Goal: Communication & Community: Answer question/provide support

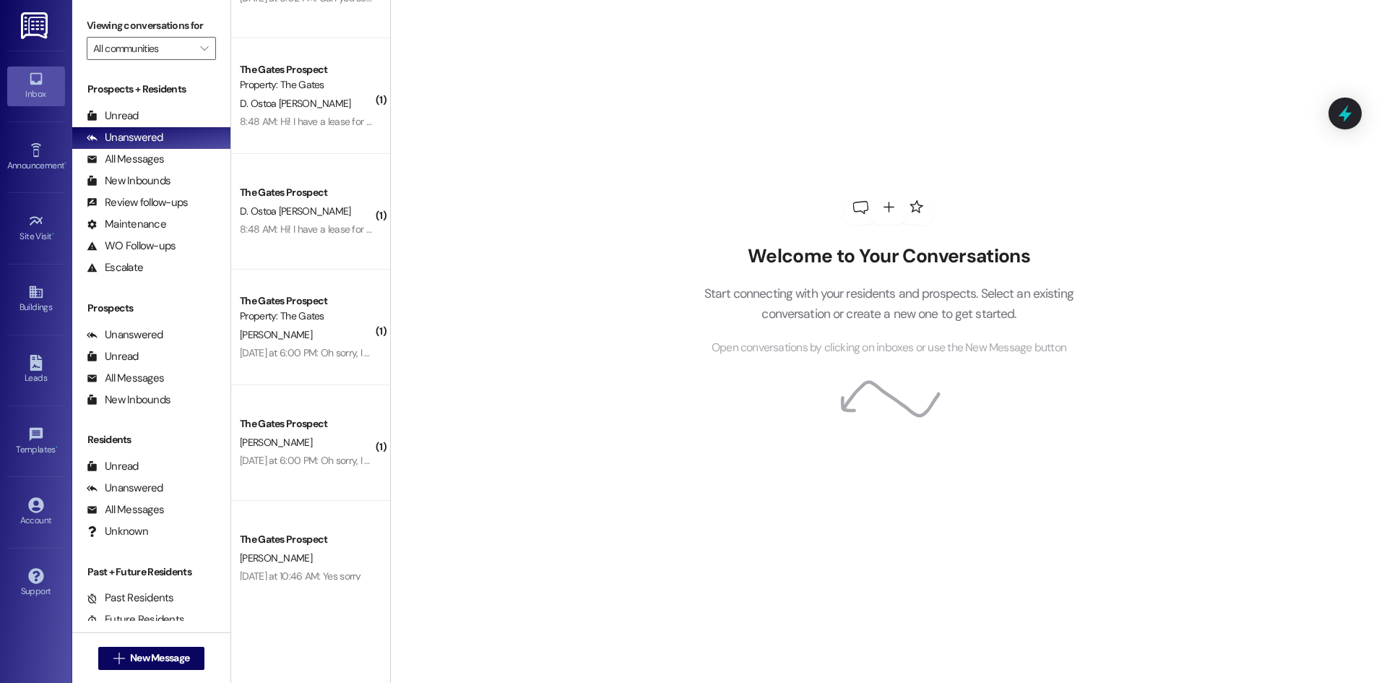
scroll to position [923, 0]
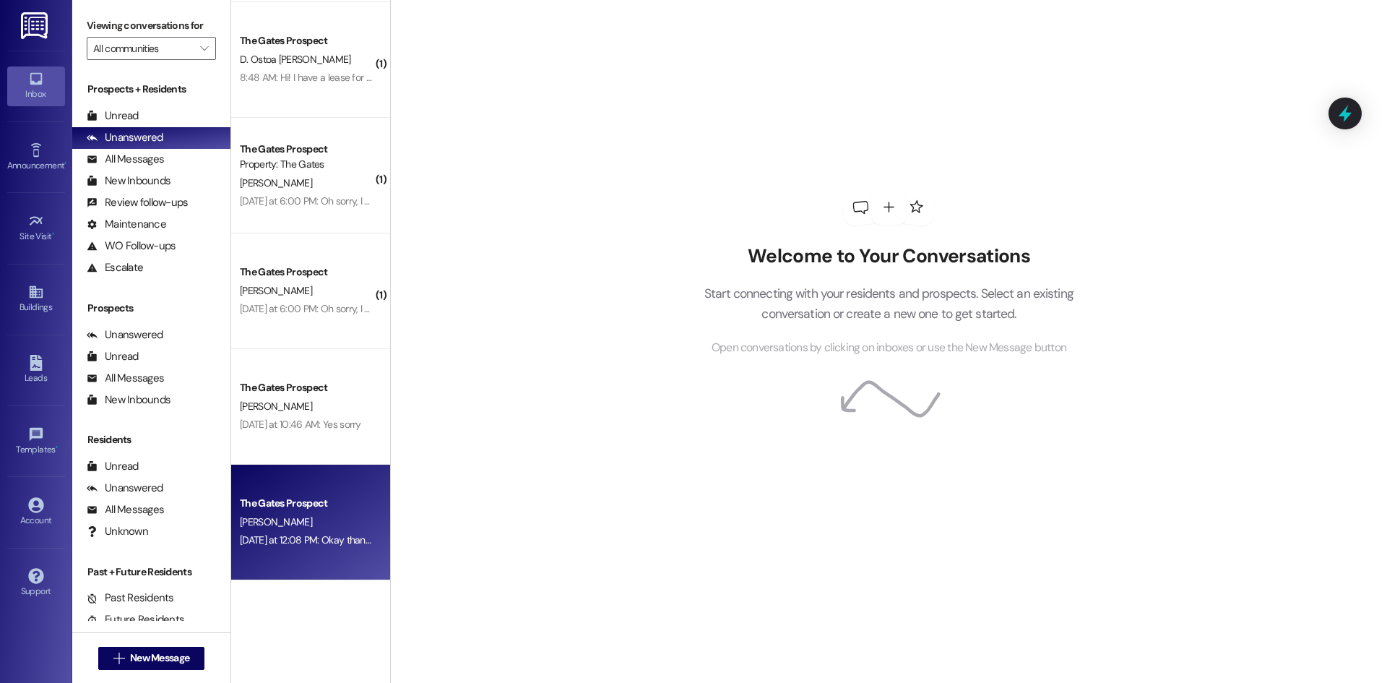
click at [301, 521] on div "[PERSON_NAME]" at bounding box center [306, 522] width 137 height 18
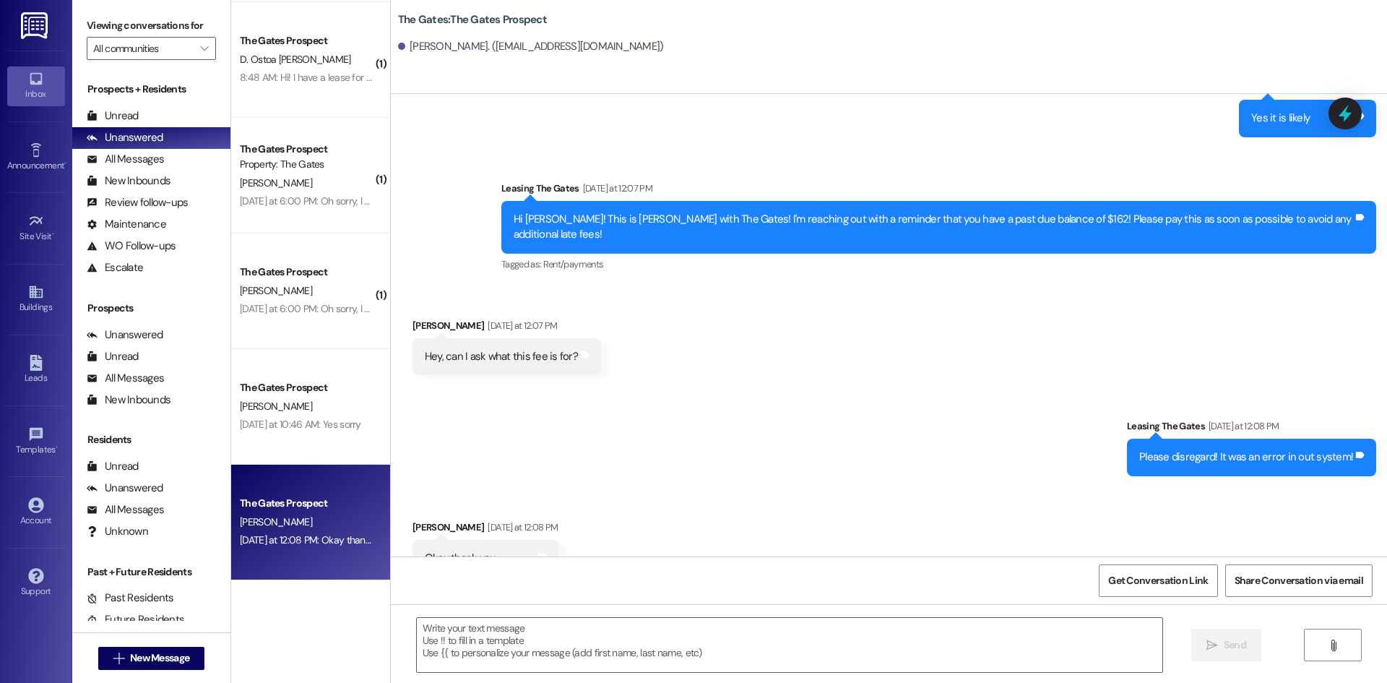
scroll to position [1958, 0]
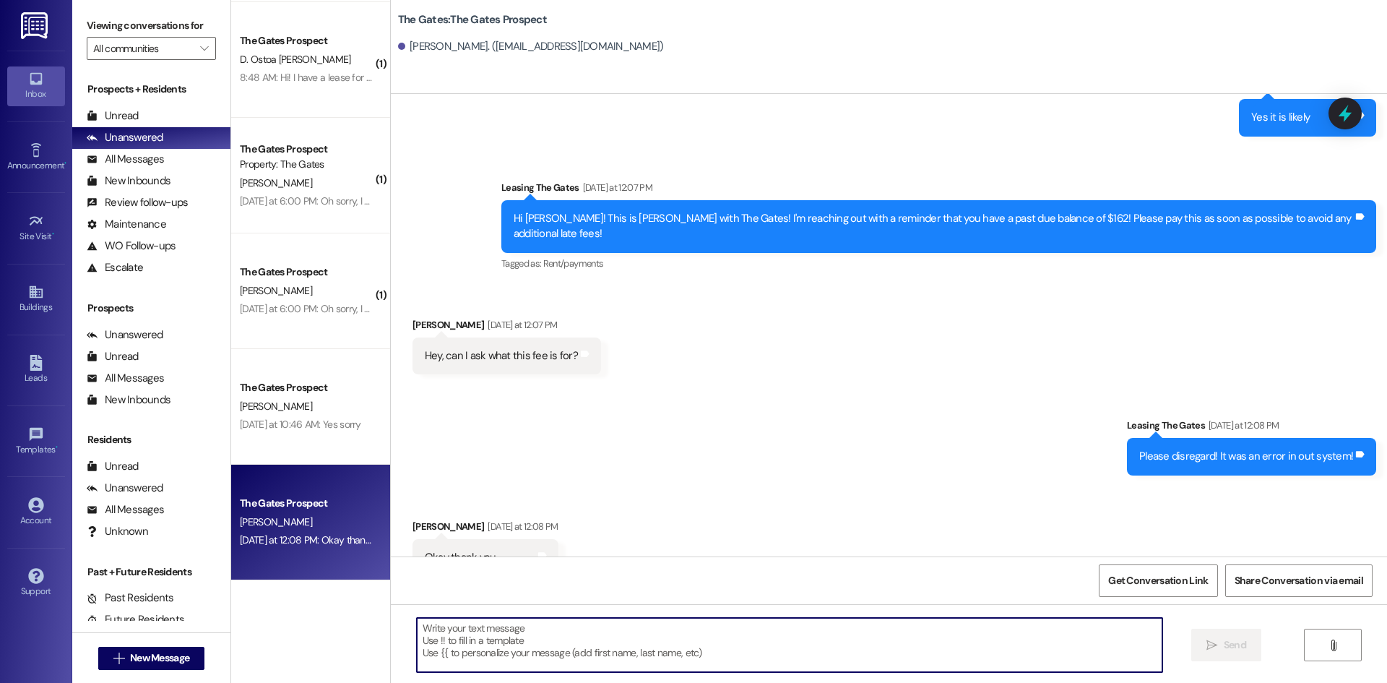
click at [507, 632] on textarea at bounding box center [790, 645] width 746 height 54
type textarea "Of course :))"
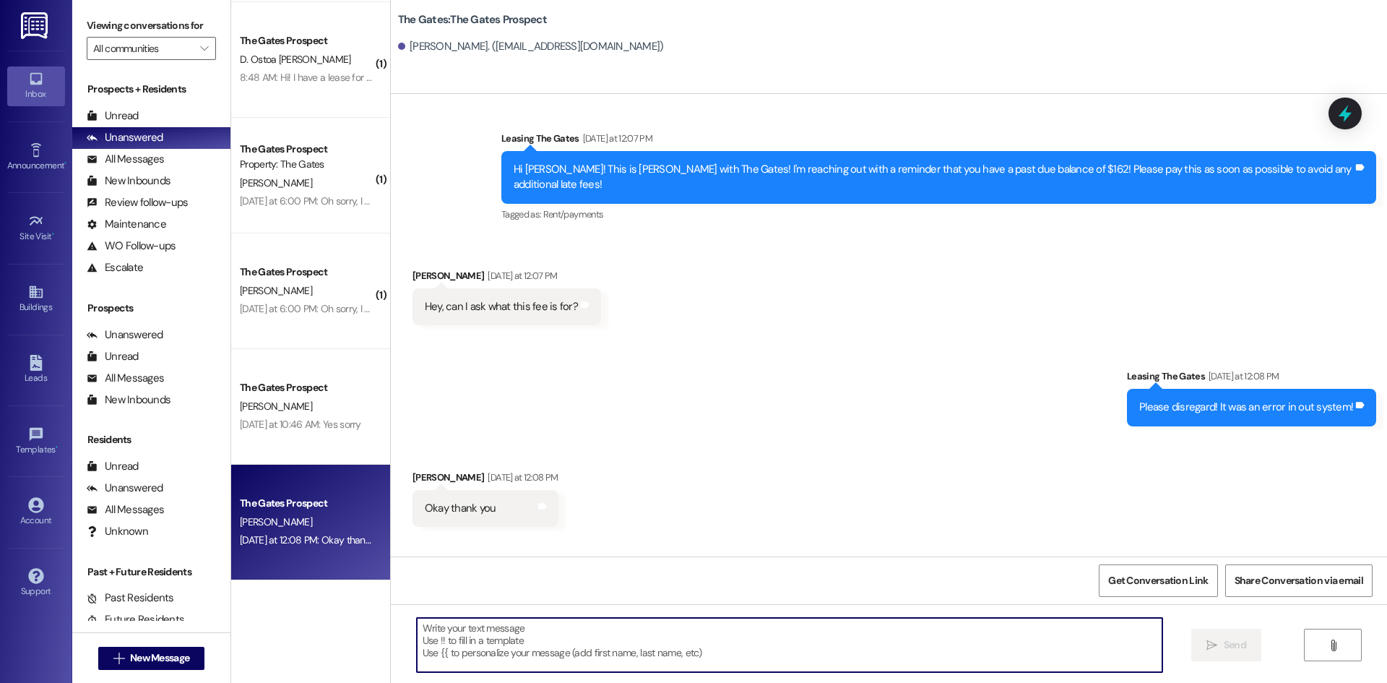
scroll to position [2059, 0]
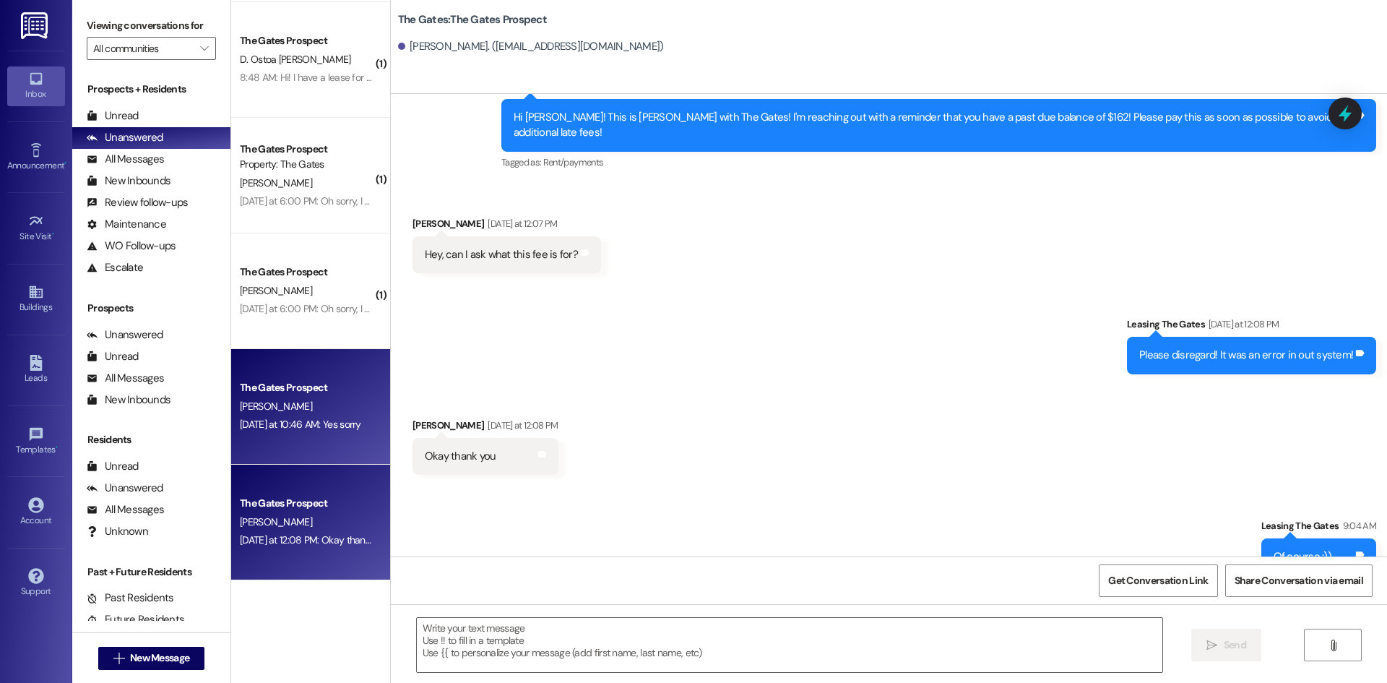
click at [331, 409] on div "[PERSON_NAME]" at bounding box center [306, 406] width 137 height 18
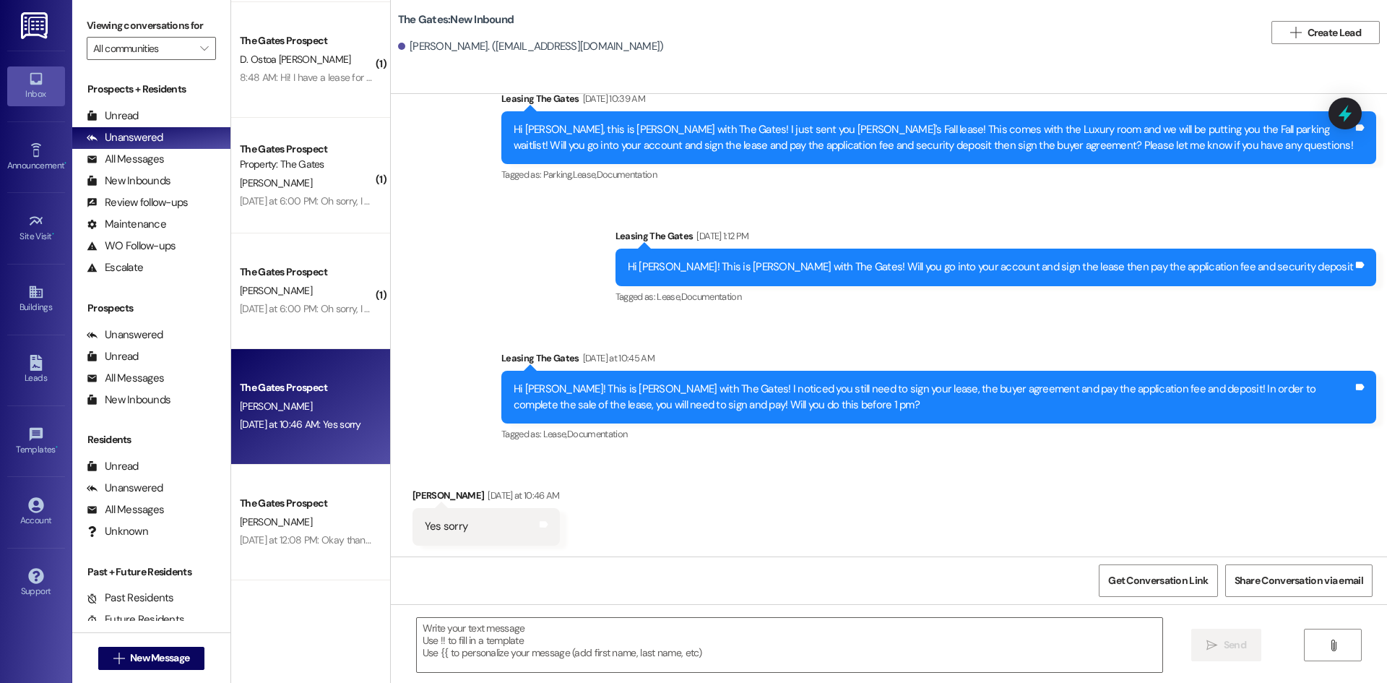
scroll to position [487, 0]
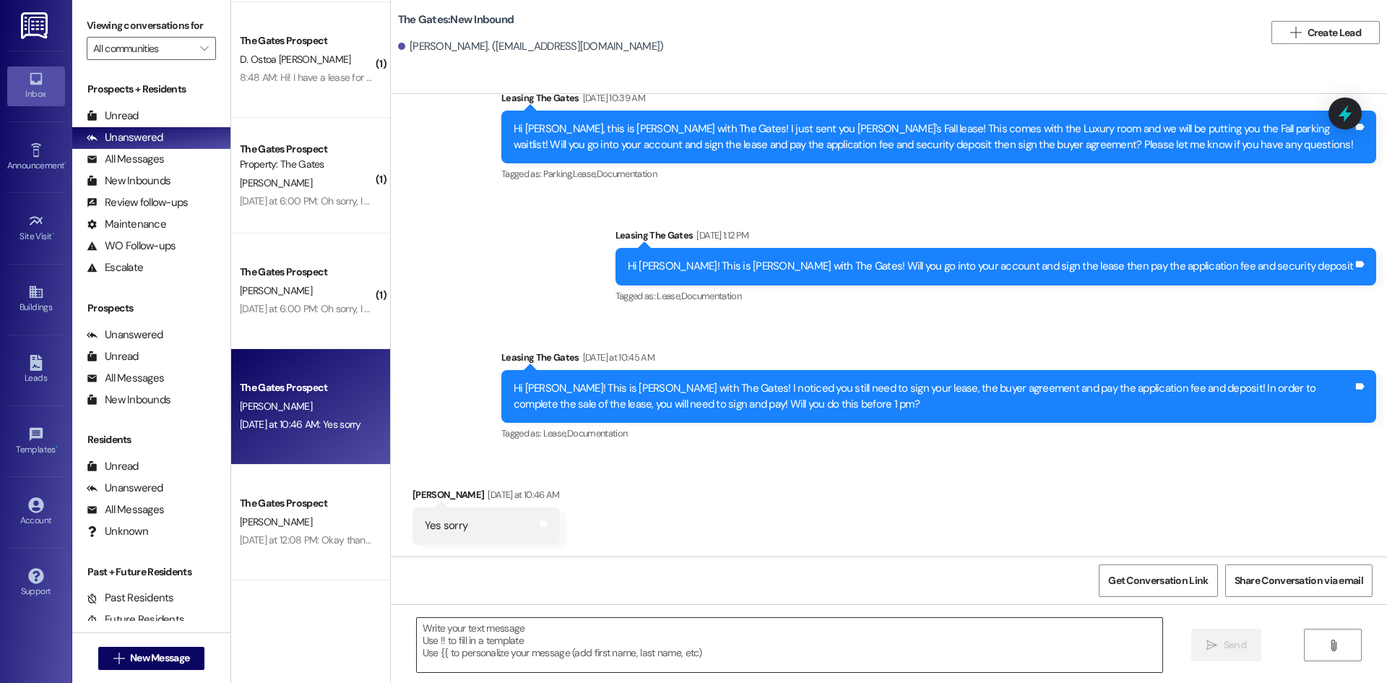
click at [543, 642] on textarea at bounding box center [790, 645] width 746 height 54
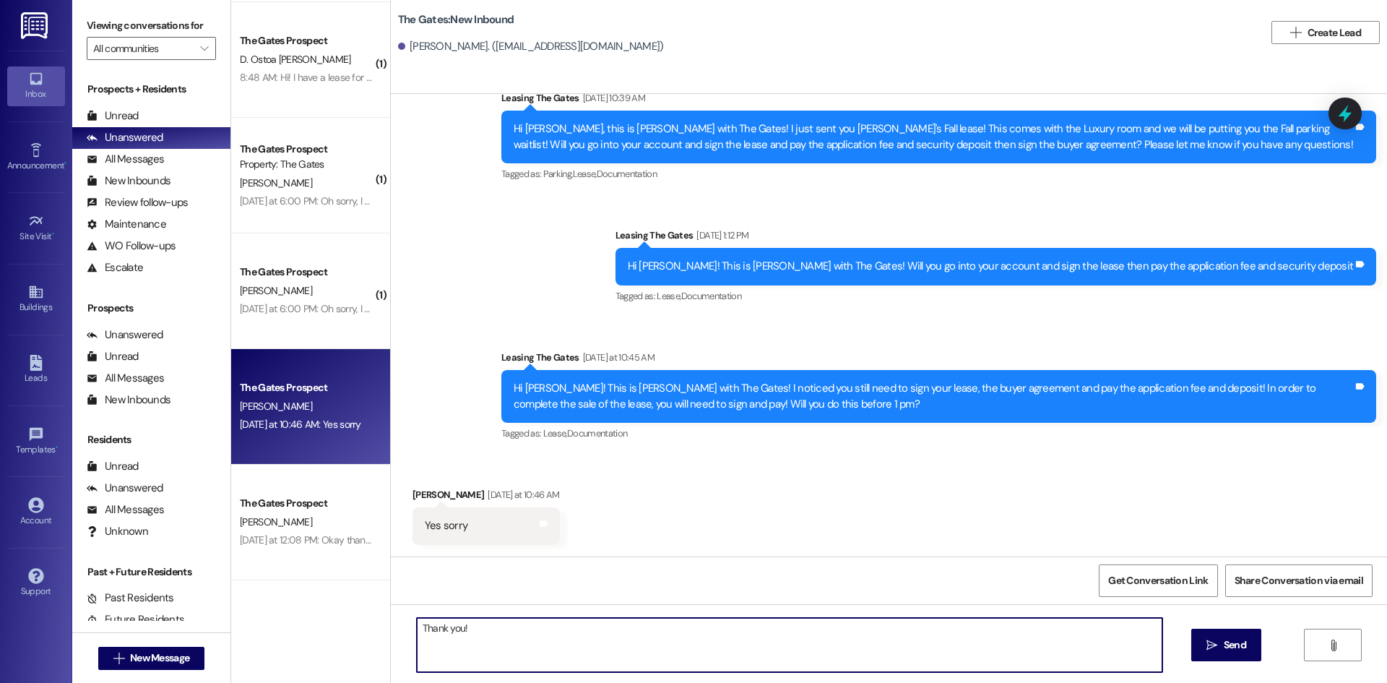
type textarea "Thank you!"
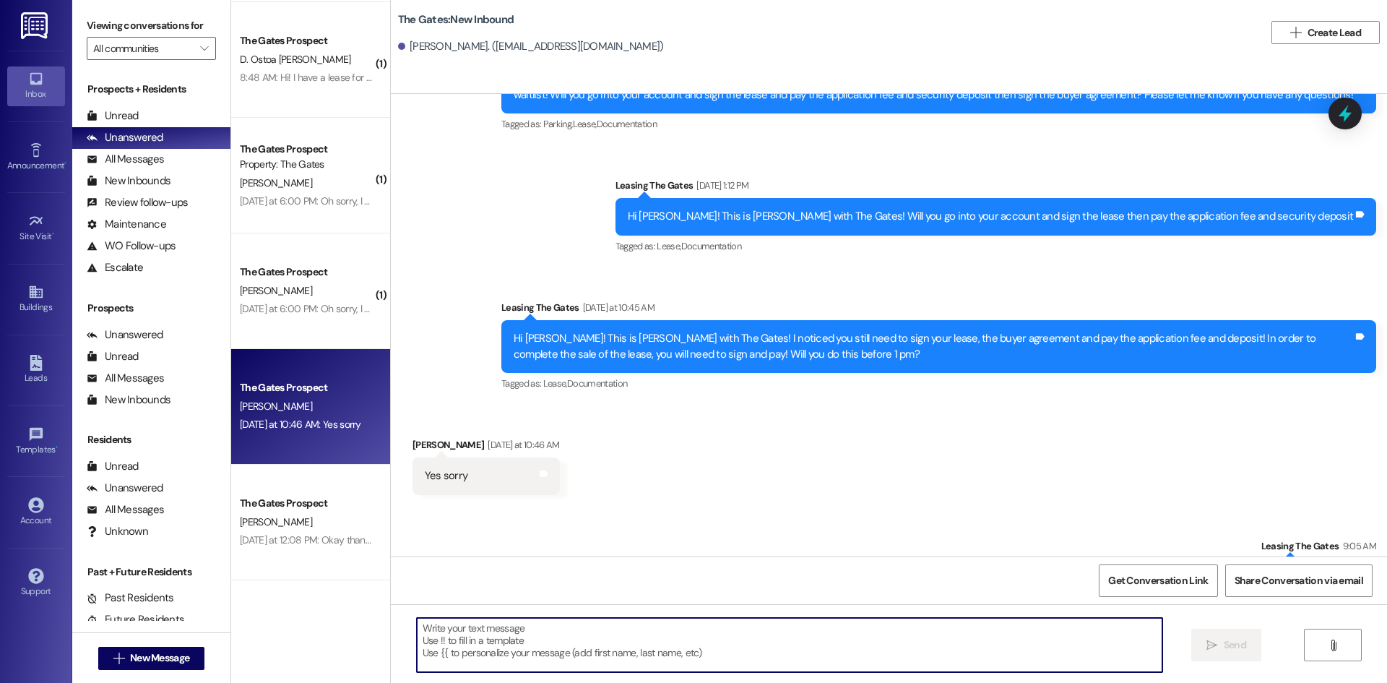
scroll to position [588, 0]
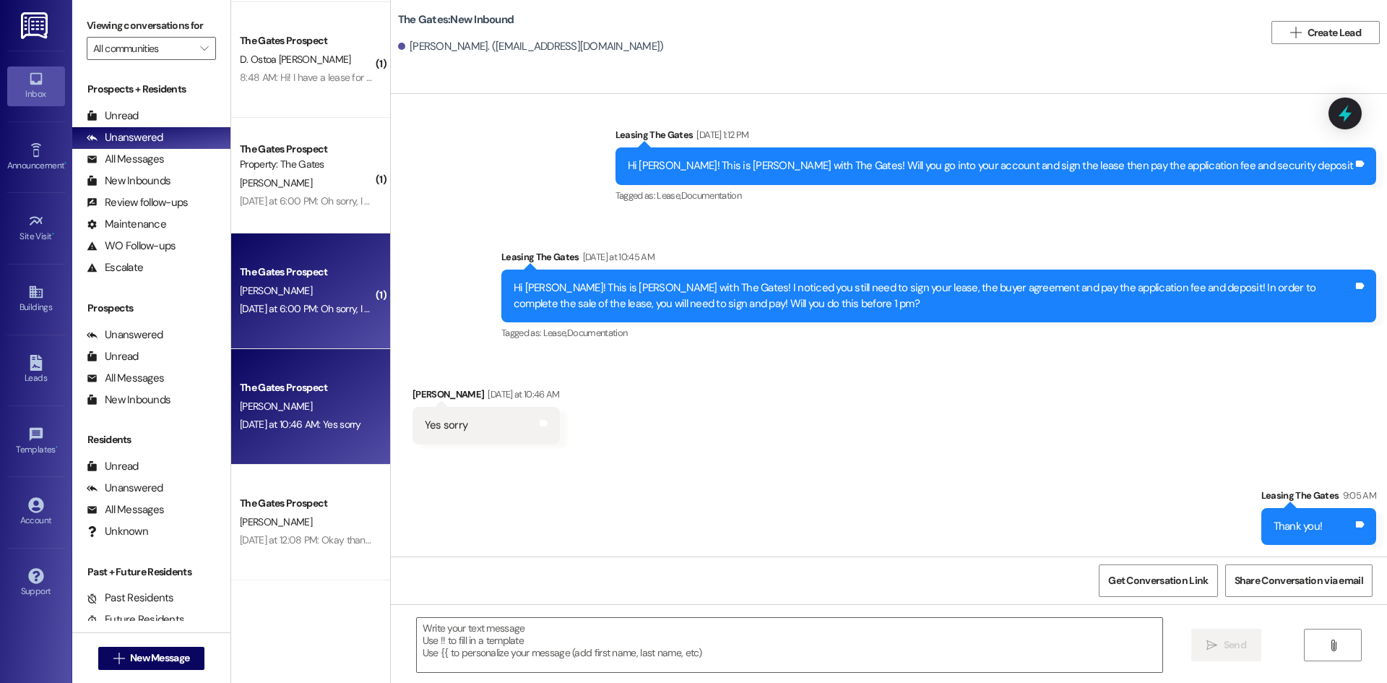
click at [287, 326] on div "The Gates Prospect [PERSON_NAME] [DATE] at 6:00 PM: Oh sorry, I work until 6 bu…" at bounding box center [310, 291] width 159 height 116
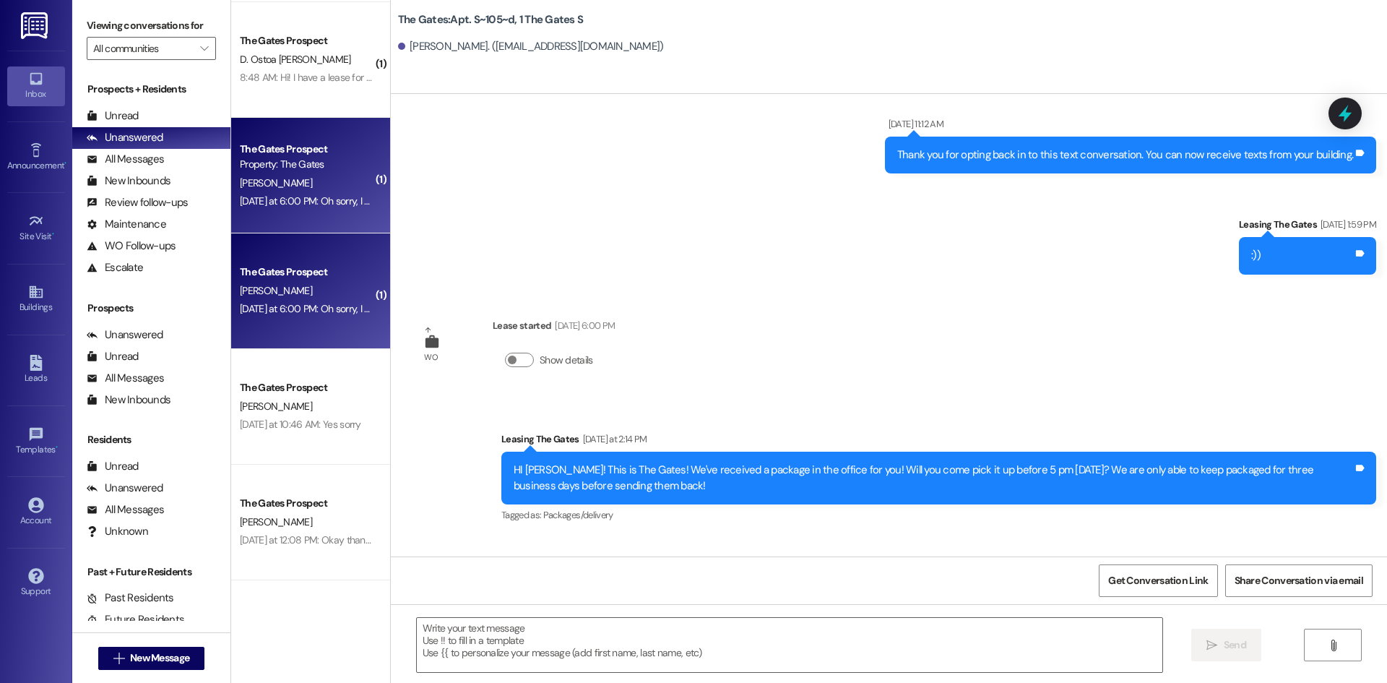
scroll to position [604, 0]
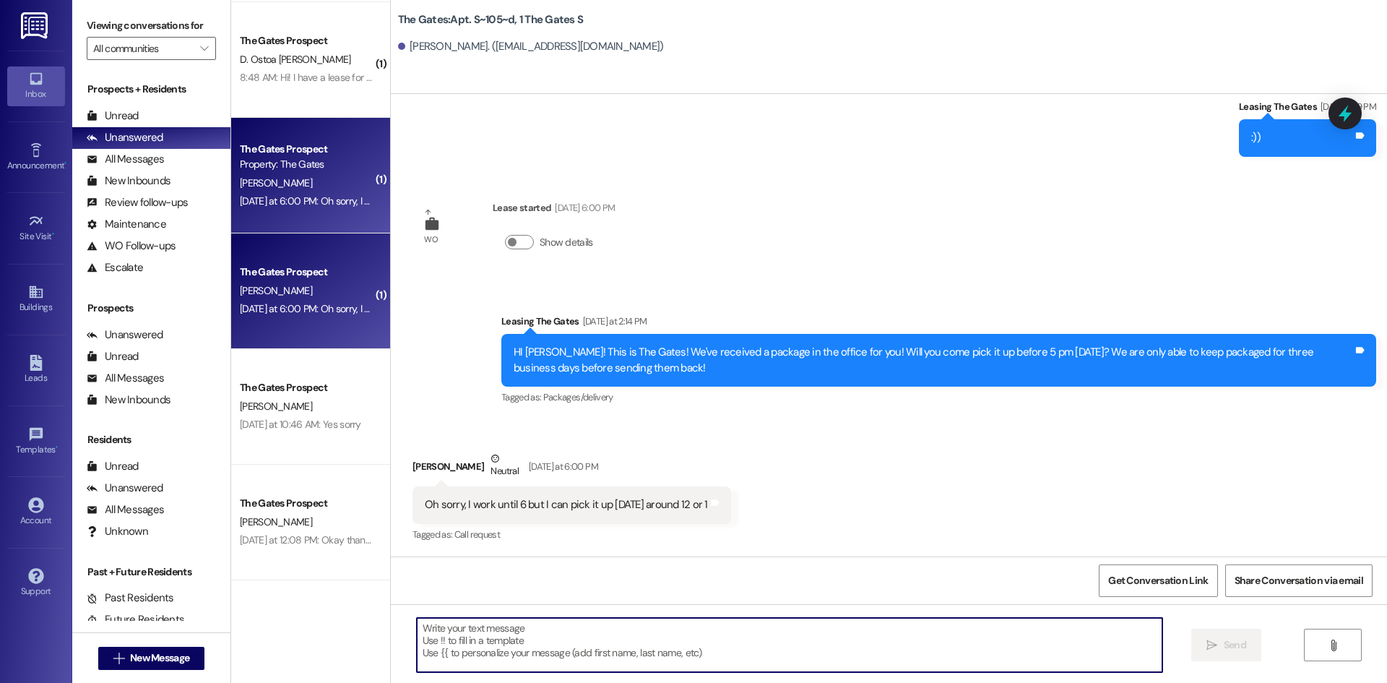
click at [483, 640] on textarea at bounding box center [790, 645] width 746 height 54
type textarea "yes!"
click at [1246, 652] on span "Send" at bounding box center [1235, 644] width 28 height 15
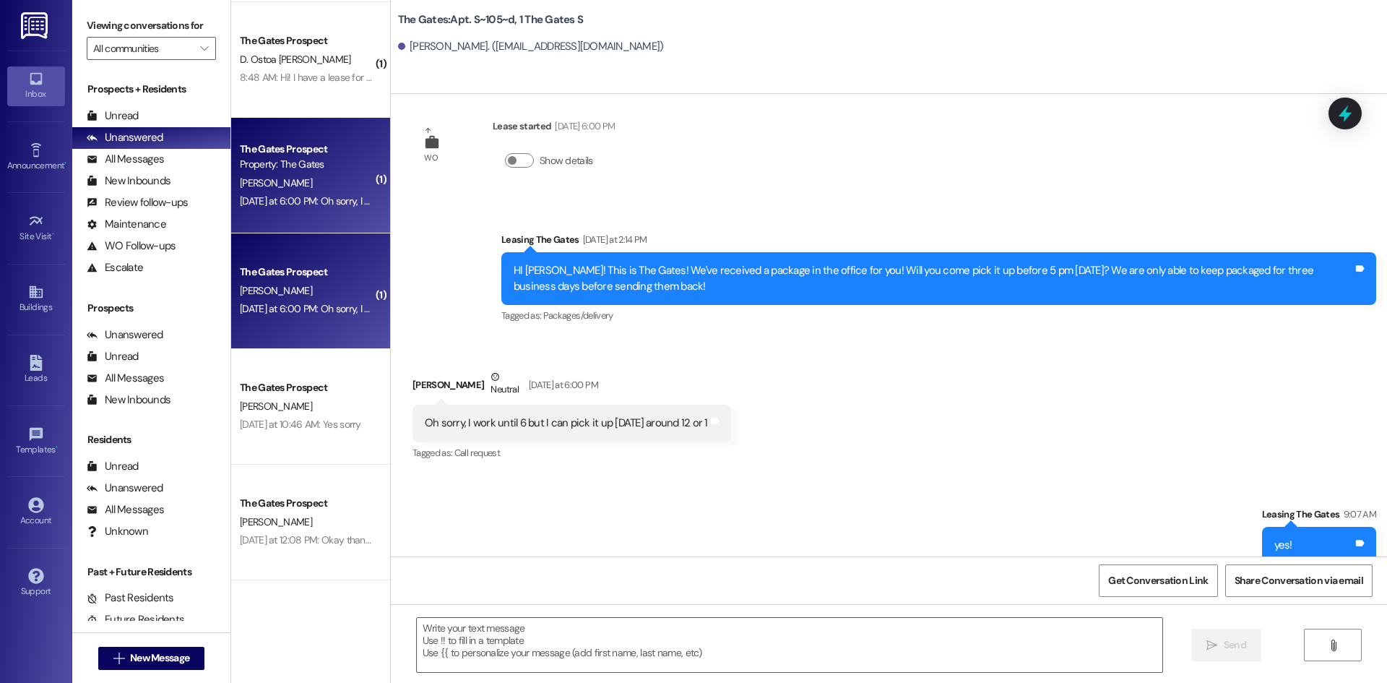
scroll to position [705, 0]
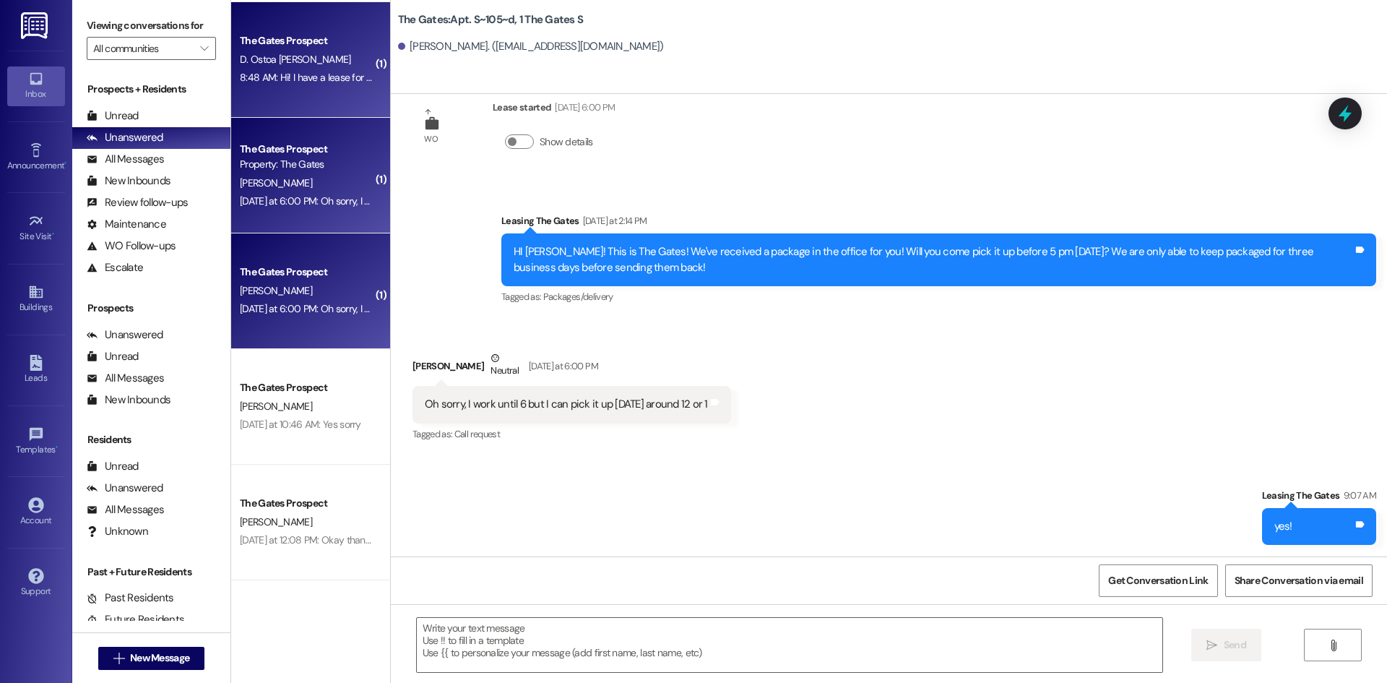
click at [311, 87] on div "The Gates Prospect D. Ostoa [PERSON_NAME] 8:48 AM: Hi! I have a lease for the f…" at bounding box center [310, 60] width 159 height 116
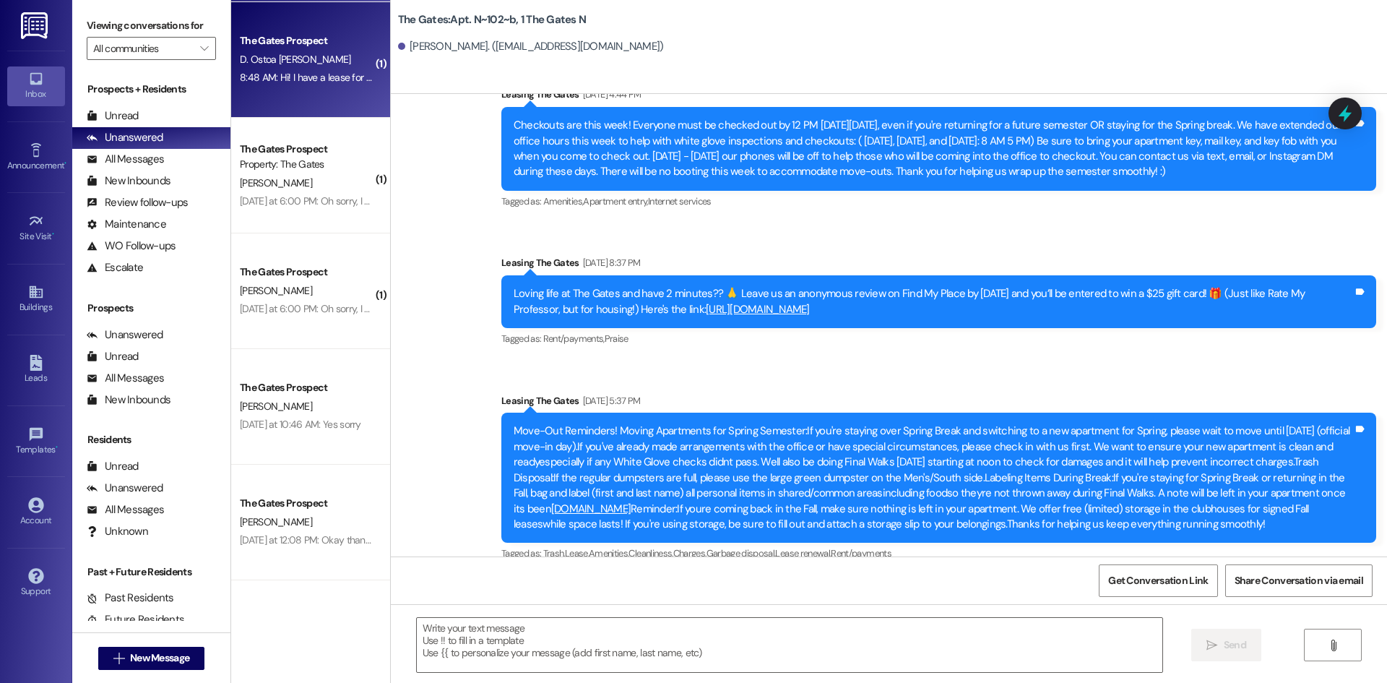
scroll to position [10942, 0]
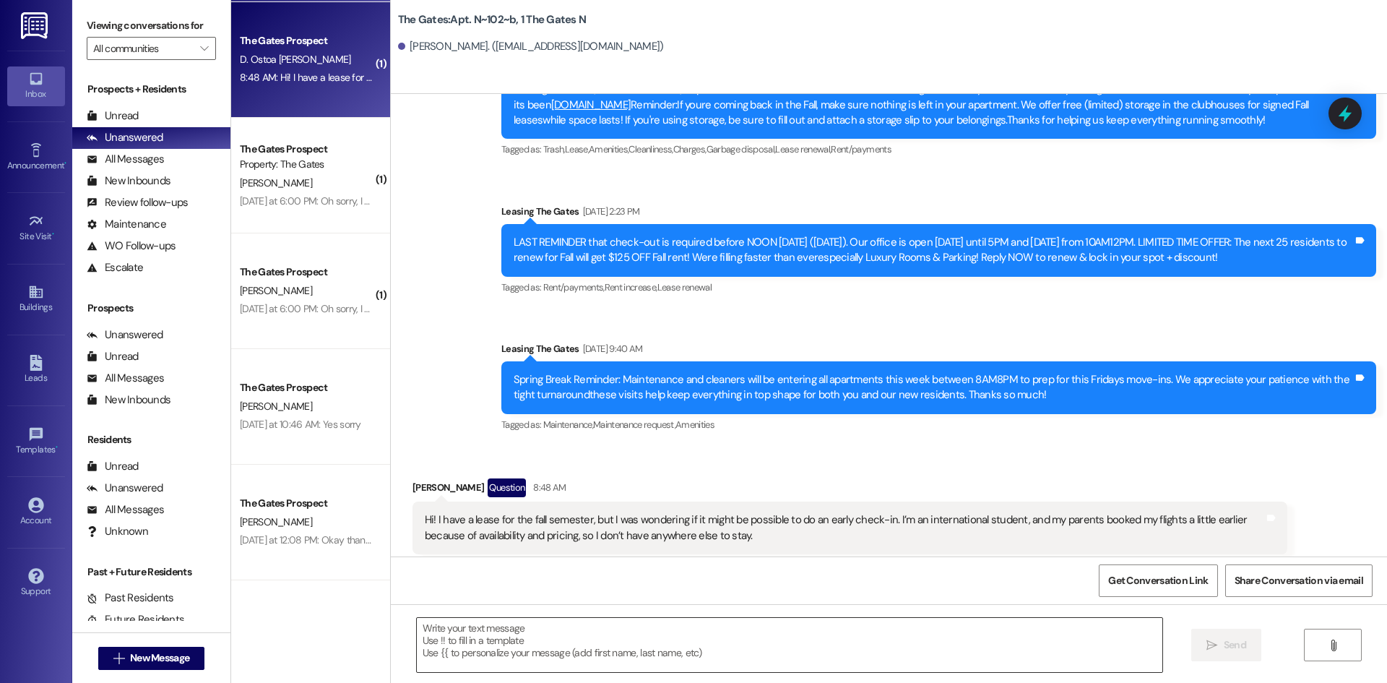
click at [483, 650] on textarea at bounding box center [790, 645] width 746 height 54
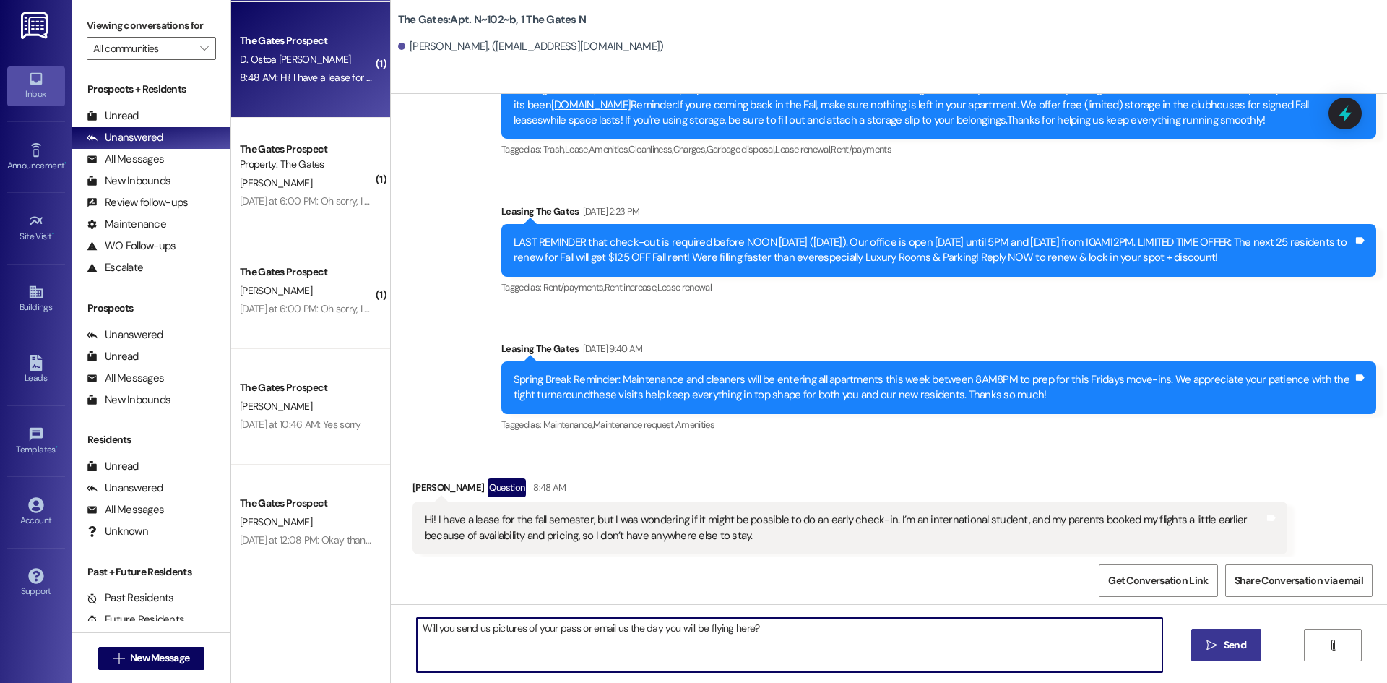
type textarea "Will you send us pictures of your pass or email us the day you will be flying h…"
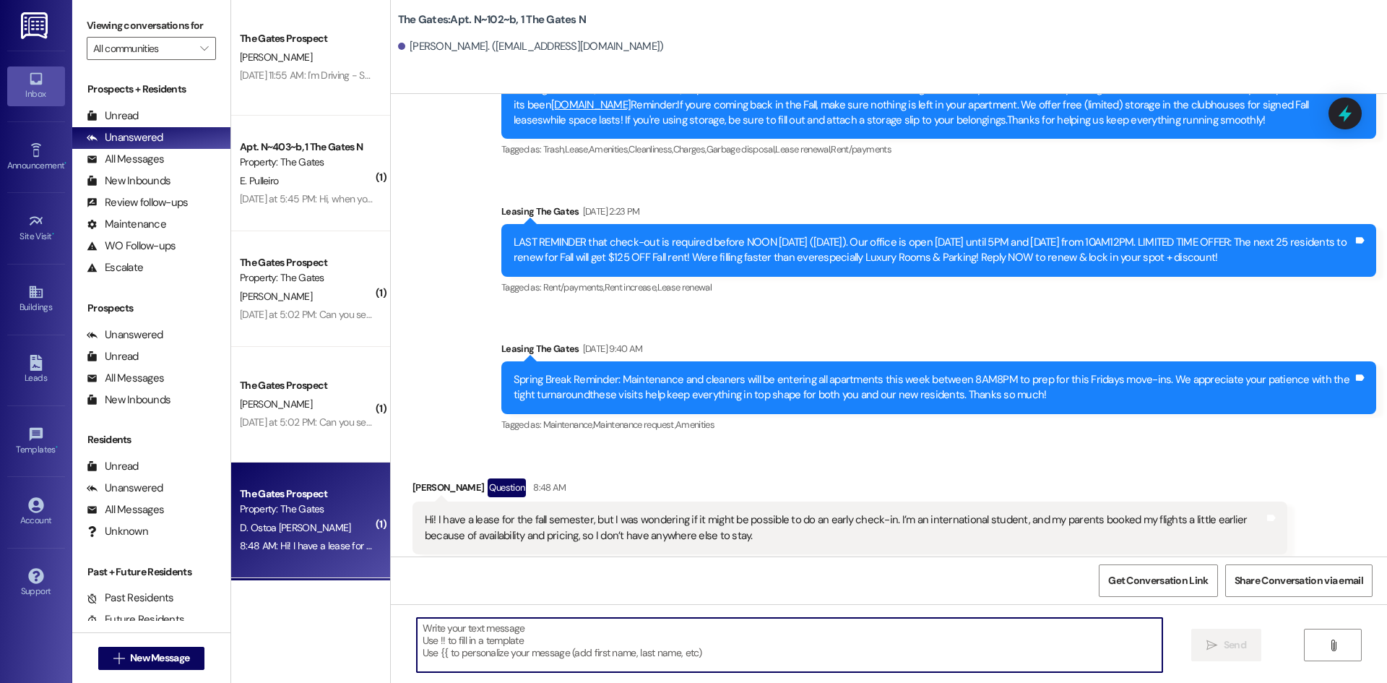
scroll to position [345, 0]
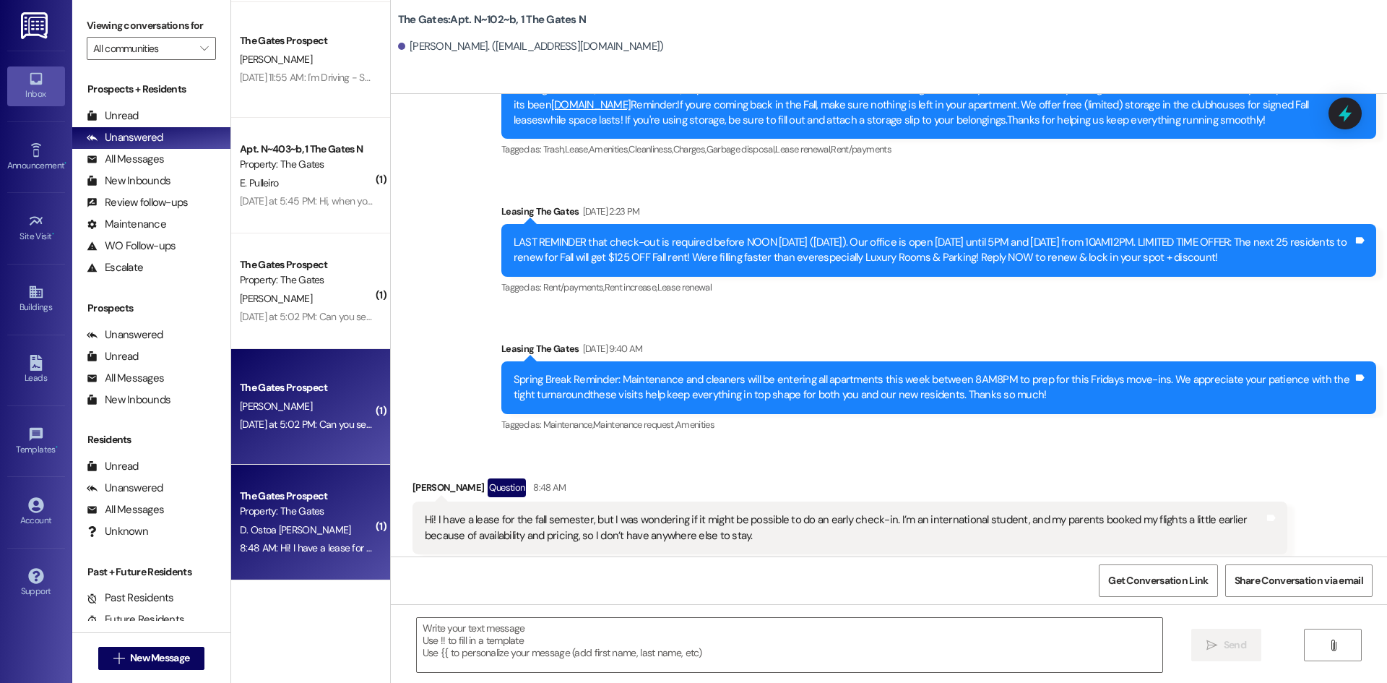
click at [300, 414] on div "[PERSON_NAME]" at bounding box center [306, 406] width 137 height 18
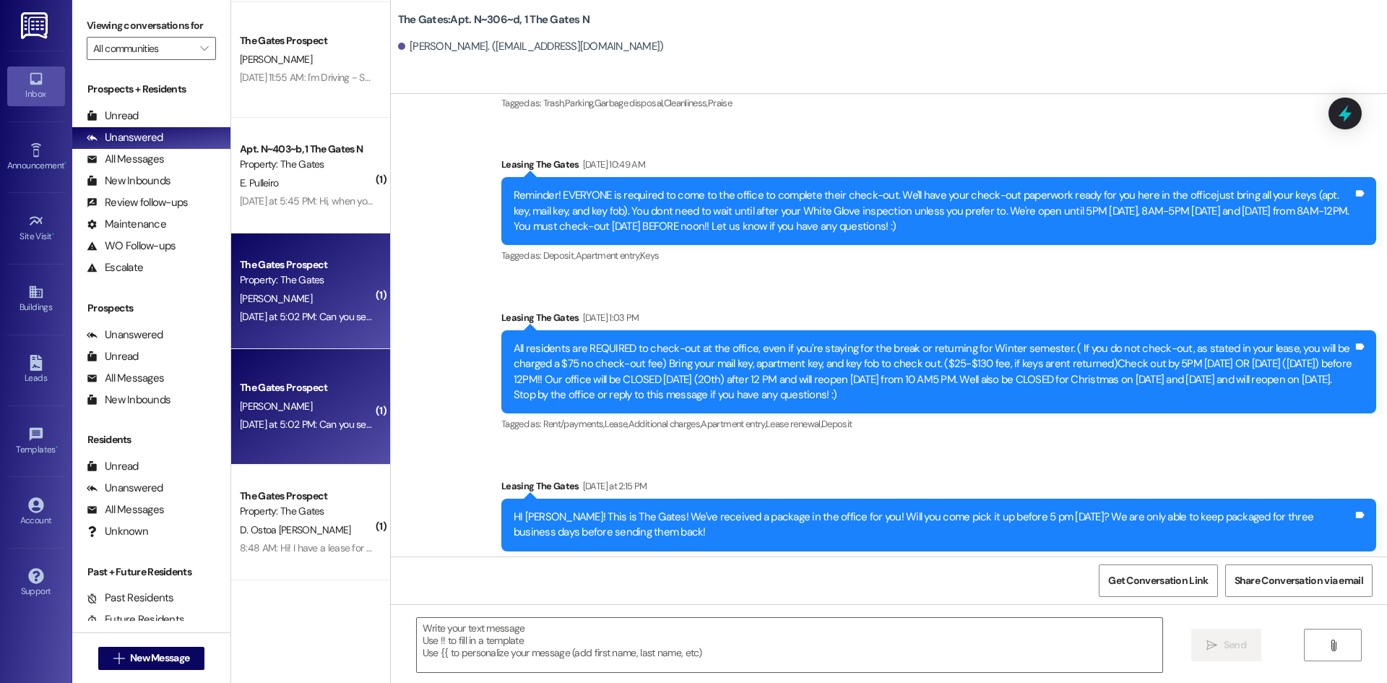
scroll to position [11870, 0]
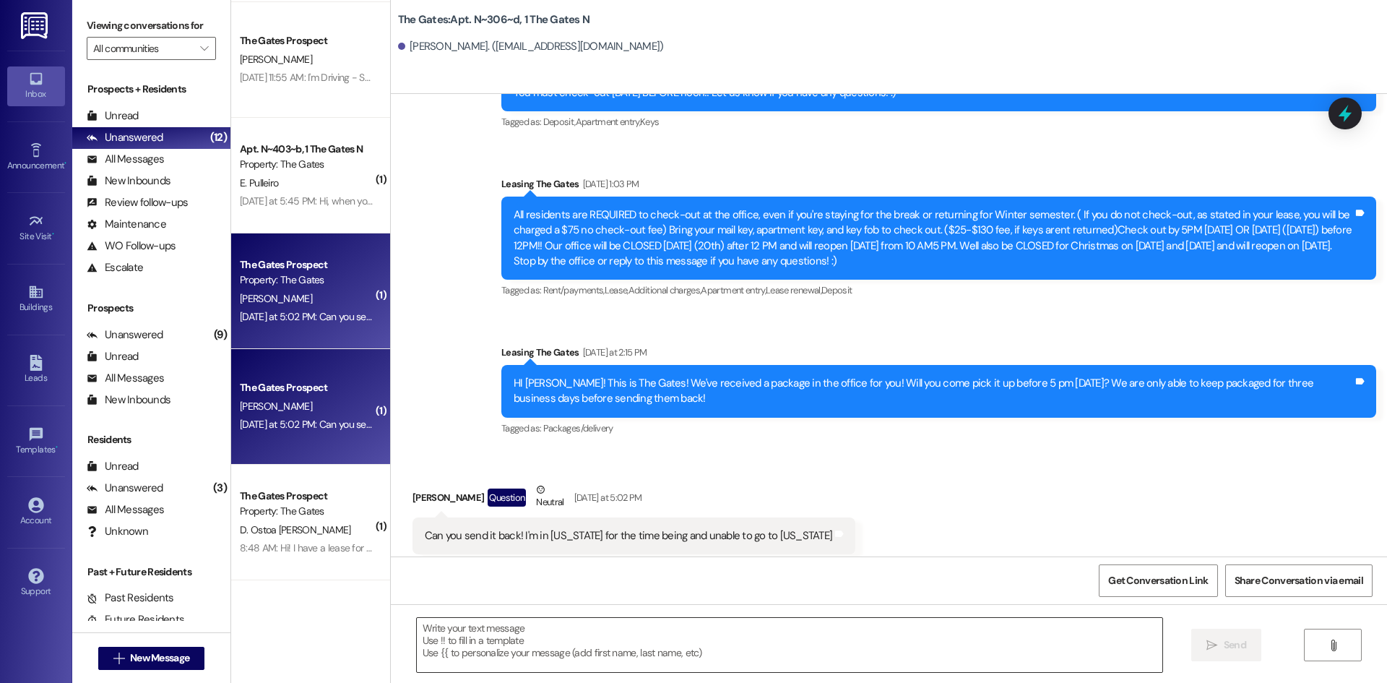
click at [448, 637] on textarea at bounding box center [790, 645] width 746 height 54
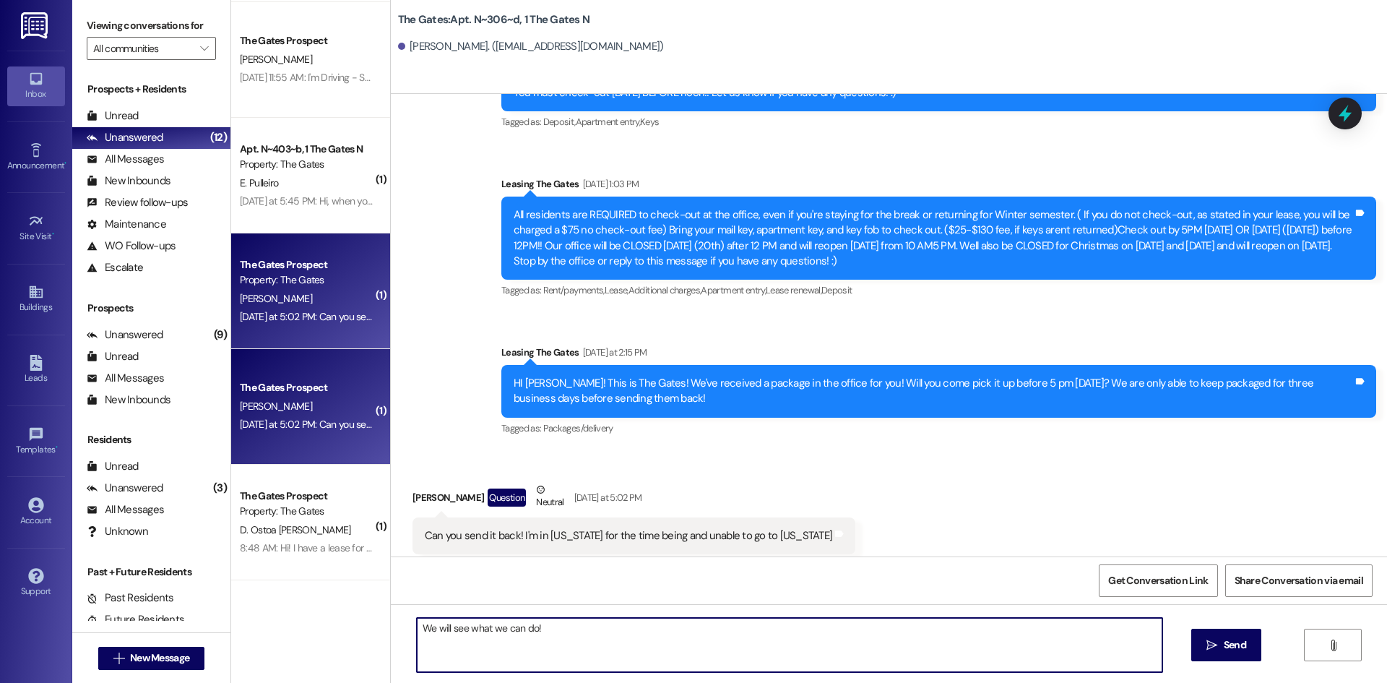
type textarea "We will see what we can do!"
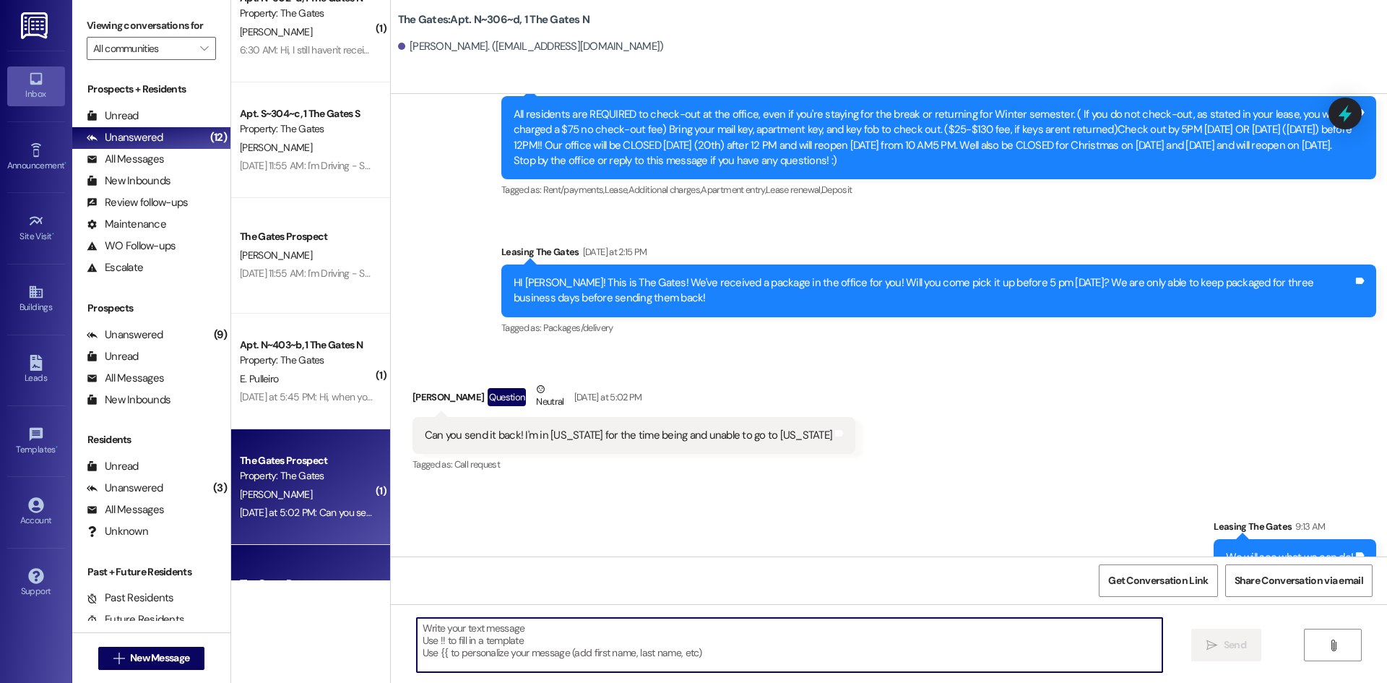
scroll to position [128, 0]
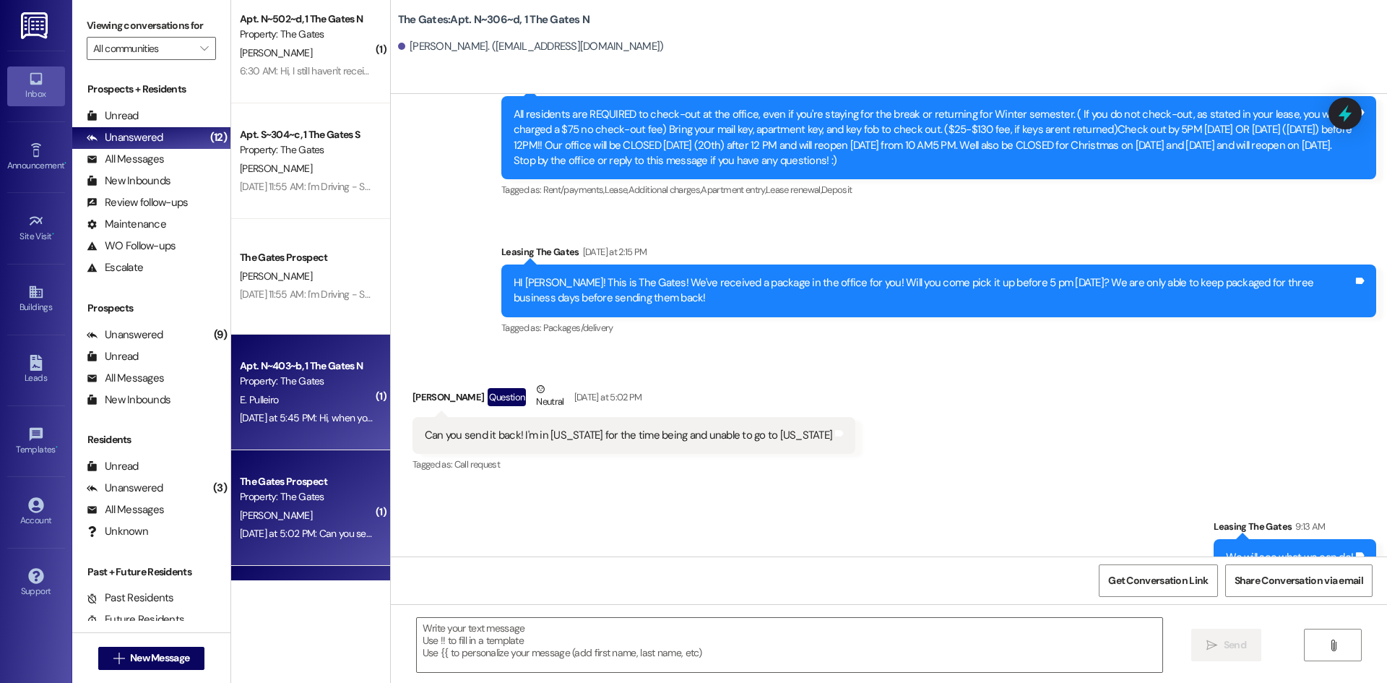
click at [311, 375] on div "Property: The Gates" at bounding box center [307, 381] width 134 height 15
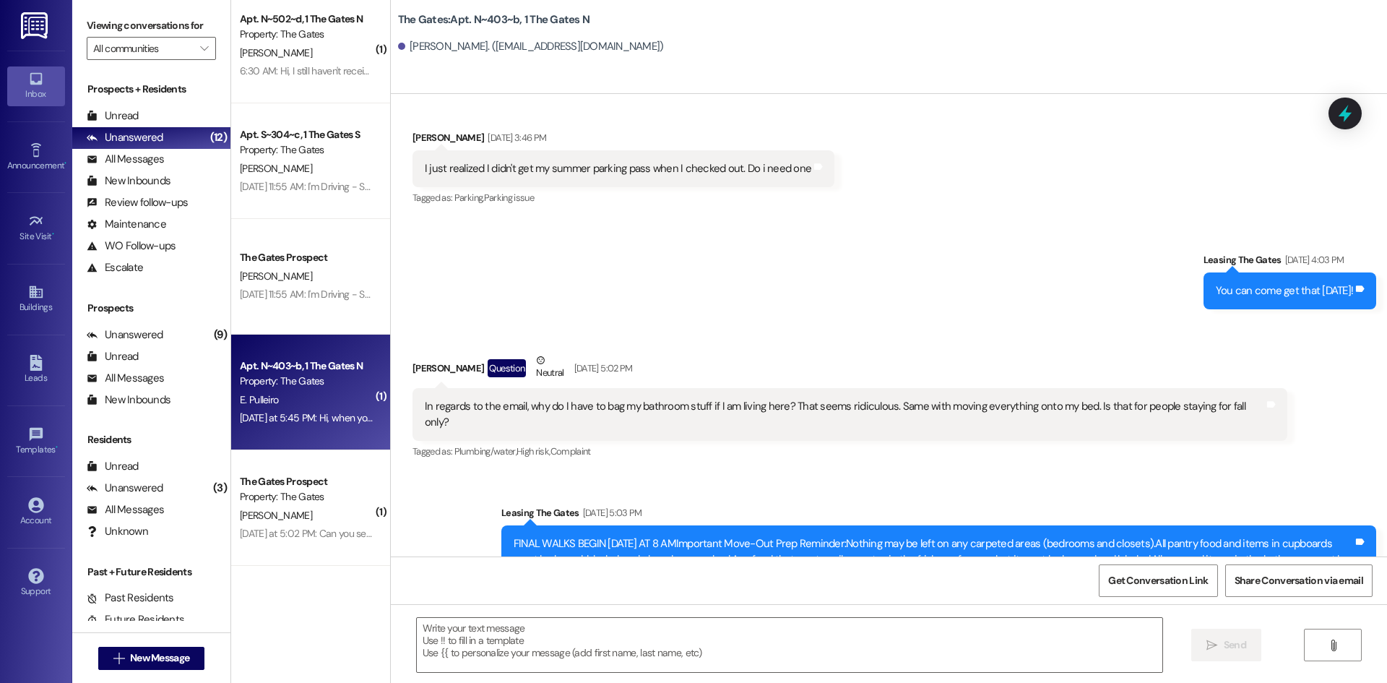
scroll to position [34022, 0]
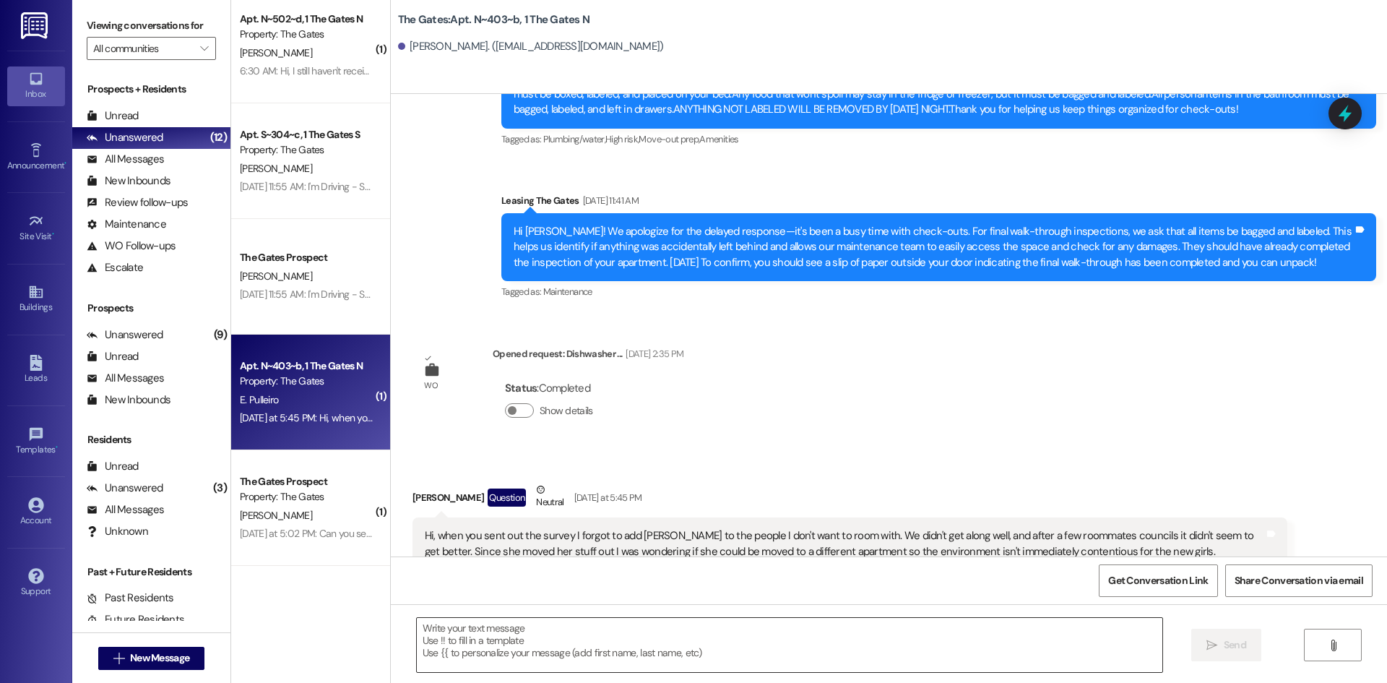
click at [655, 665] on textarea at bounding box center [790, 645] width 746 height 54
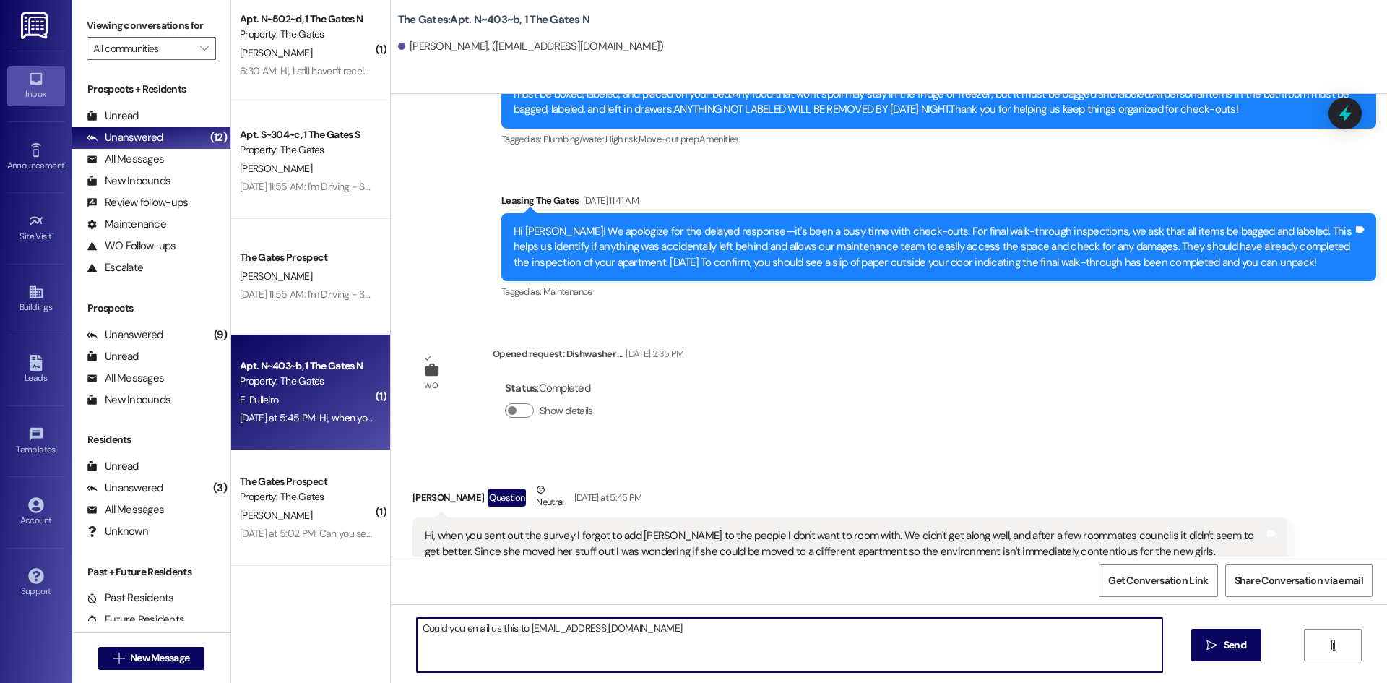
type textarea "Could you email us this to [EMAIL_ADDRESS][DOMAIN_NAME]"
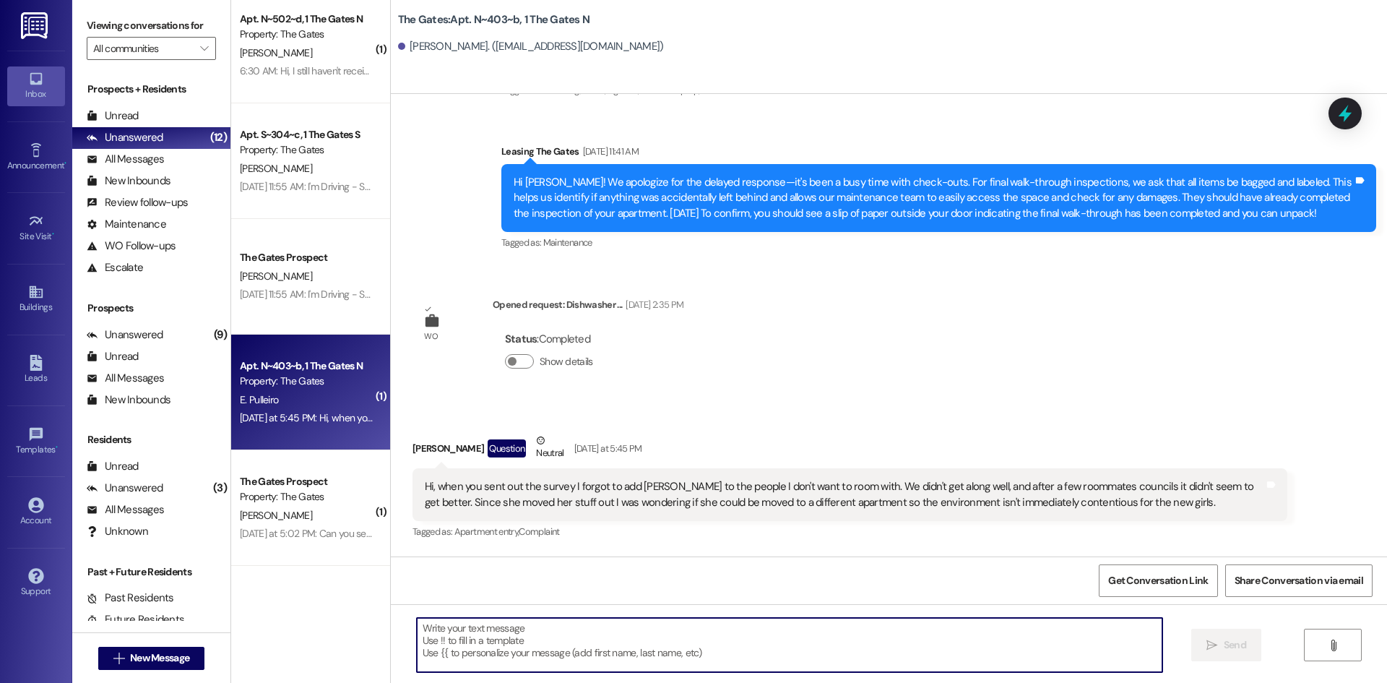
scroll to position [34123, 0]
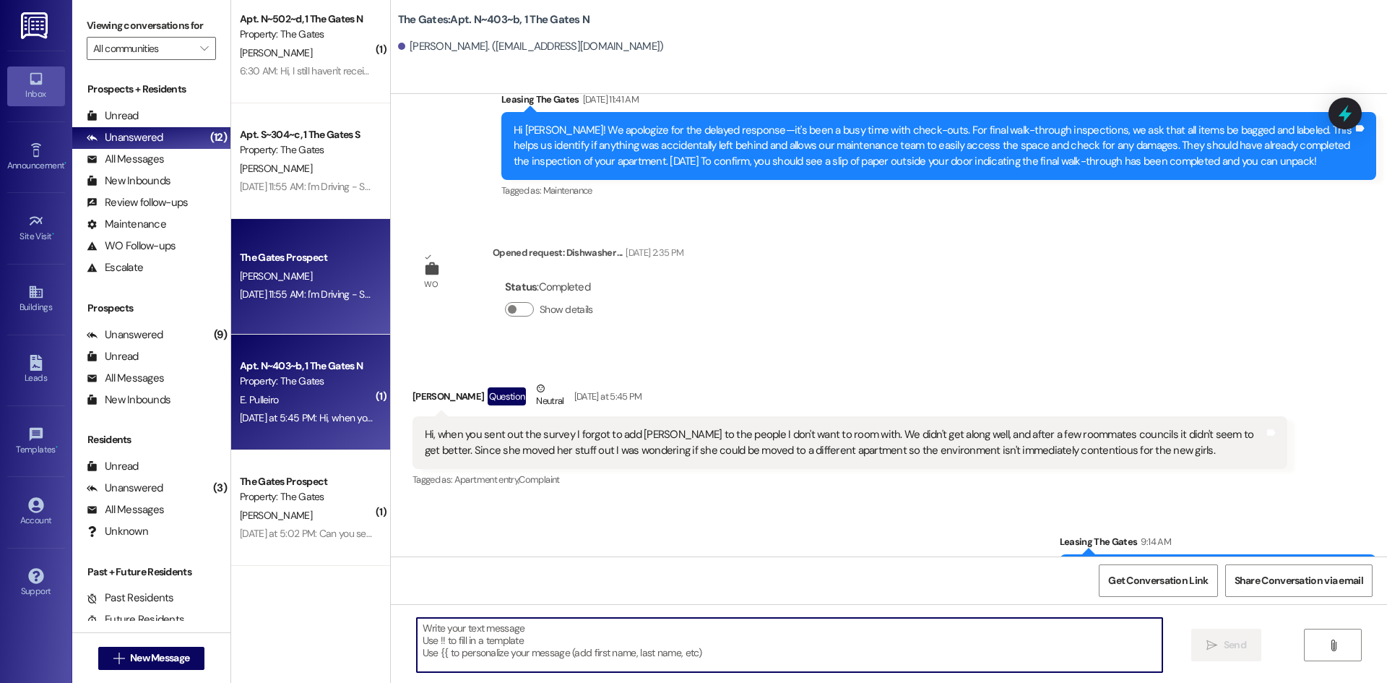
click at [322, 274] on div "[PERSON_NAME]" at bounding box center [306, 276] width 137 height 18
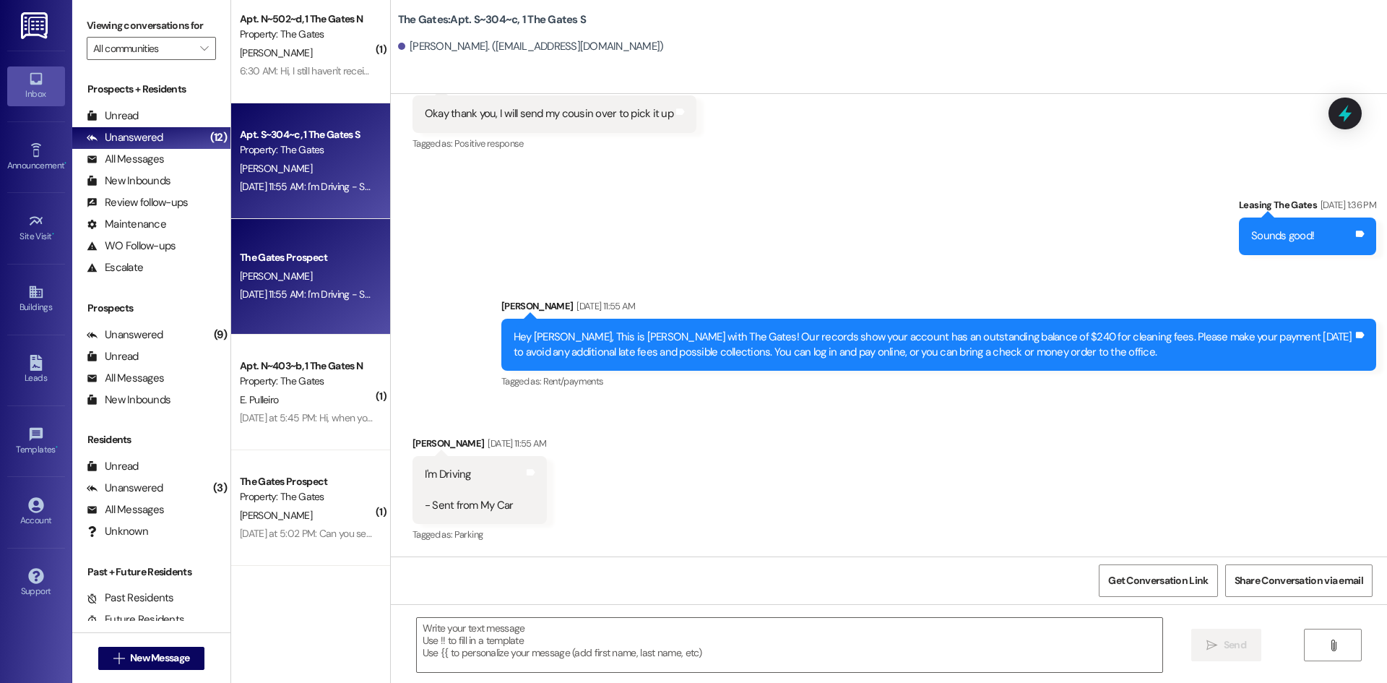
scroll to position [12632, 0]
click at [467, 650] on textarea at bounding box center [790, 645] width 746 height 54
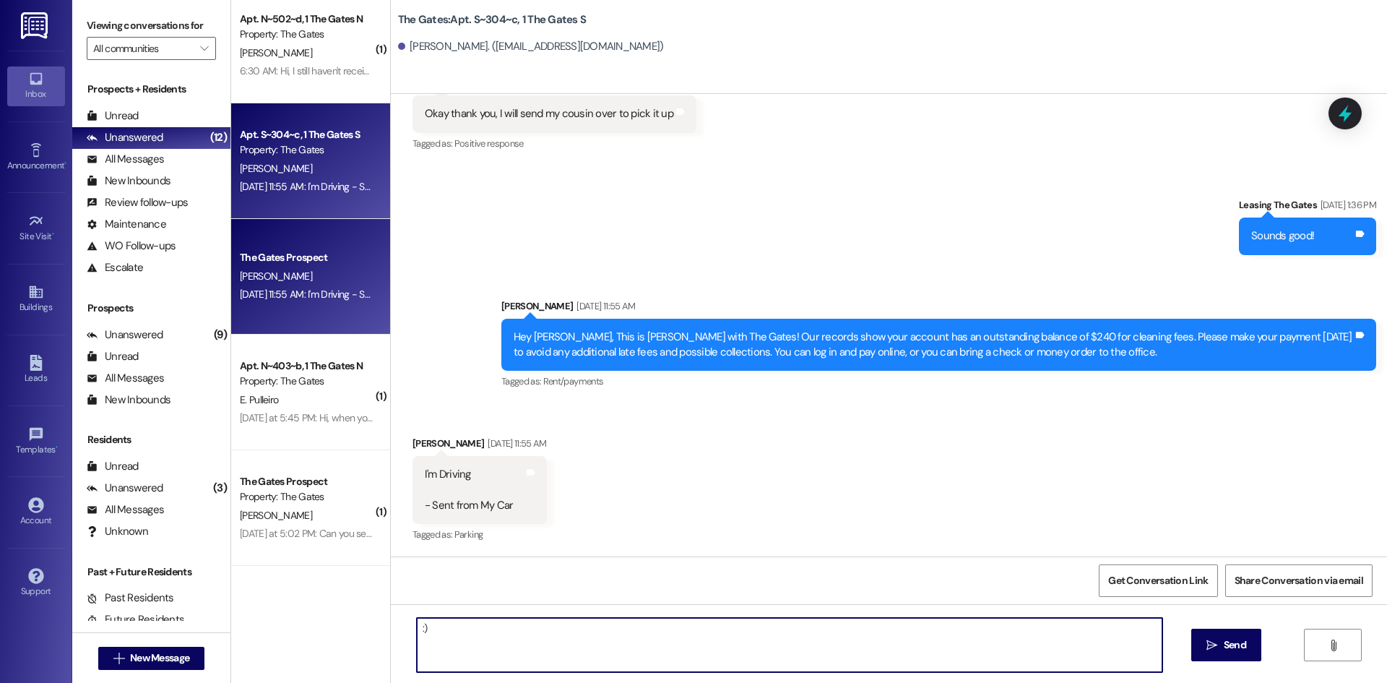
type textarea ":))"
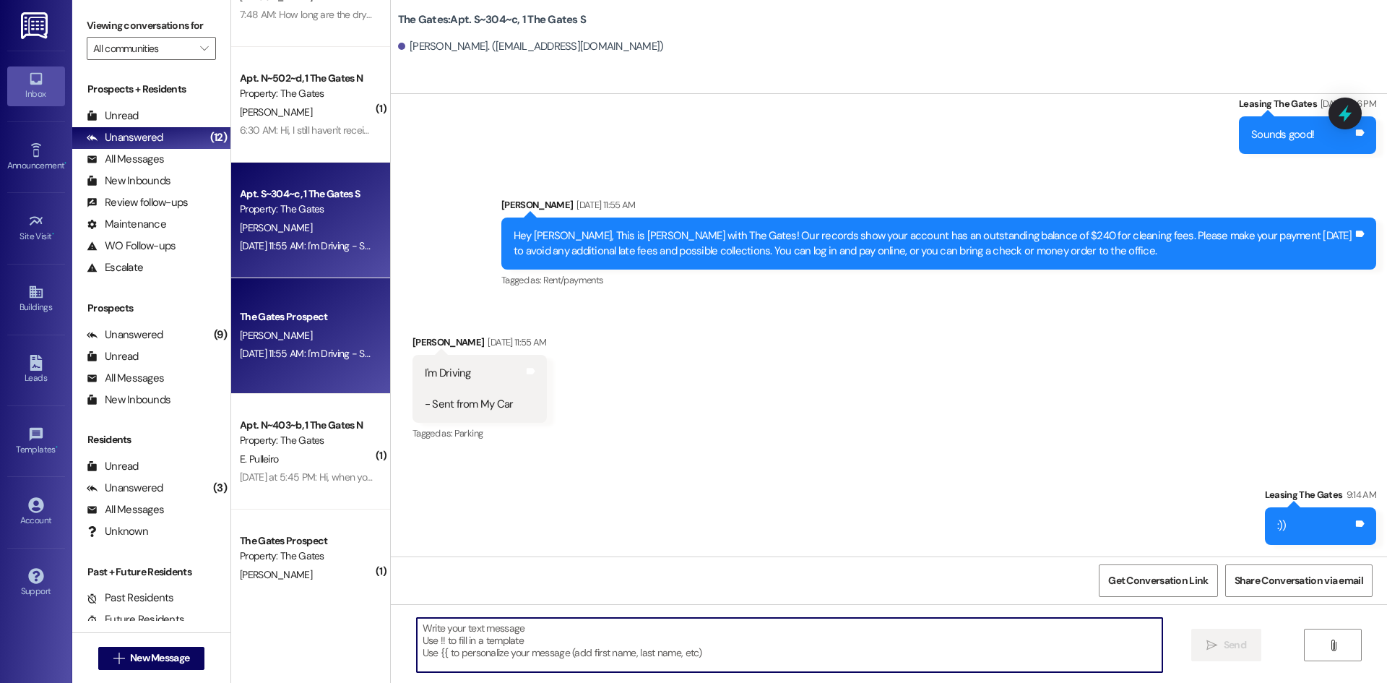
scroll to position [0, 0]
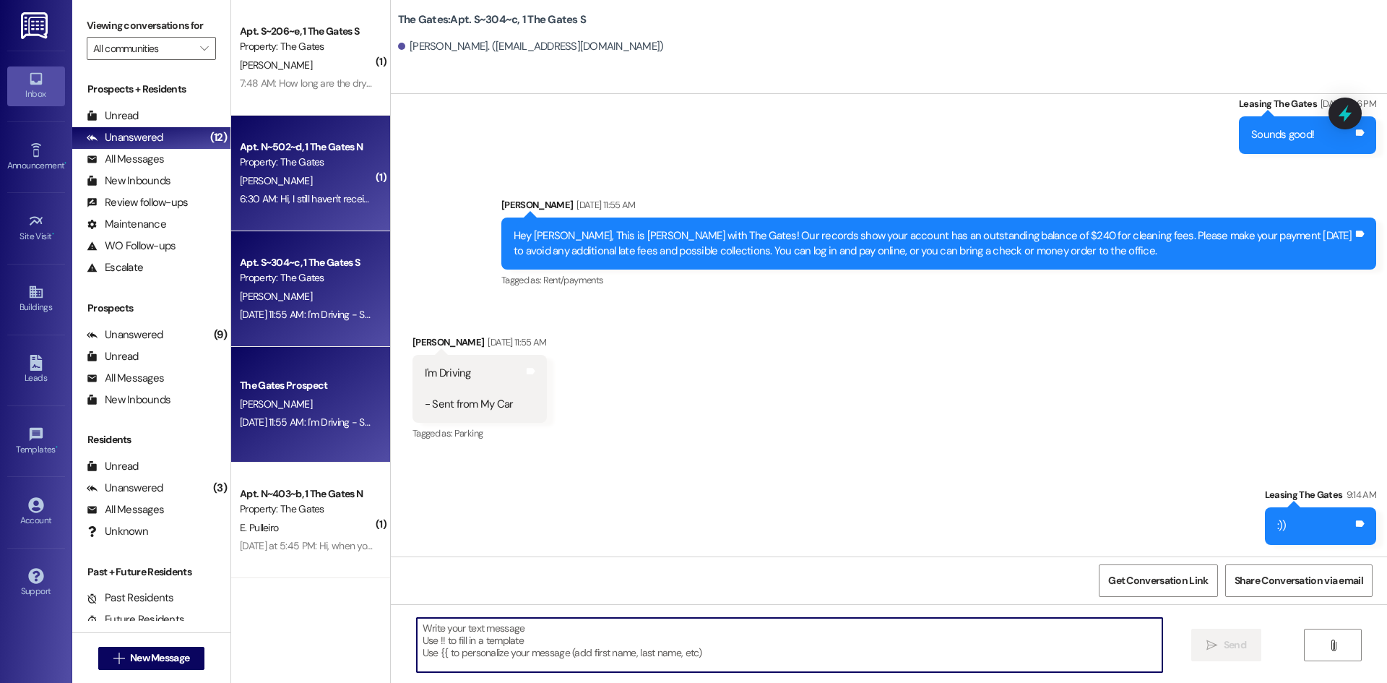
click at [297, 190] on div "6:30 AM: Hi, I still haven't received a picture in an email yet 6:30 AM: Hi, I …" at bounding box center [306, 199] width 137 height 18
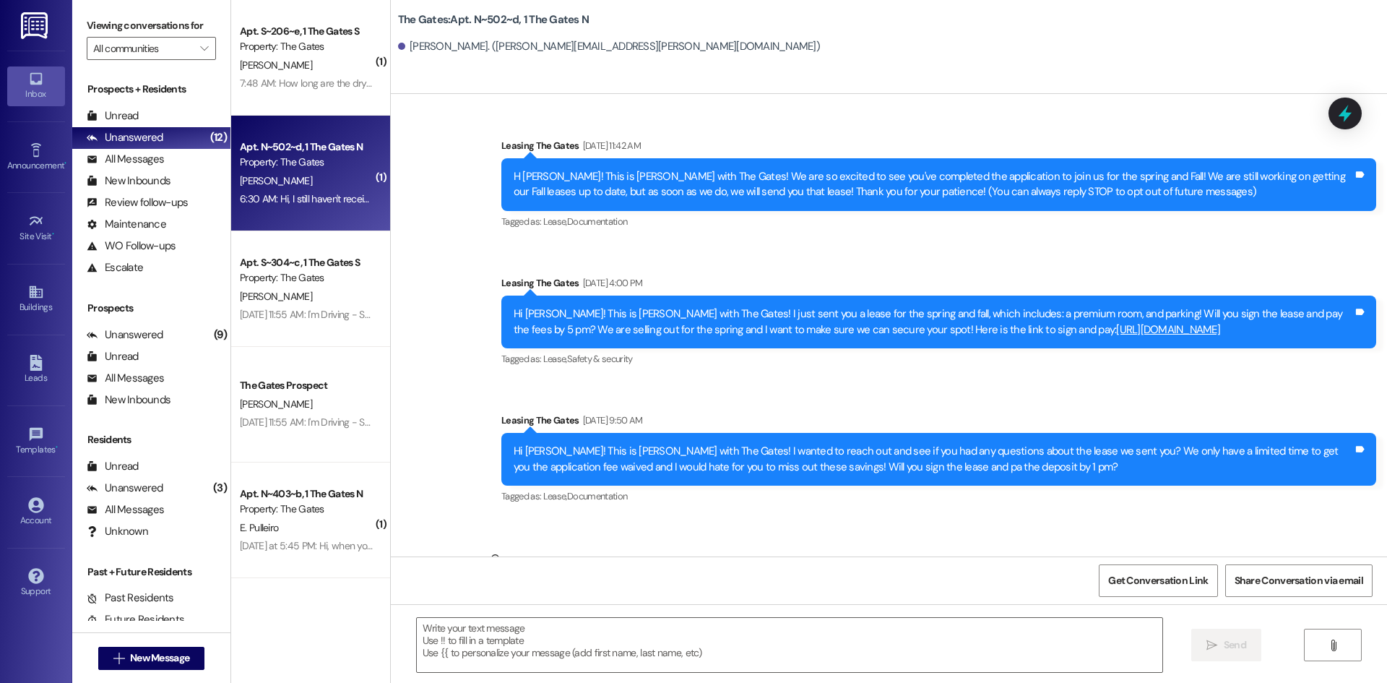
scroll to position [8985, 0]
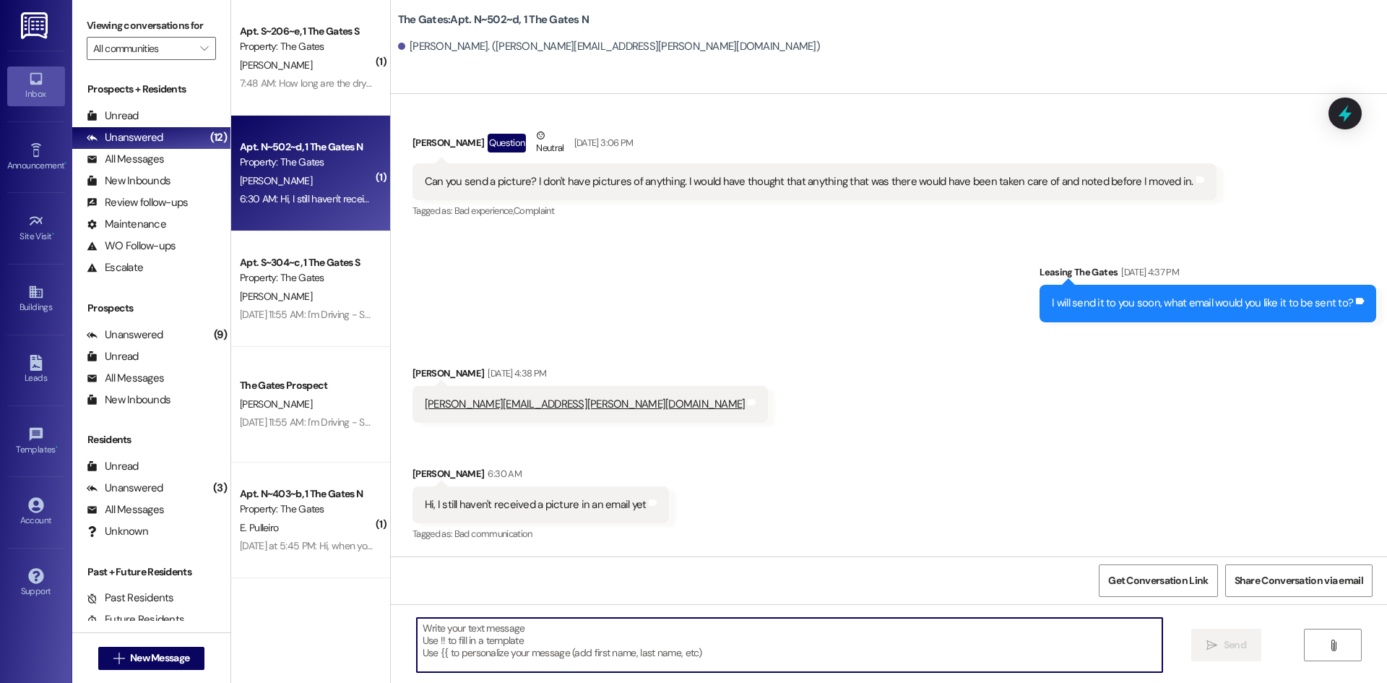
click at [448, 657] on textarea at bounding box center [790, 645] width 746 height 54
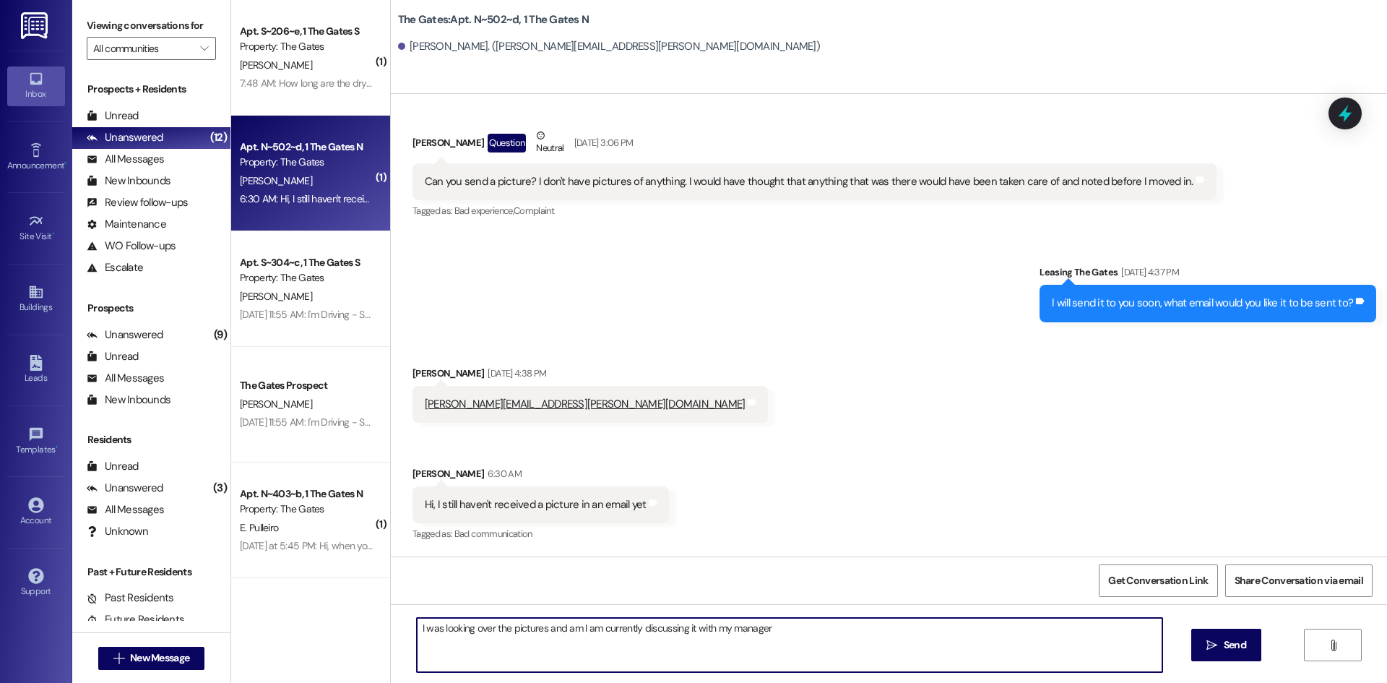
type textarea "I was looking over the pictures and am I am currently discussing it with my man…"
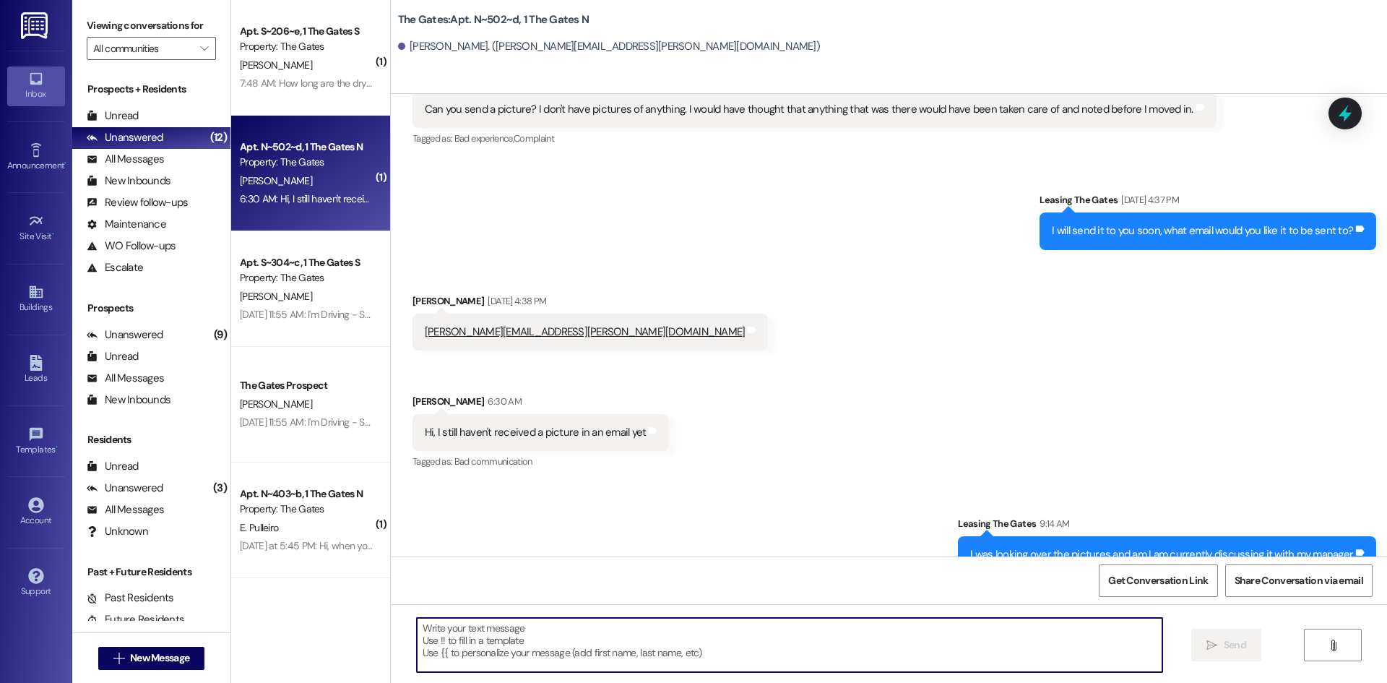
scroll to position [9086, 0]
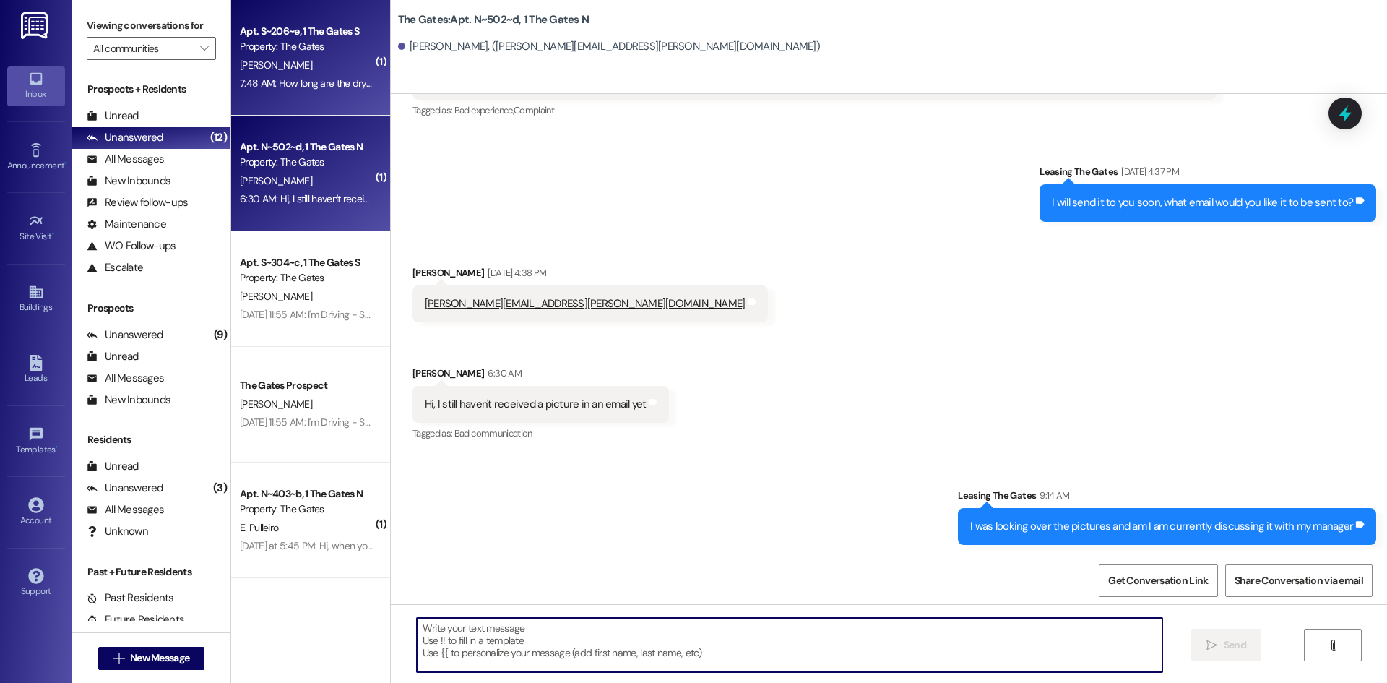
click at [271, 15] on div "Apt. S~206~e, 1 The Gates S Property: The Gates [PERSON_NAME] 7:48 AM: How long…" at bounding box center [310, 58] width 159 height 116
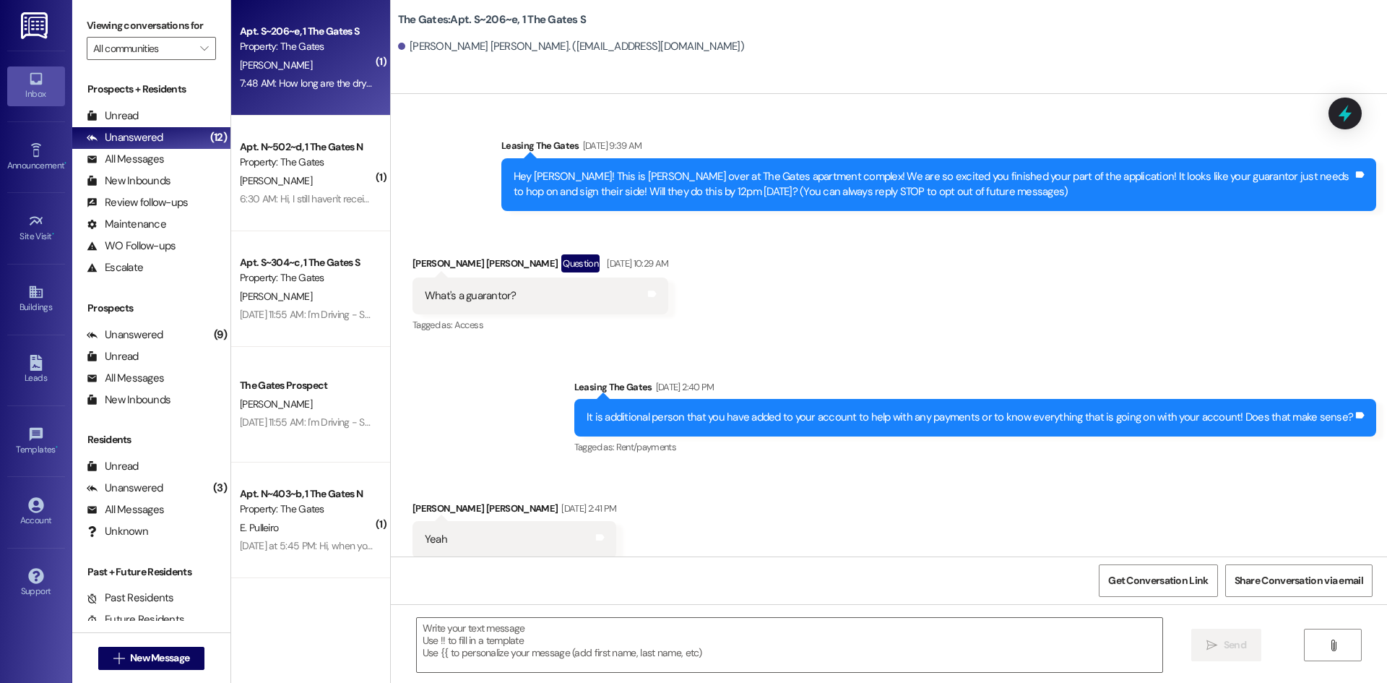
scroll to position [70206, 0]
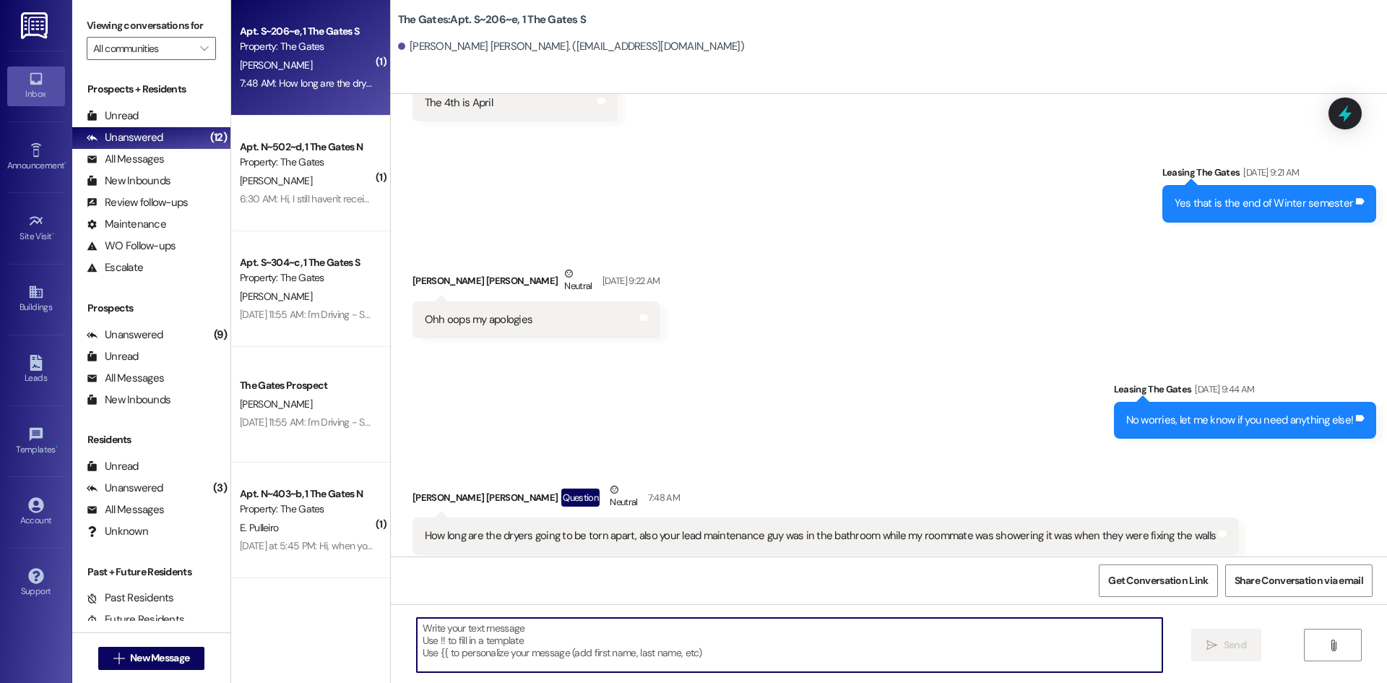
click at [492, 642] on textarea at bounding box center [790, 645] width 746 height 54
type textarea "I am not sure our maintenance guy is out [DATE]."
click at [1224, 652] on span "Send" at bounding box center [1235, 644] width 22 height 15
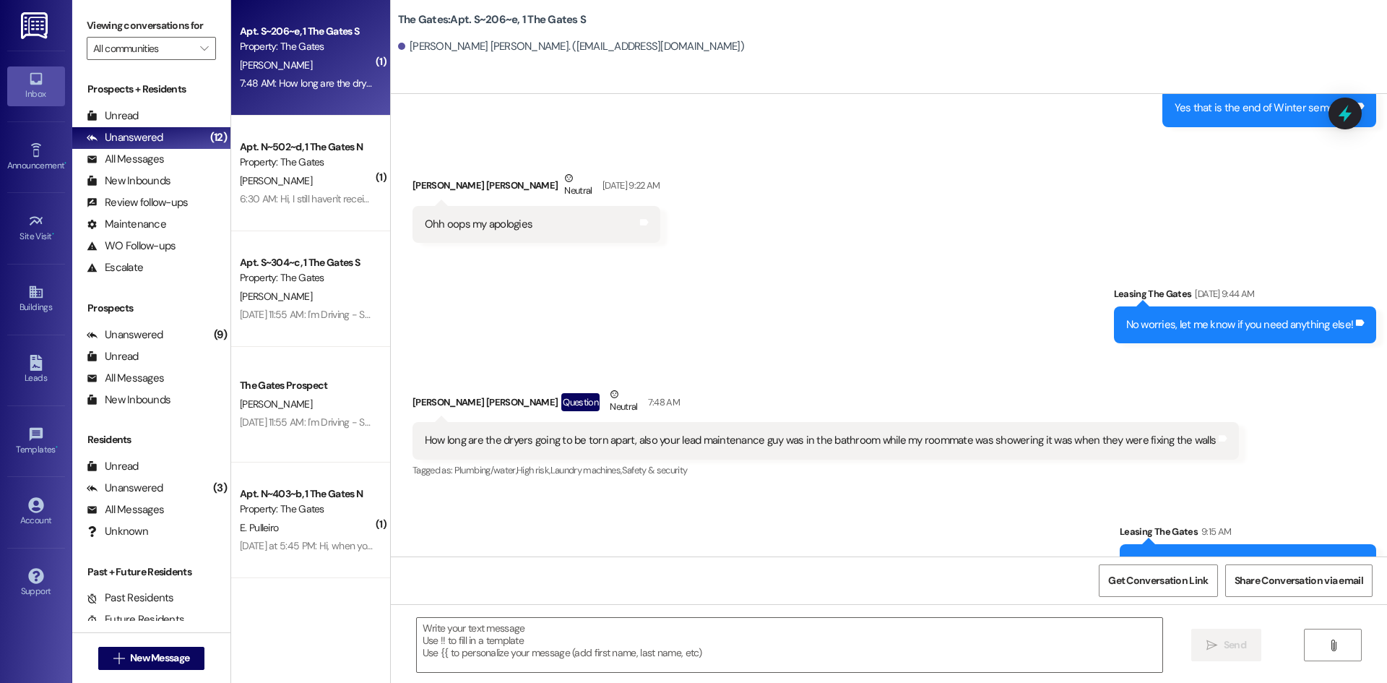
scroll to position [70307, 0]
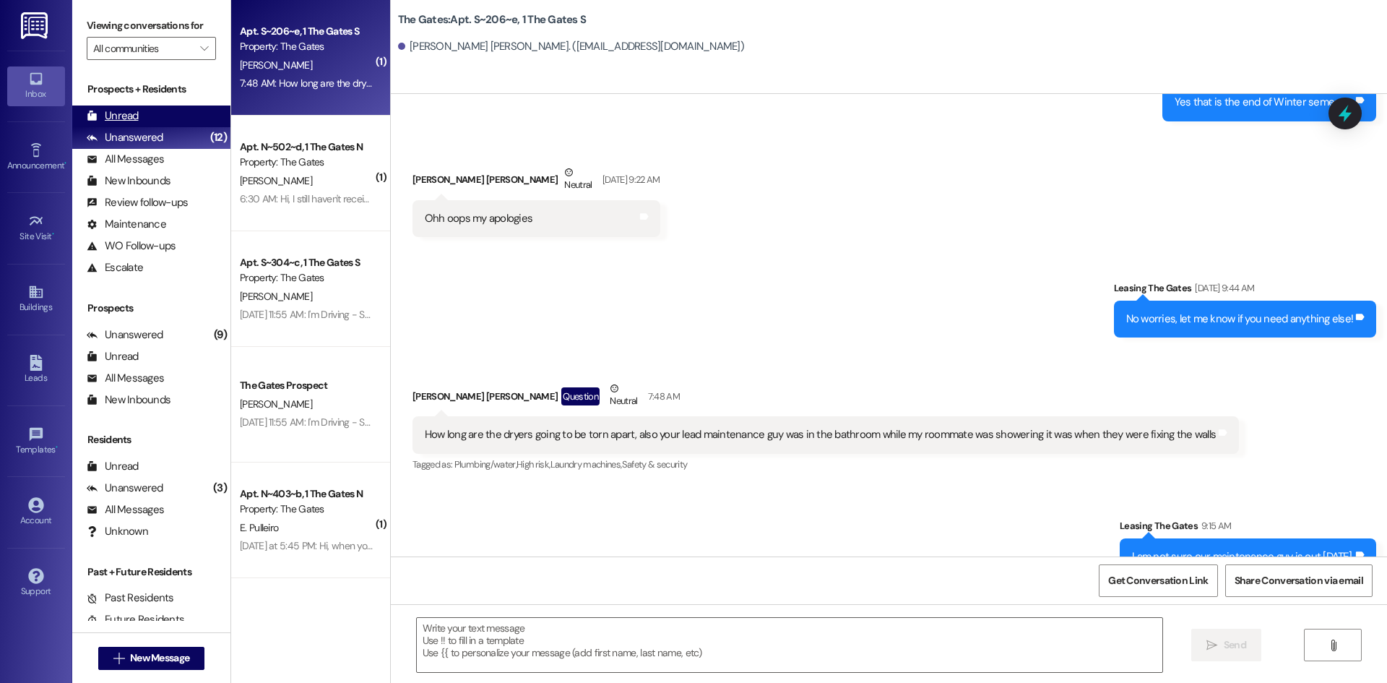
click at [169, 111] on div "Unread (0)" at bounding box center [151, 117] width 158 height 22
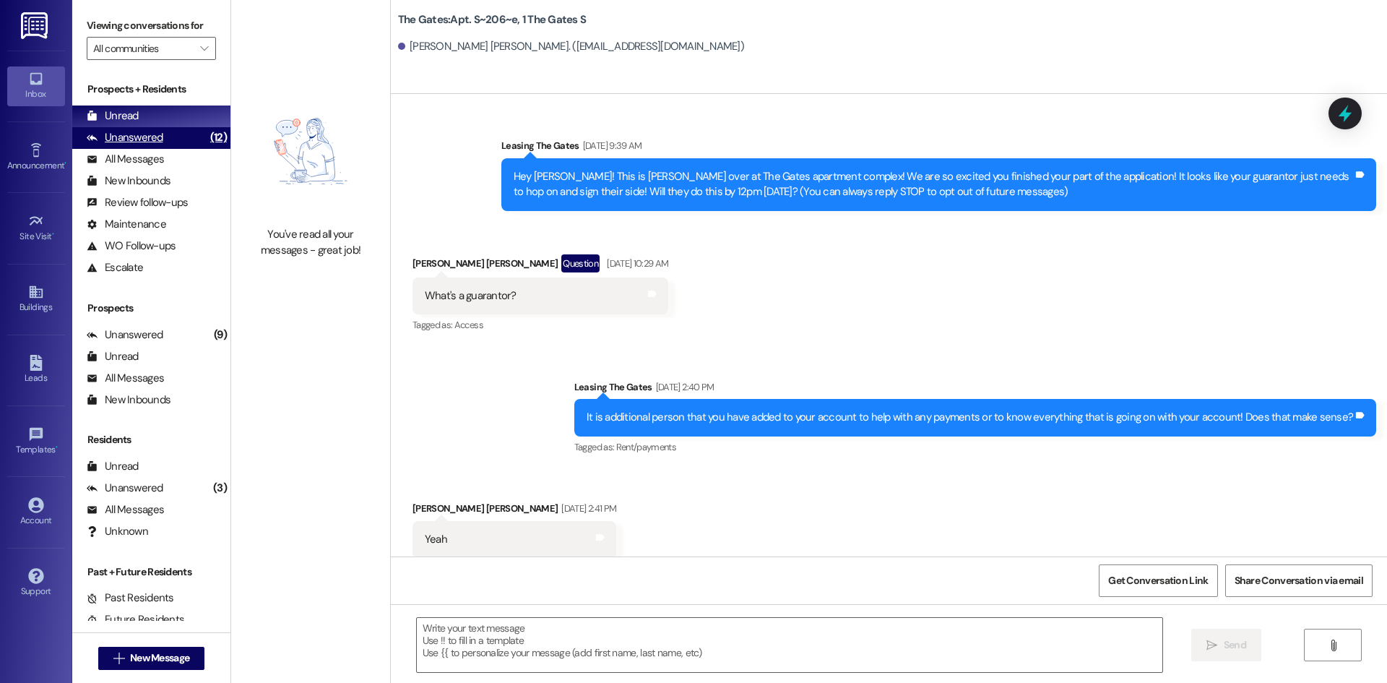
click at [178, 134] on div "Unanswered (12)" at bounding box center [151, 138] width 158 height 22
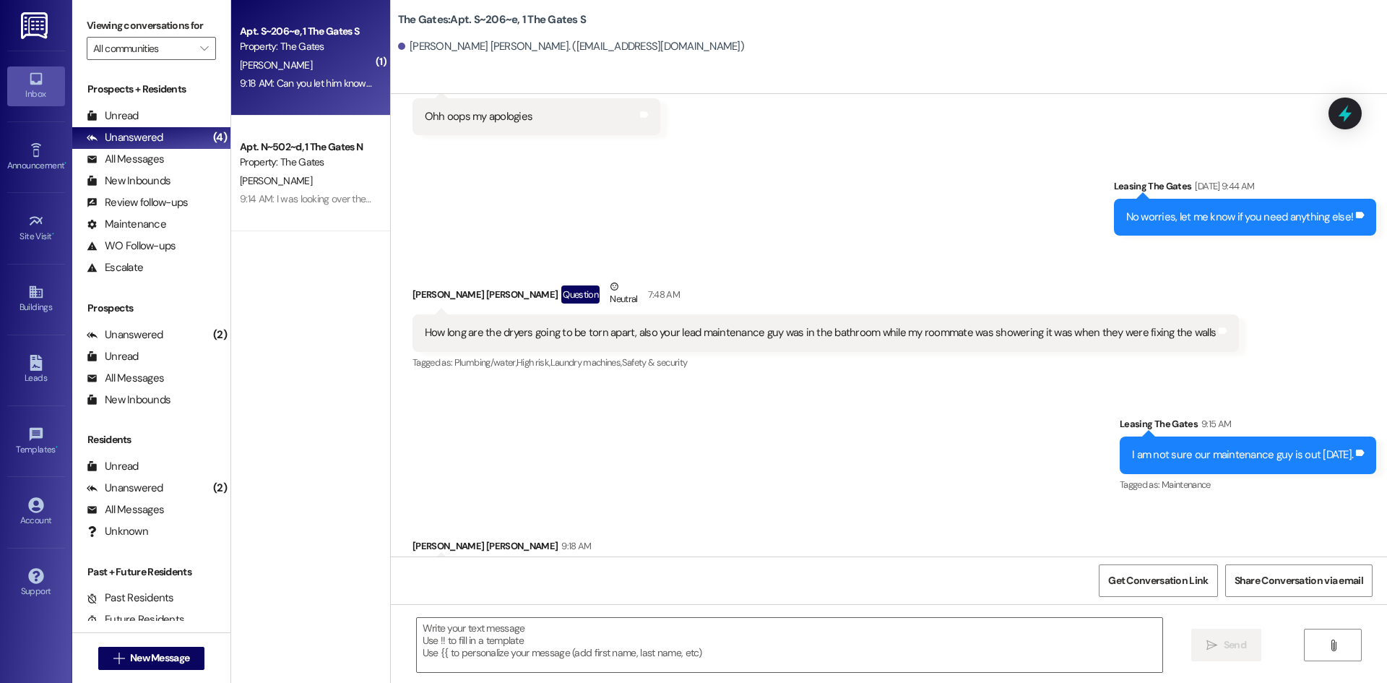
scroll to position [70428, 0]
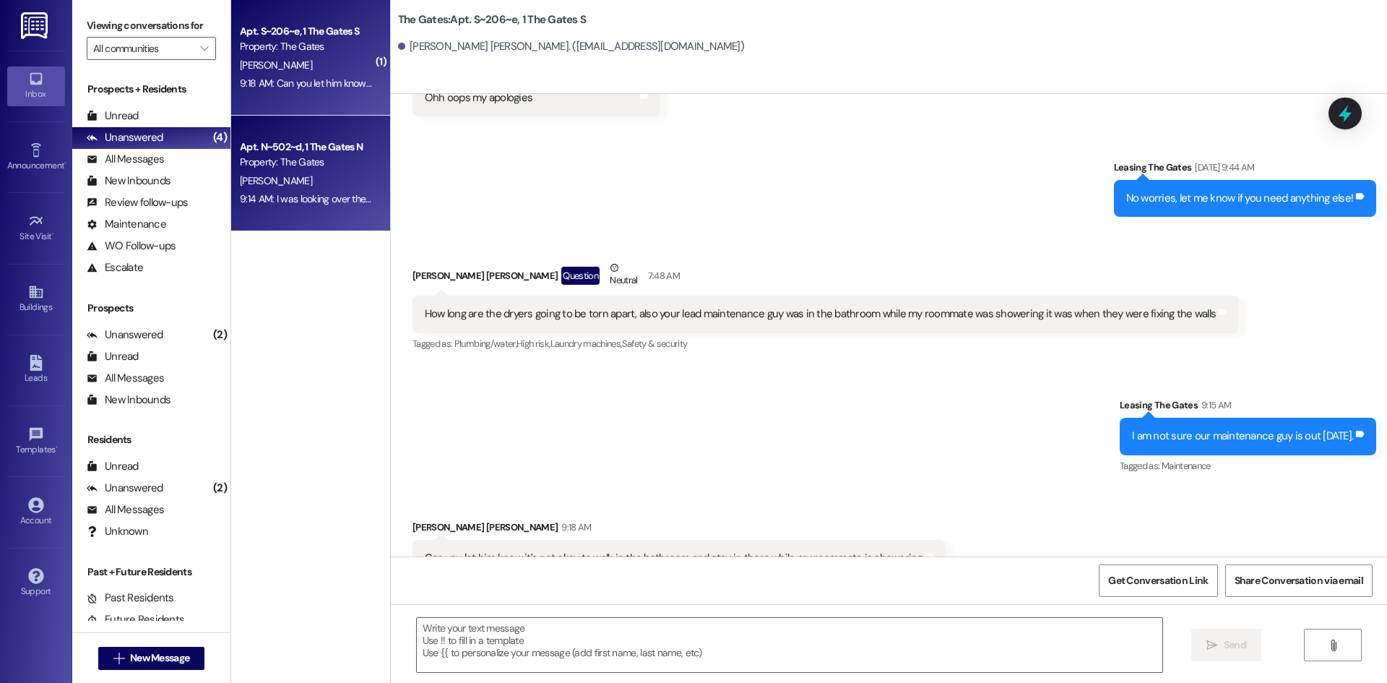
click at [320, 181] on div "[PERSON_NAME]" at bounding box center [306, 181] width 137 height 18
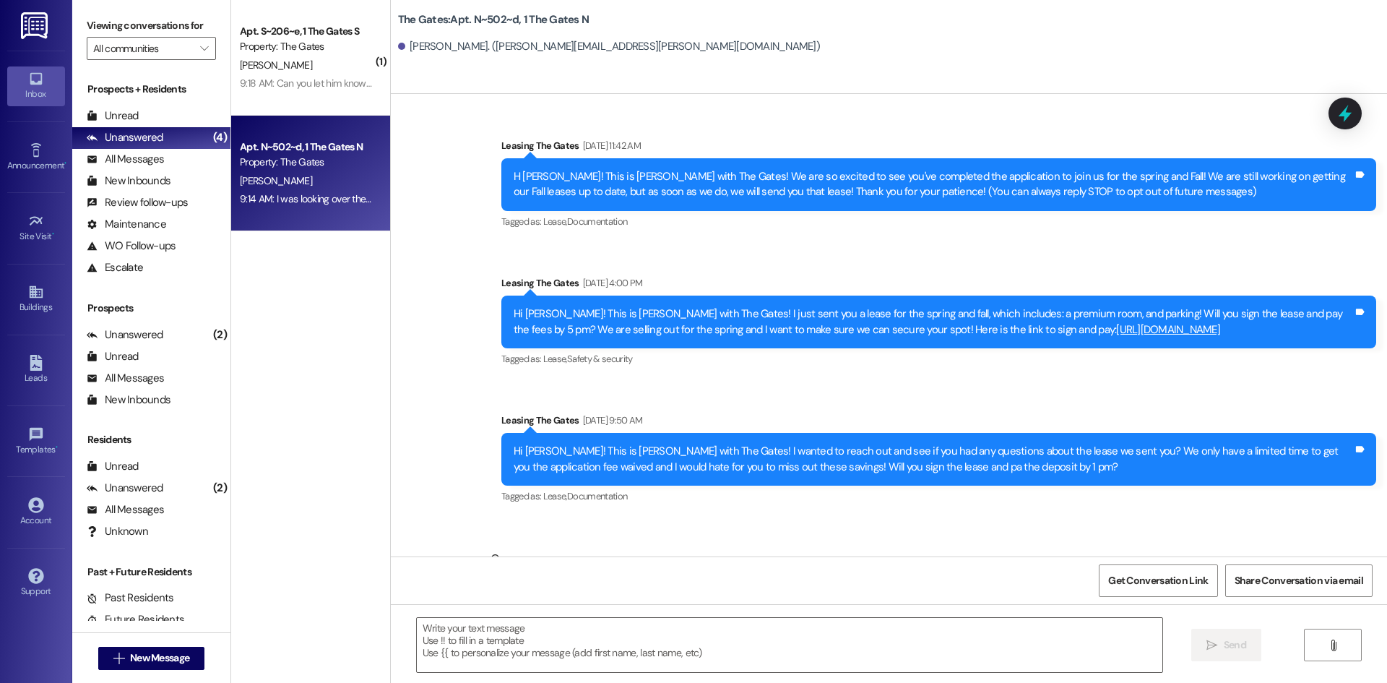
scroll to position [9086, 0]
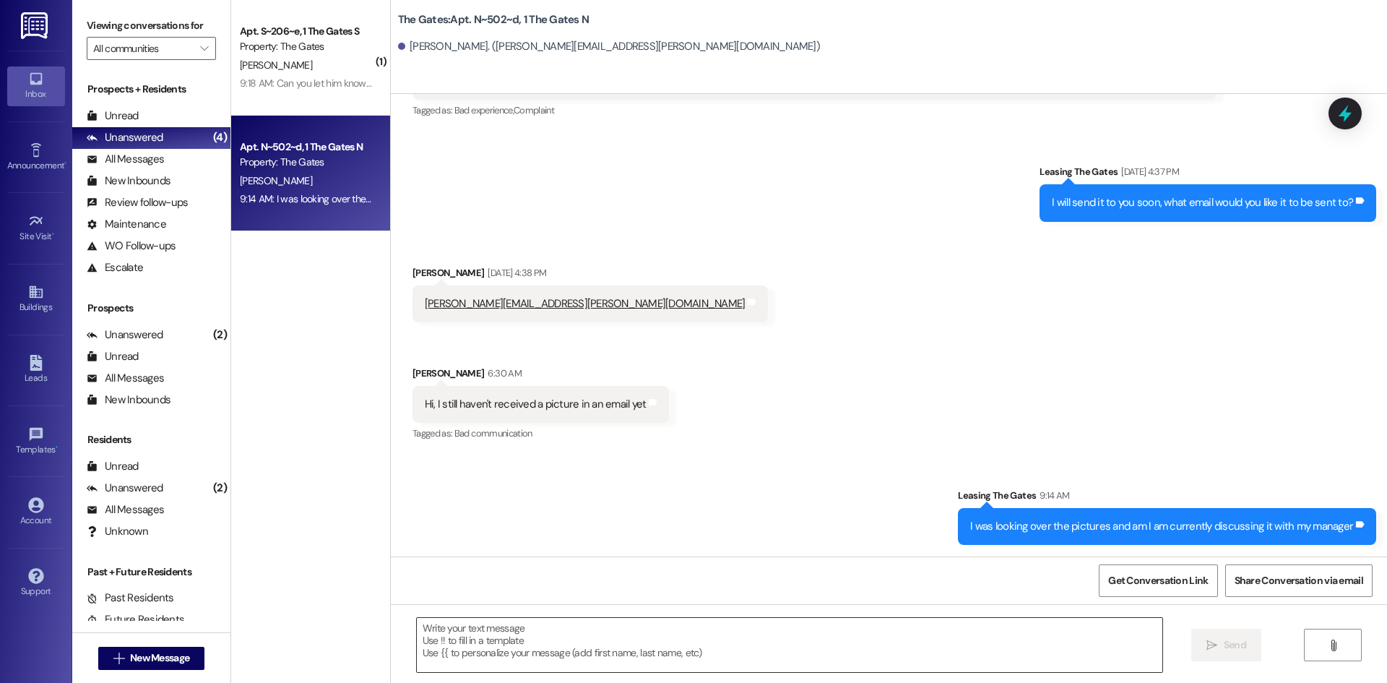
click at [469, 645] on textarea at bounding box center [790, 645] width 746 height 54
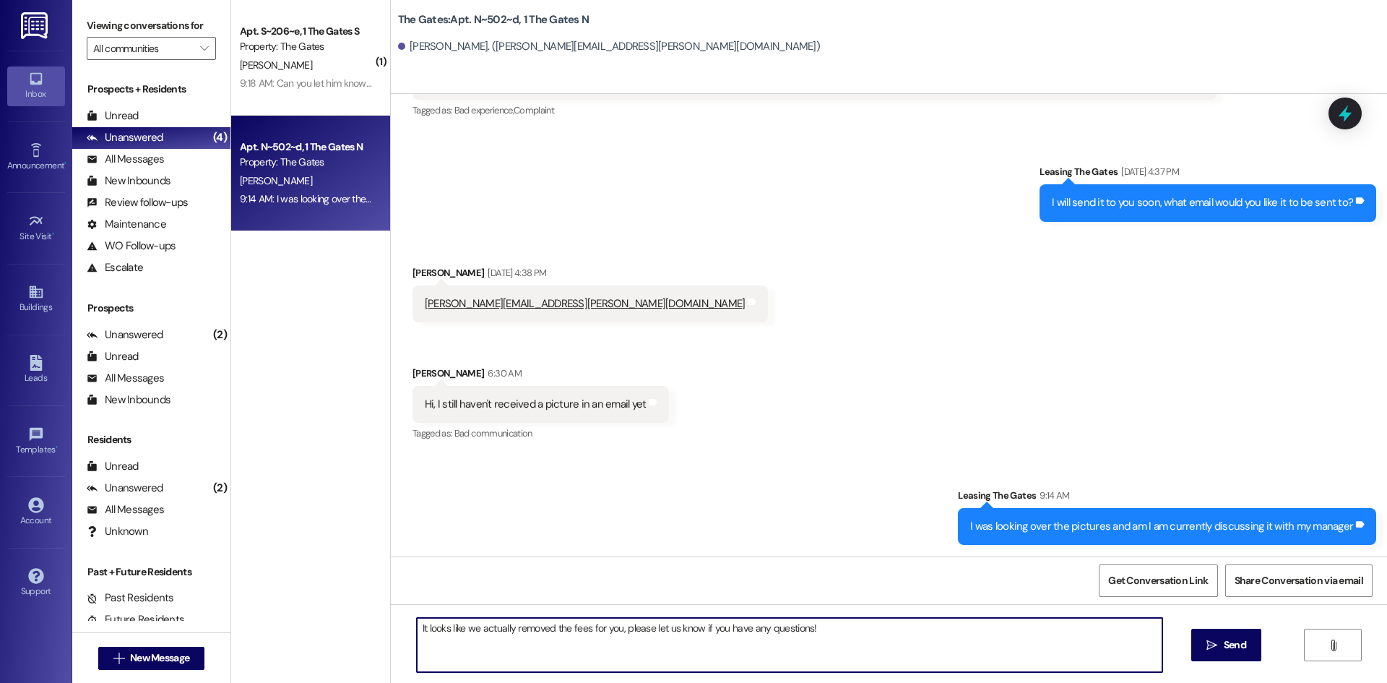
type textarea "It looks like we actually removed the fees for you, please let us know if you h…"
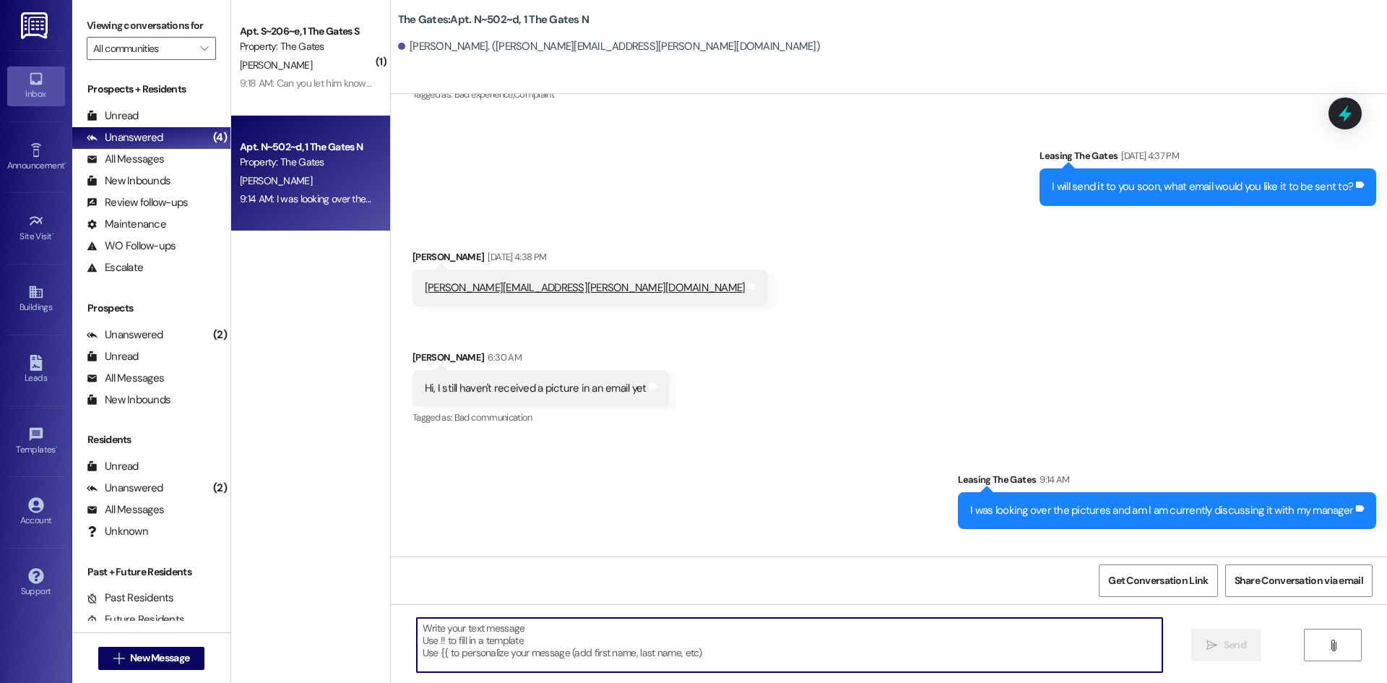
scroll to position [8984, 0]
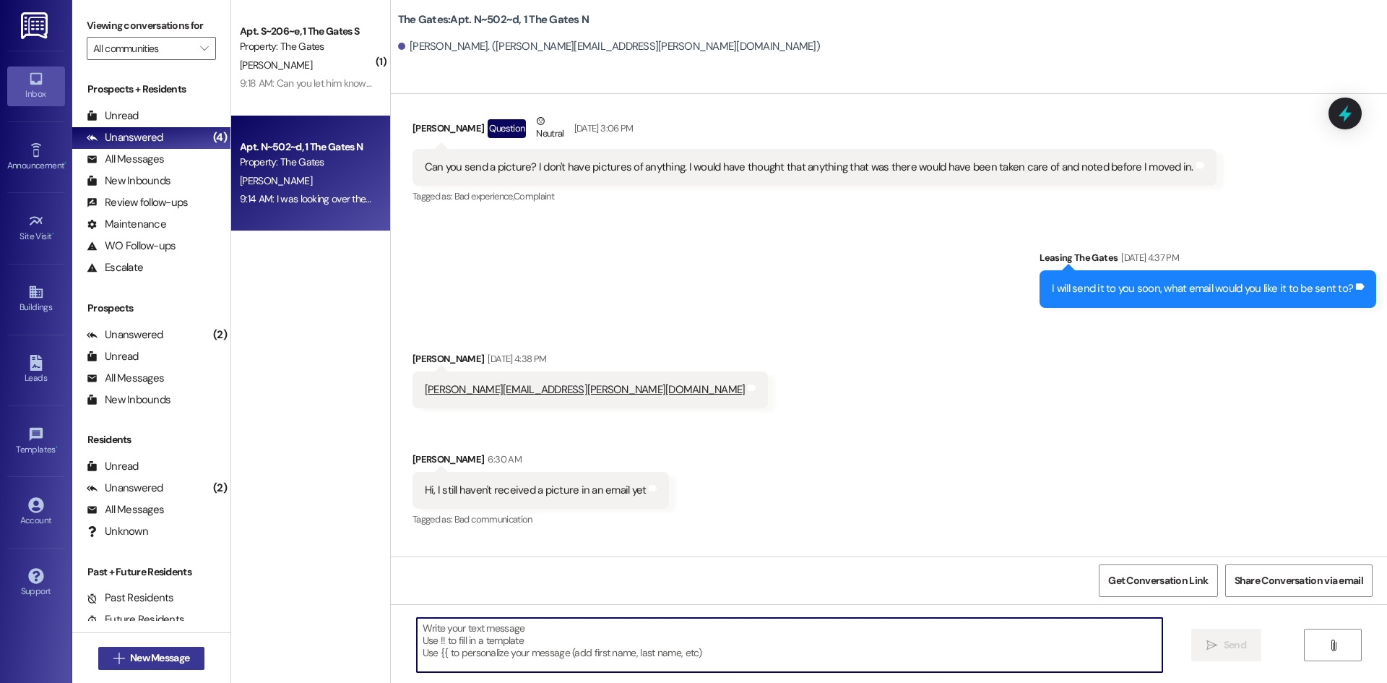
click at [182, 652] on span "New Message" at bounding box center [159, 657] width 59 height 15
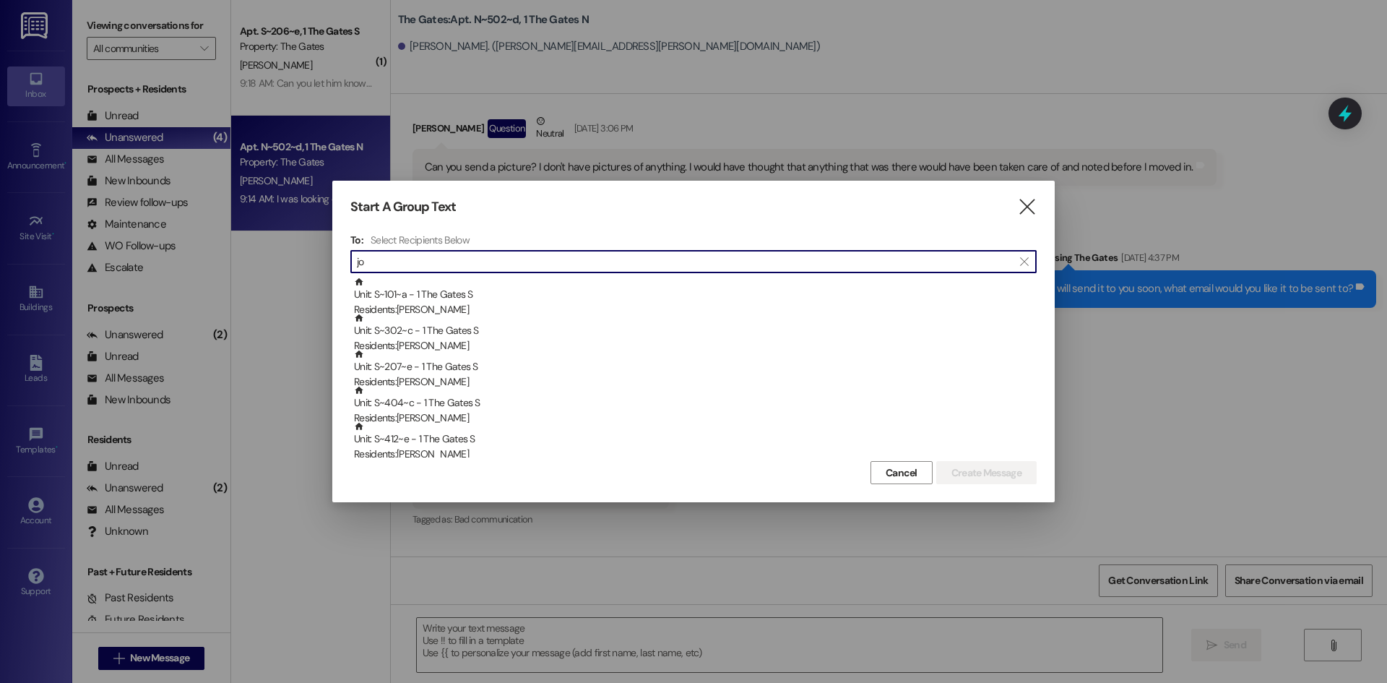
type input "j"
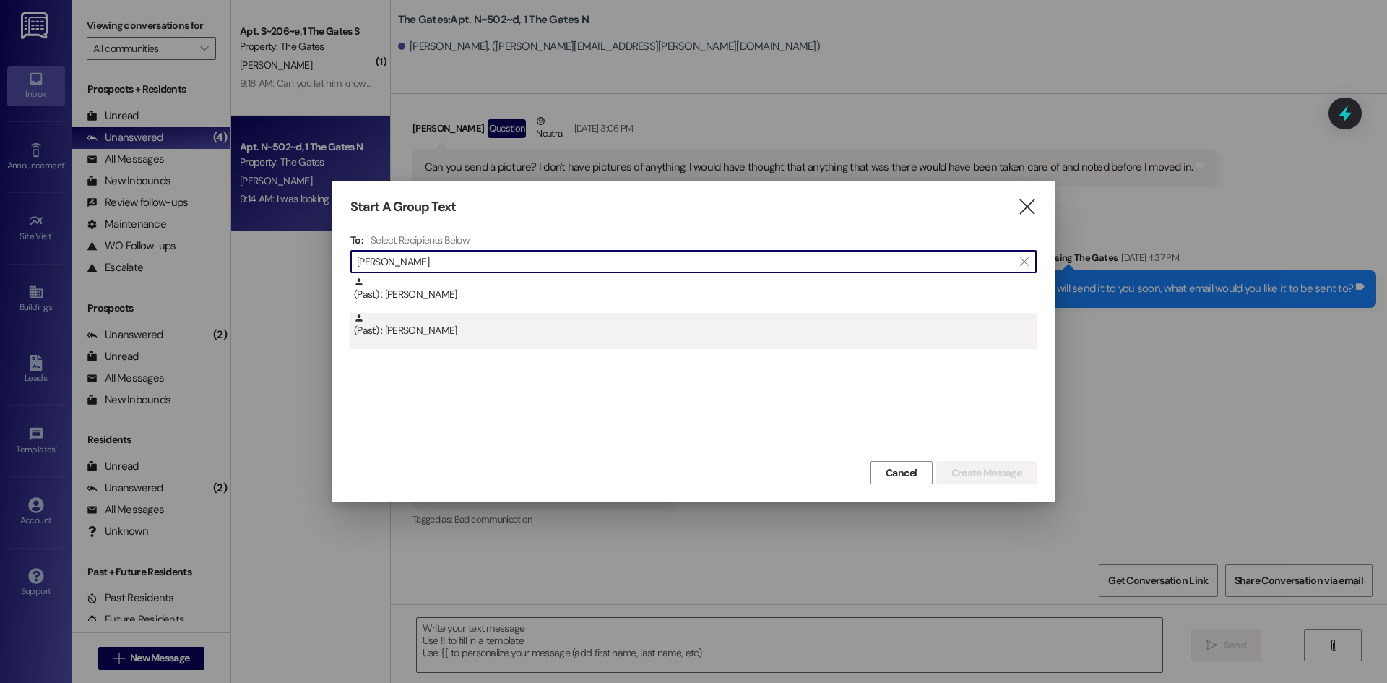
type input "[PERSON_NAME]"
click at [450, 326] on div "(Past) : [PERSON_NAME]" at bounding box center [695, 325] width 683 height 25
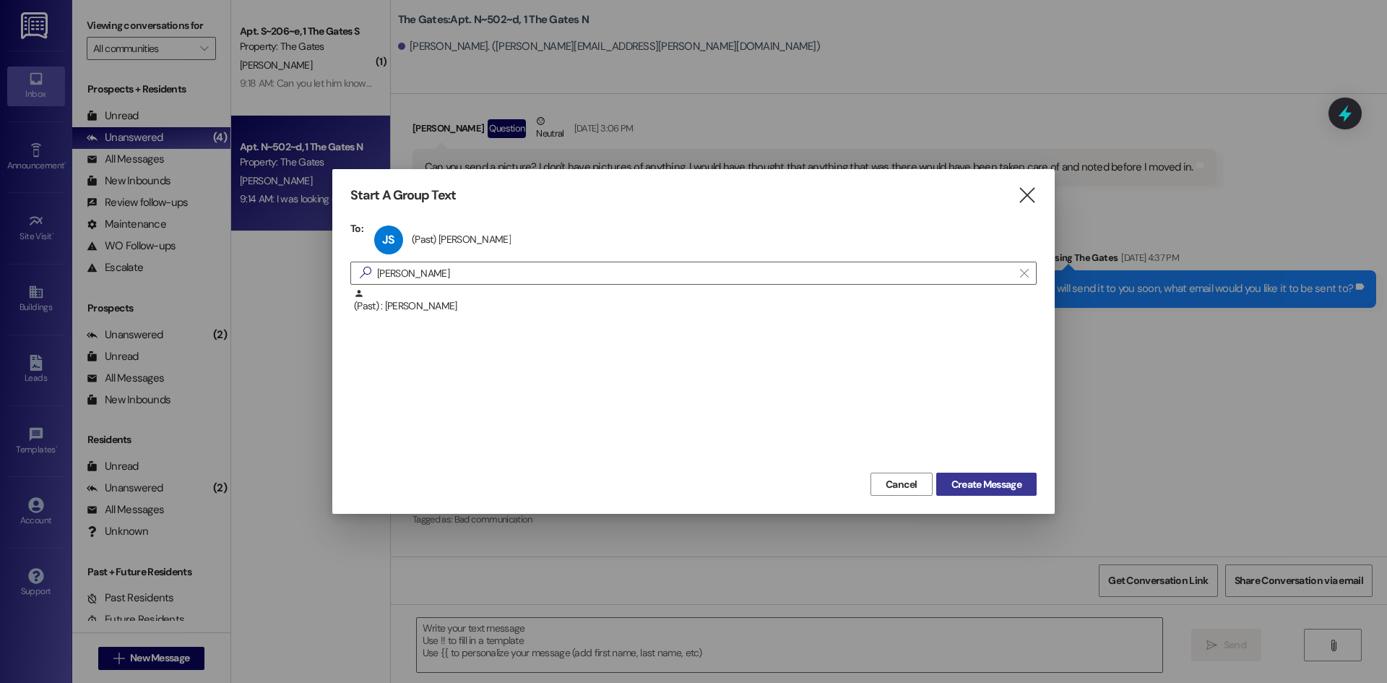
click at [961, 484] on span "Create Message" at bounding box center [987, 484] width 70 height 15
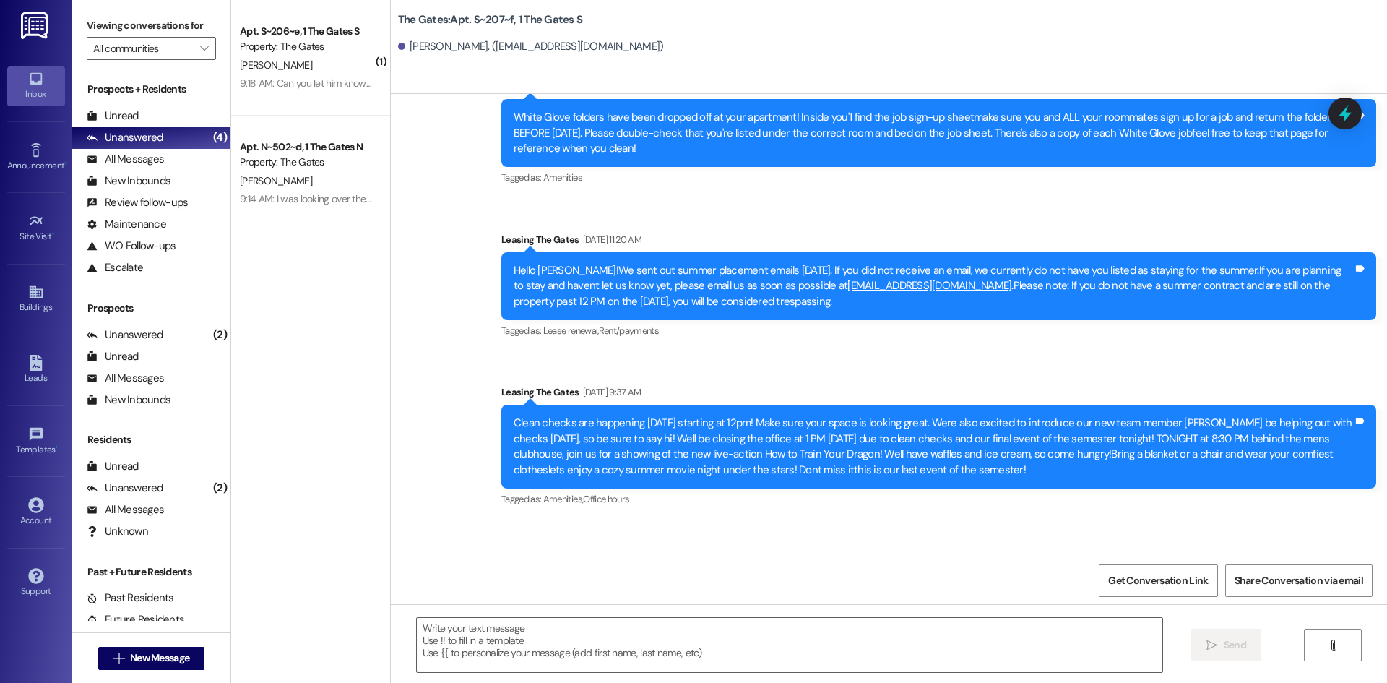
scroll to position [32179, 0]
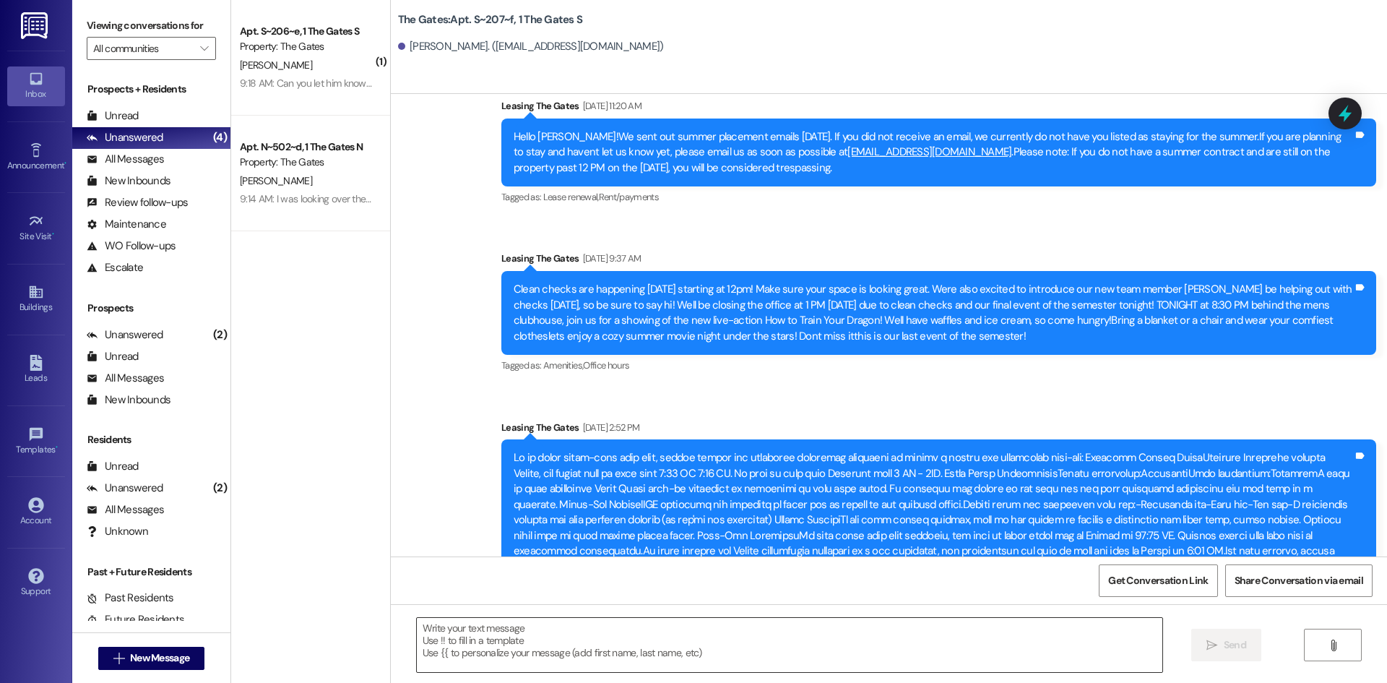
click at [462, 647] on textarea at bounding box center [790, 645] width 746 height 54
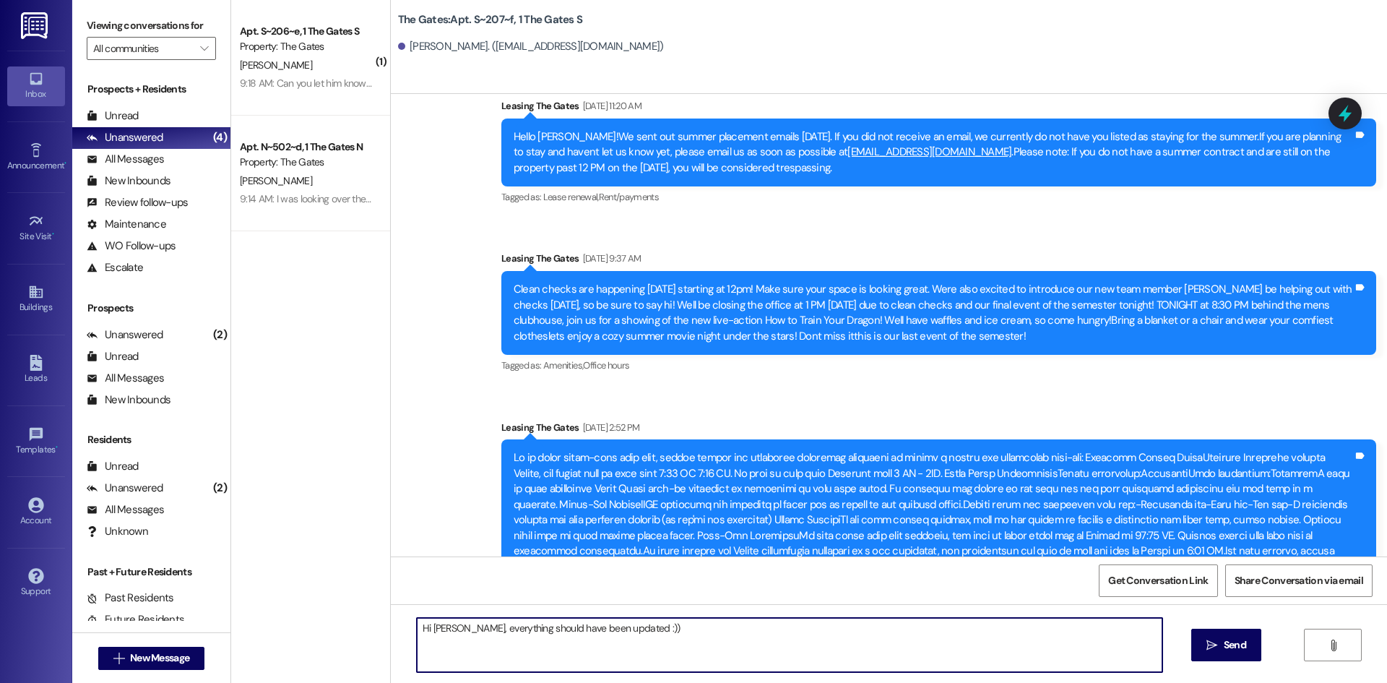
type textarea "Hi [PERSON_NAME], everything should have been updated :))"
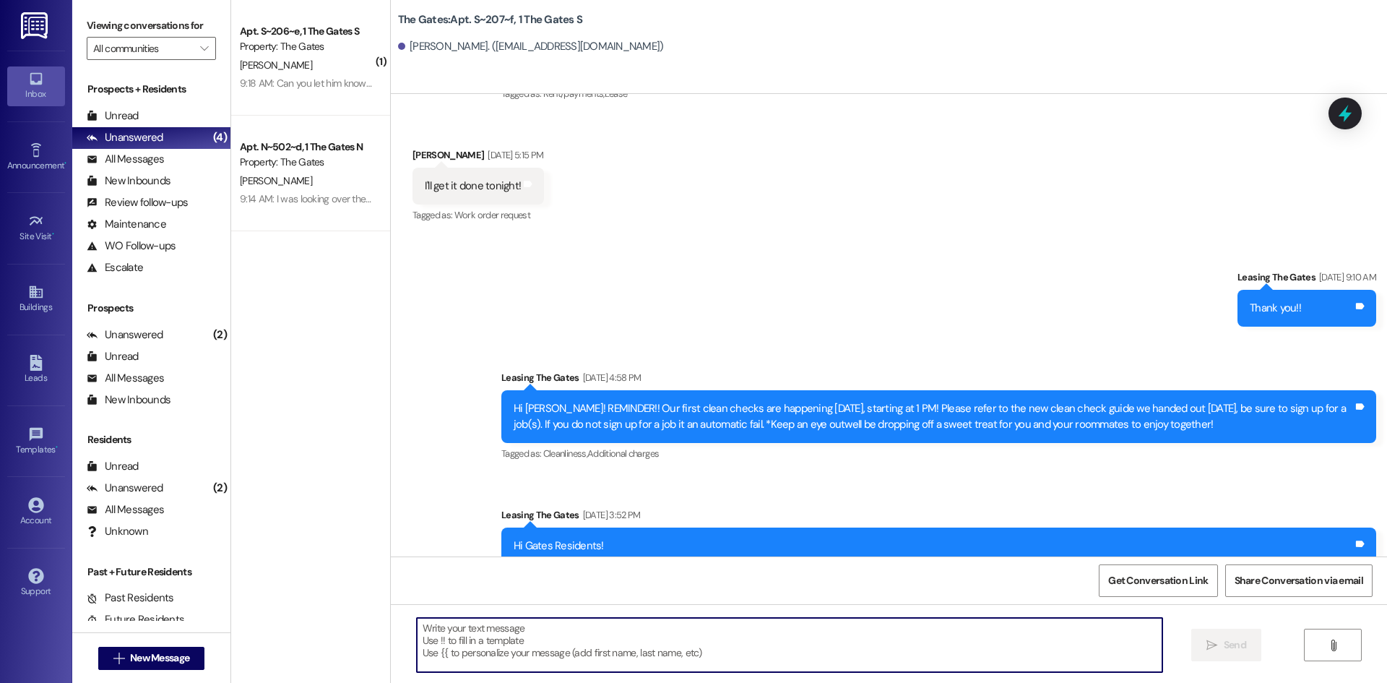
scroll to position [28126, 0]
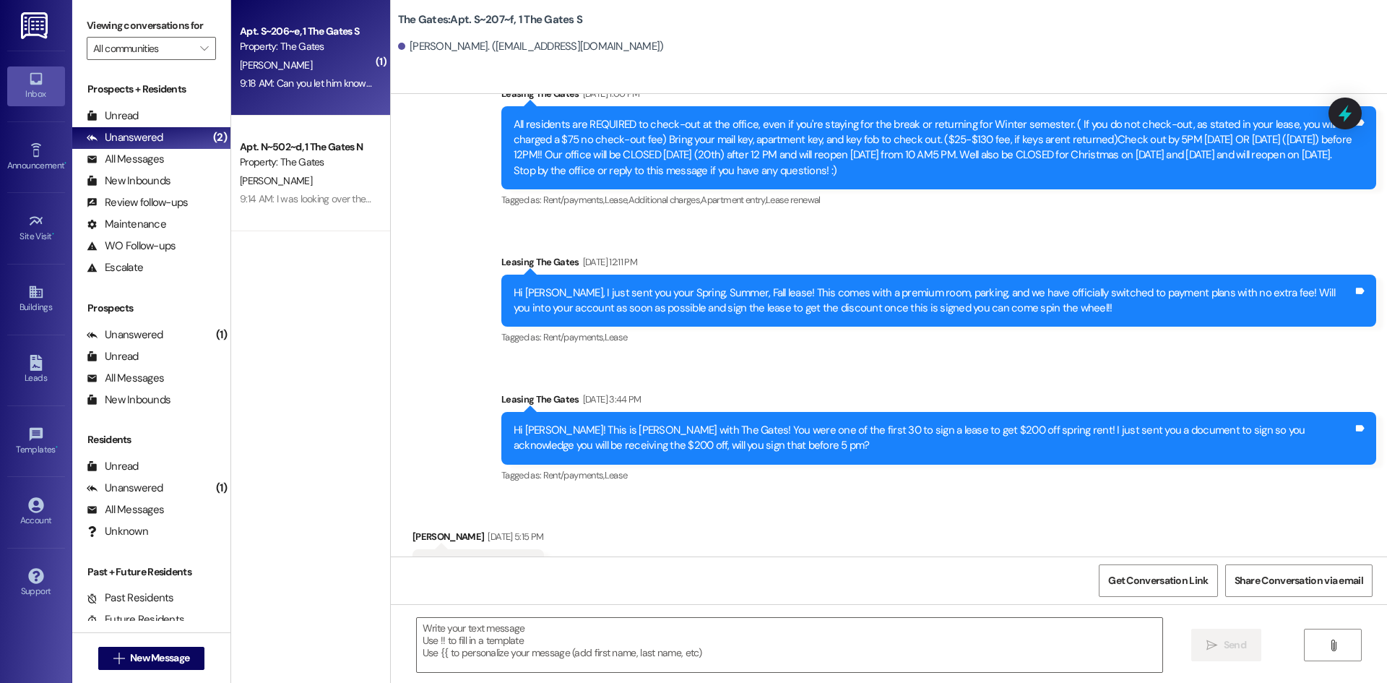
click at [334, 72] on div "[PERSON_NAME]" at bounding box center [306, 65] width 137 height 18
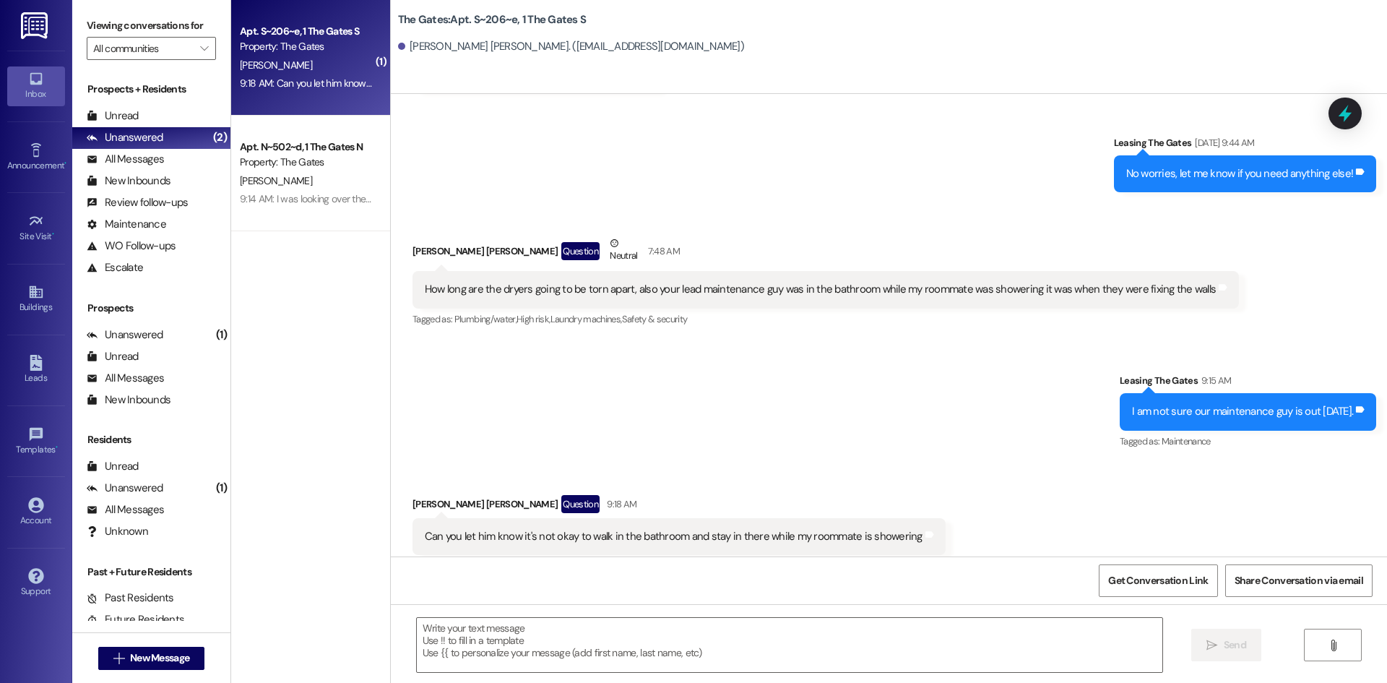
scroll to position [70453, 0]
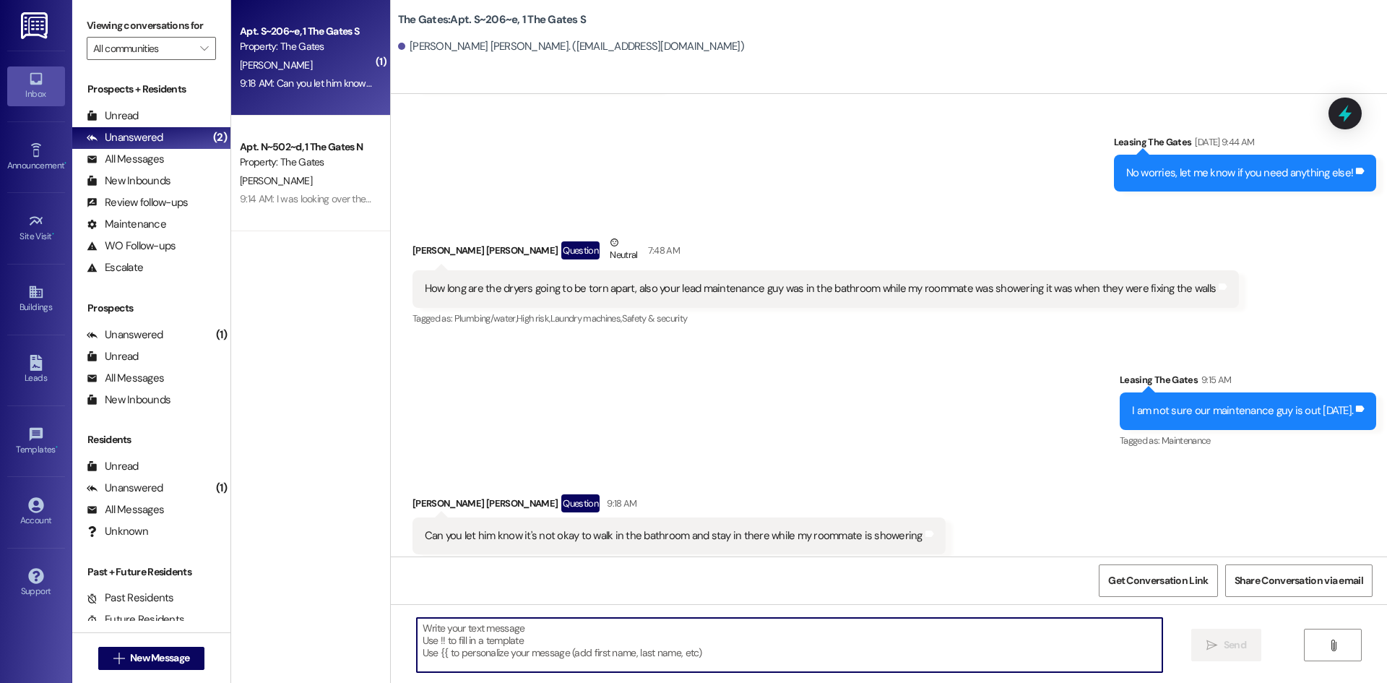
click at [550, 643] on textarea at bounding box center [790, 645] width 746 height 54
type textarea "Okay, thank you for letting us know"
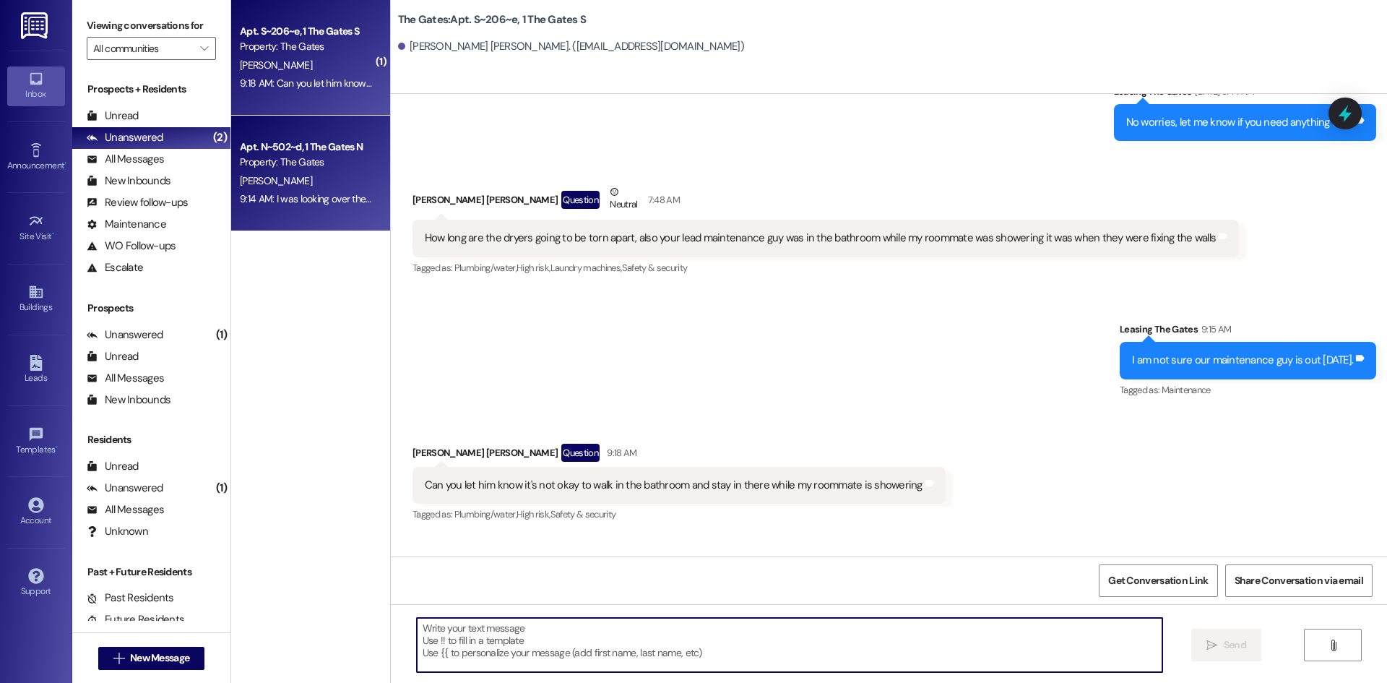
scroll to position [70554, 0]
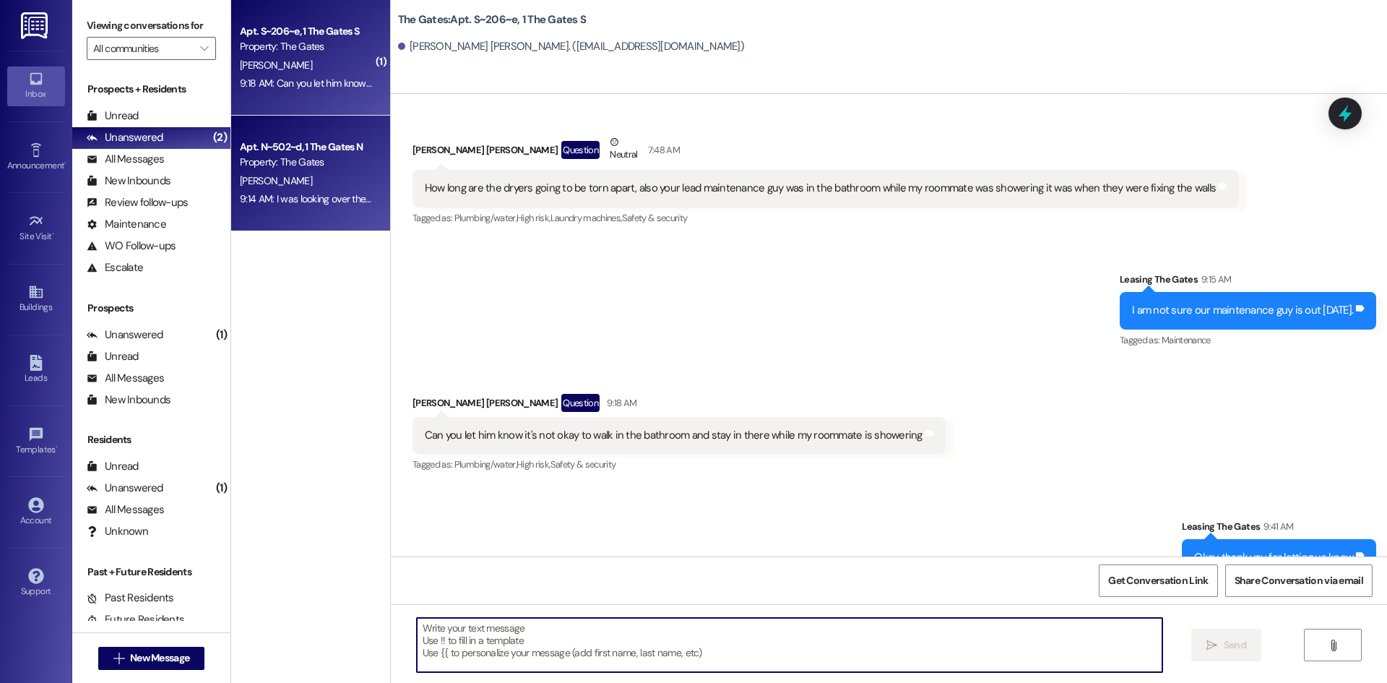
click at [350, 168] on div "Property: The Gates" at bounding box center [307, 162] width 134 height 15
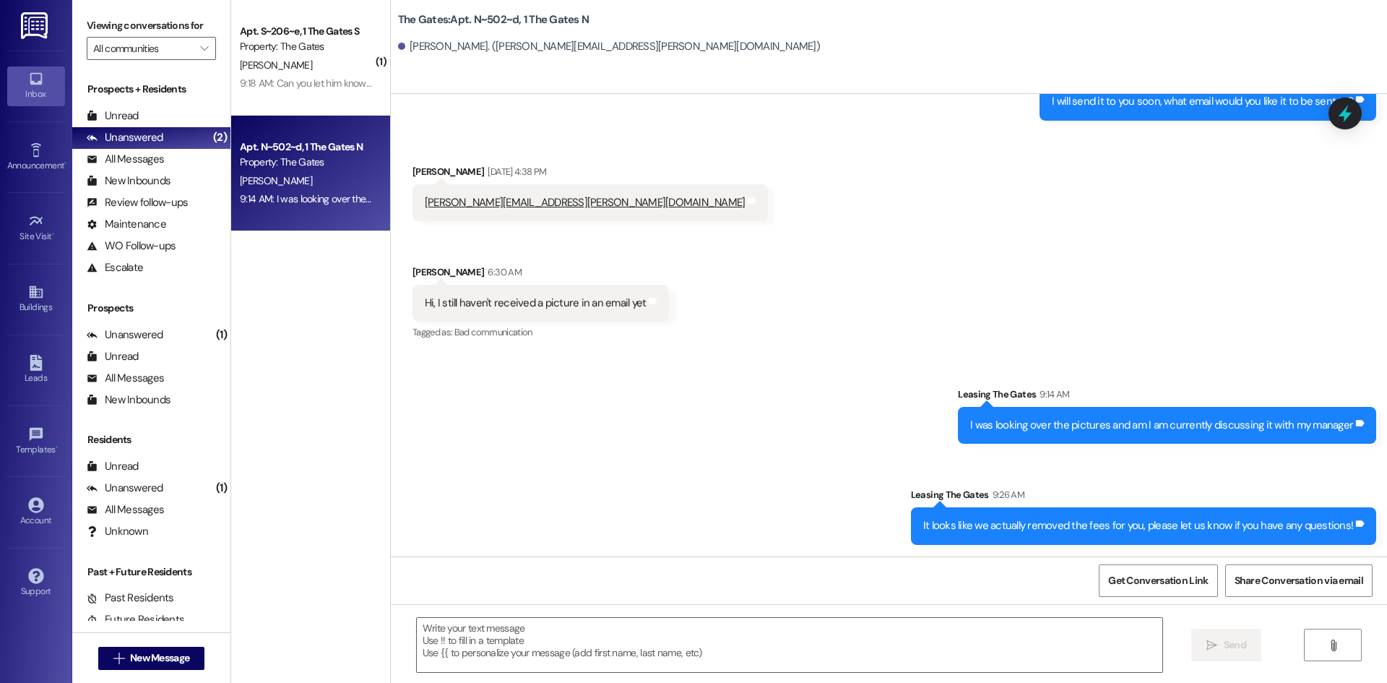
scroll to position [9186, 0]
click at [154, 113] on div "Unread (0)" at bounding box center [151, 117] width 158 height 22
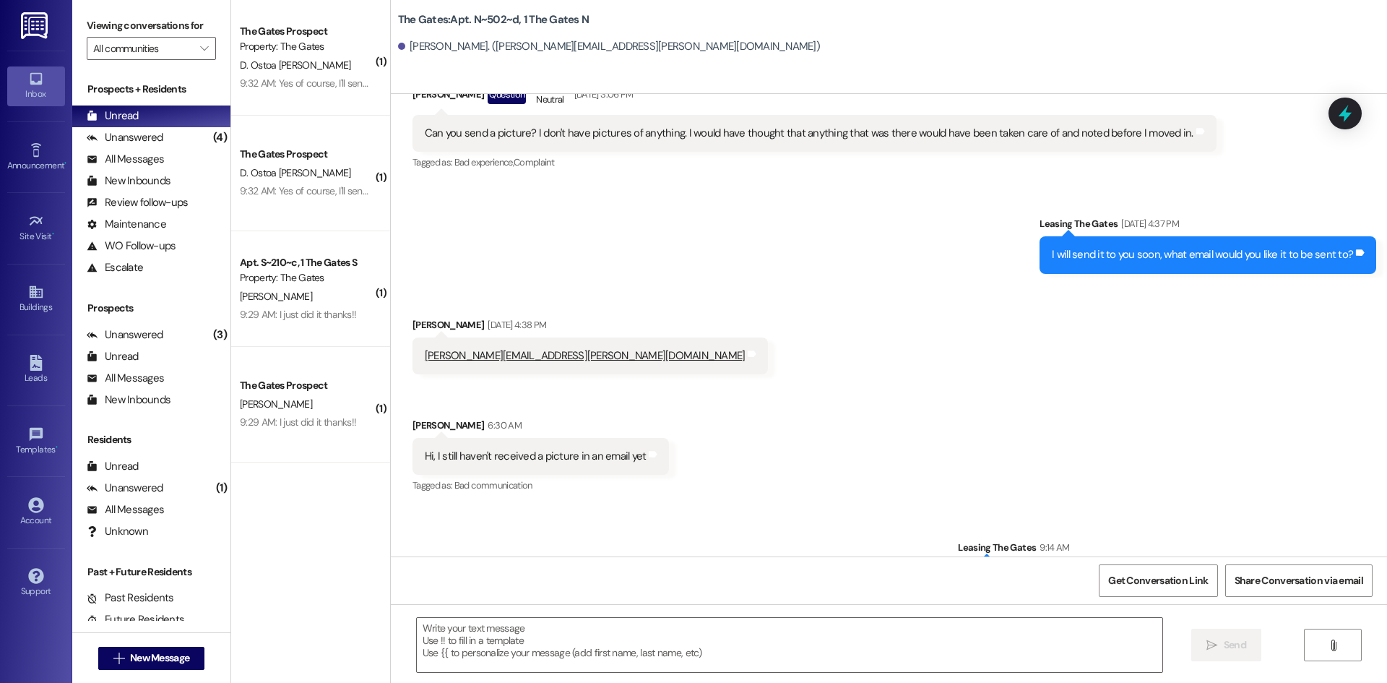
scroll to position [8984, 0]
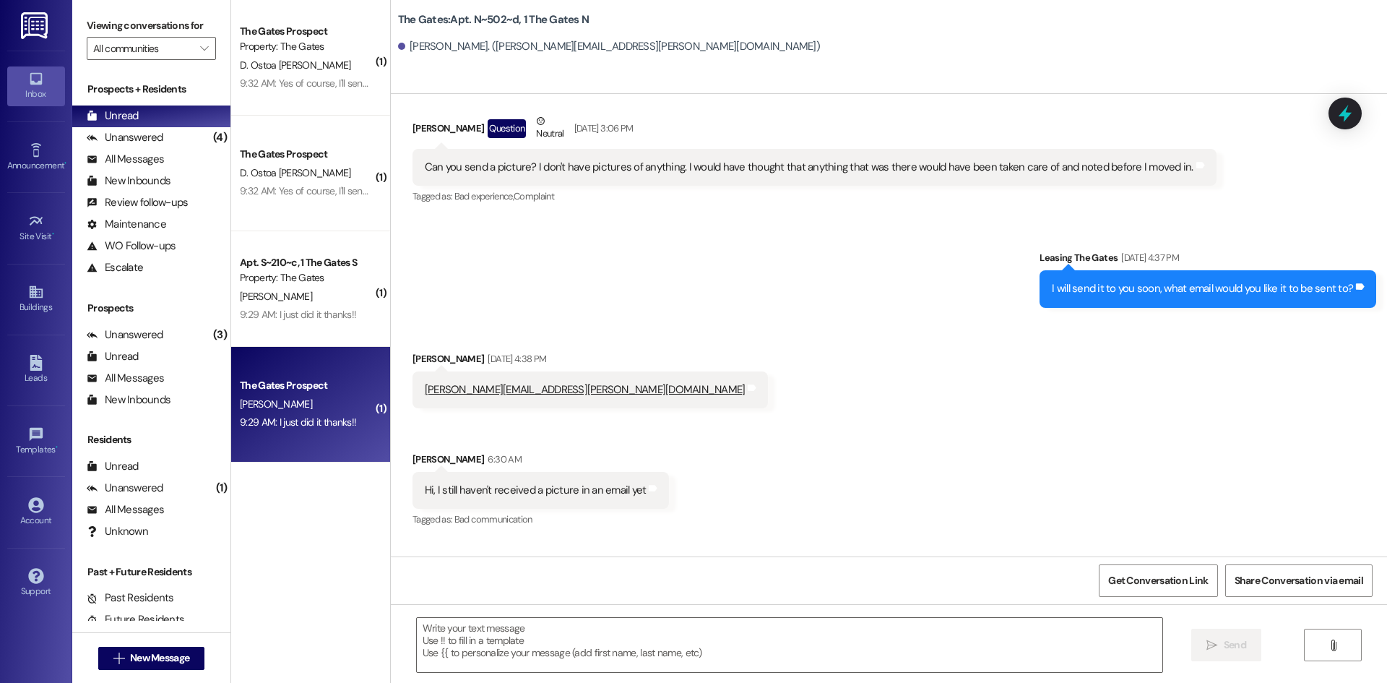
click at [328, 384] on div "The Gates Prospect" at bounding box center [307, 385] width 134 height 15
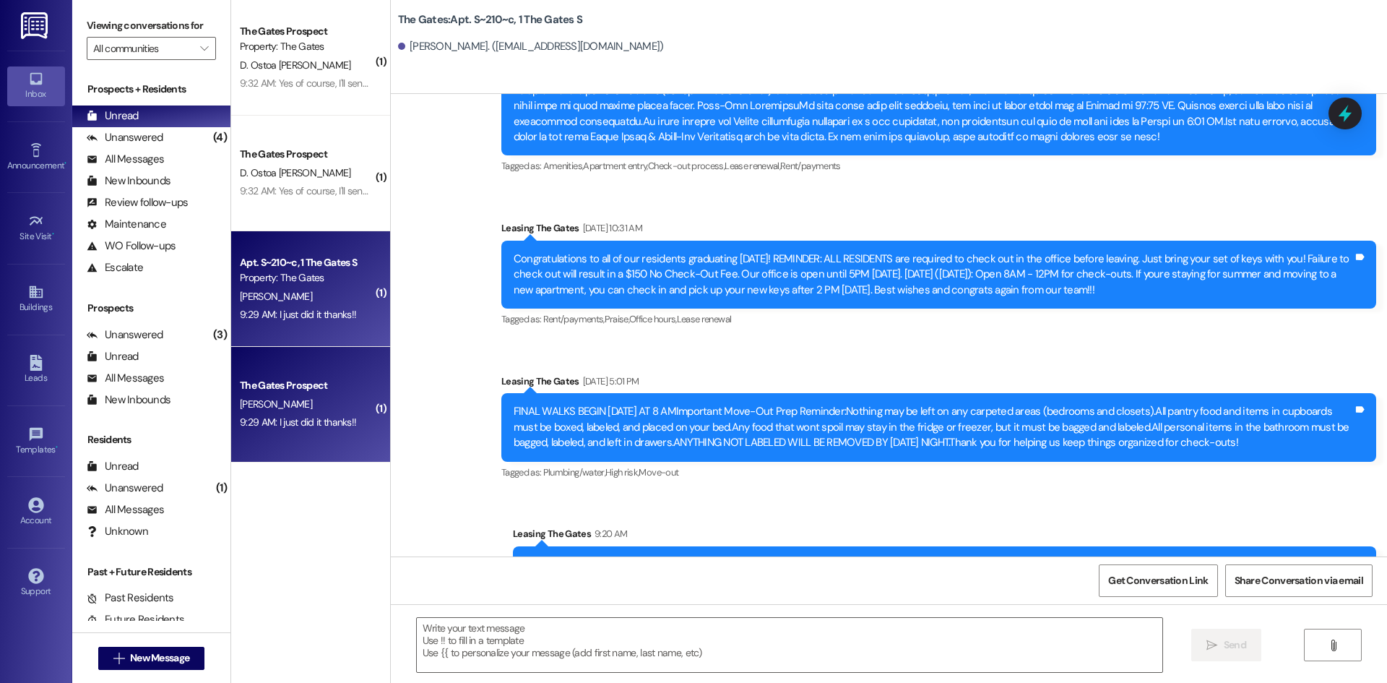
scroll to position [21985, 0]
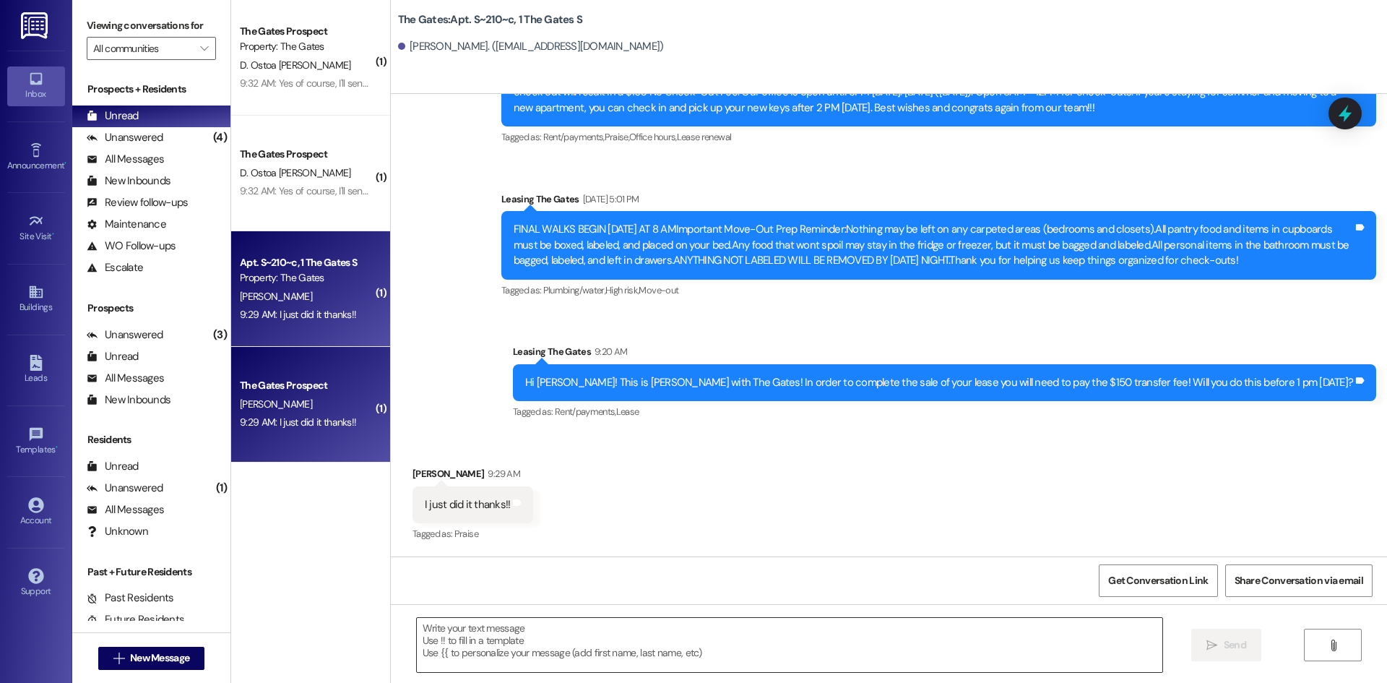
click at [517, 636] on textarea at bounding box center [790, 645] width 746 height 54
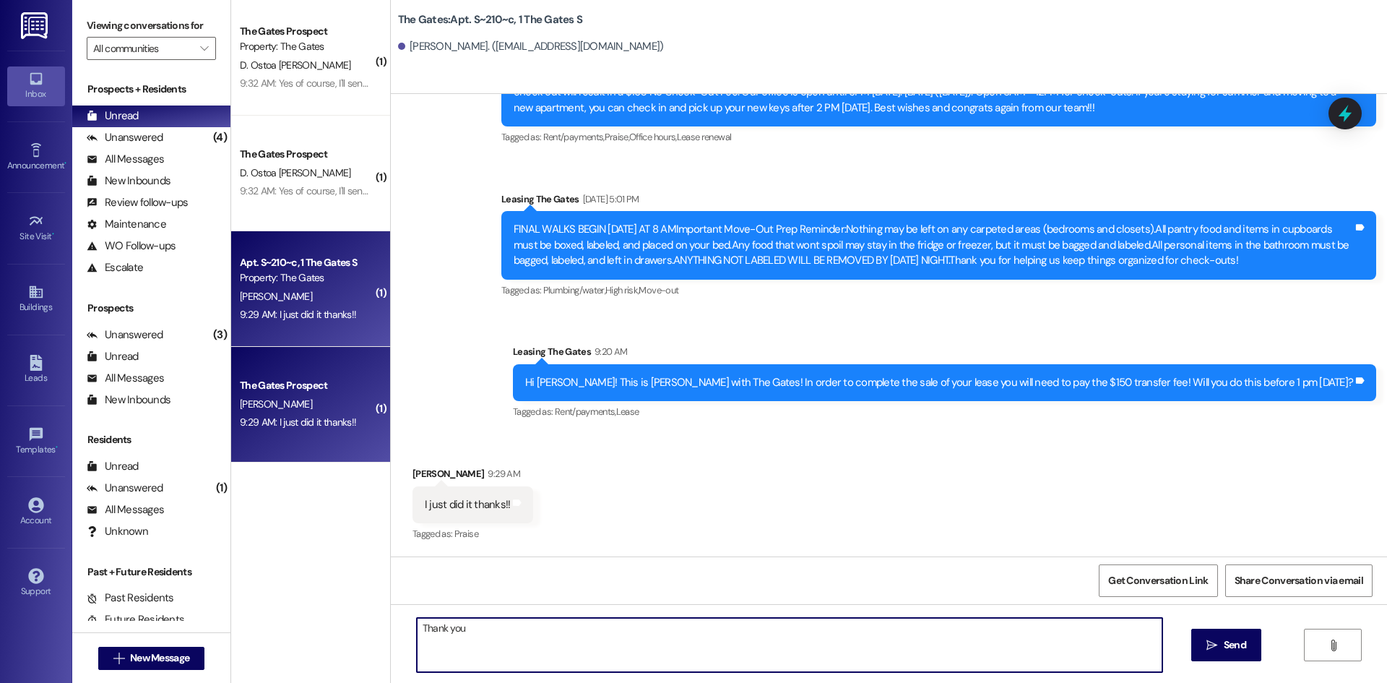
type textarea "Thank you!"
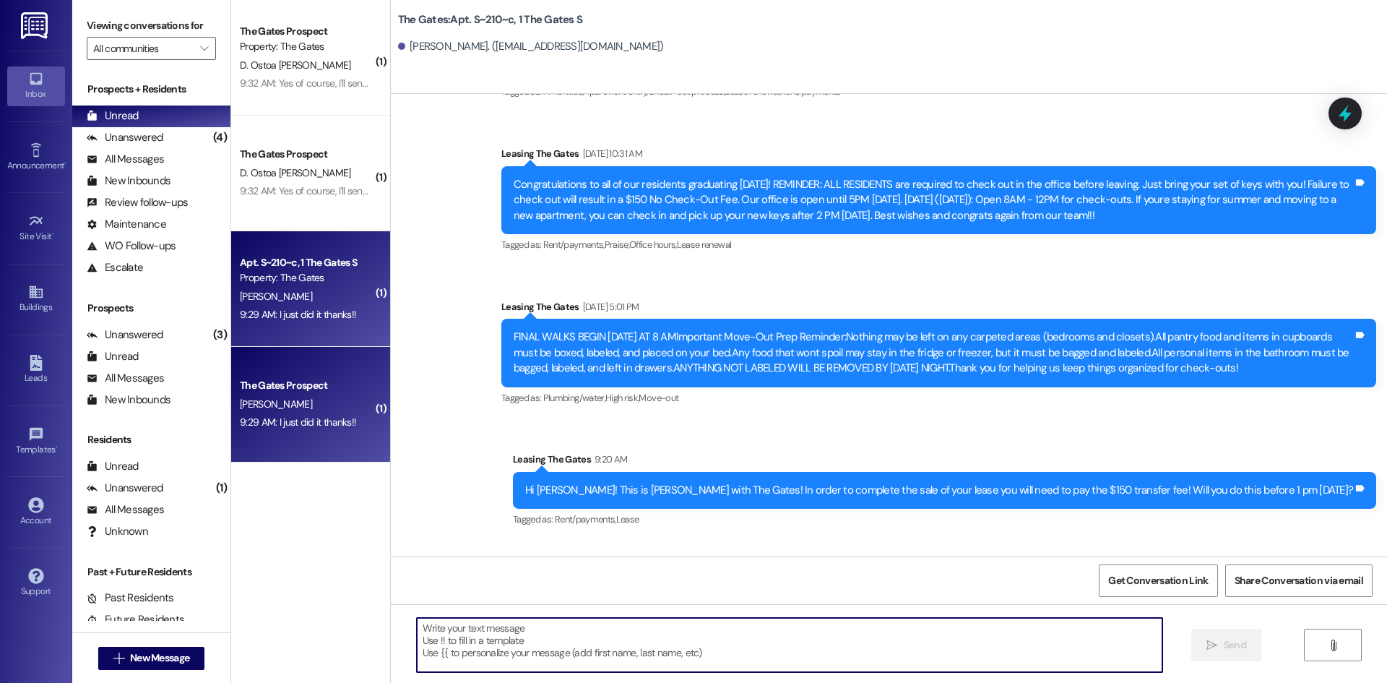
scroll to position [22086, 0]
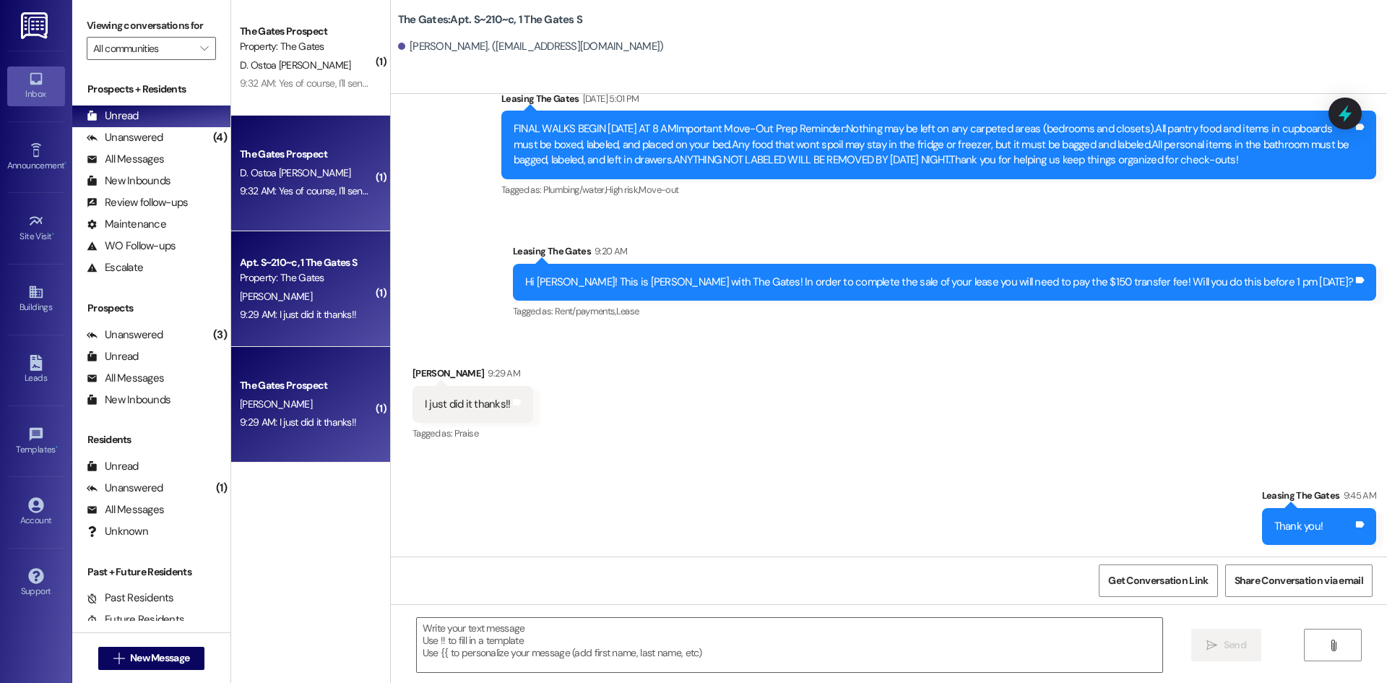
click at [305, 174] on div "D. Ostoa [PERSON_NAME]" at bounding box center [306, 173] width 137 height 18
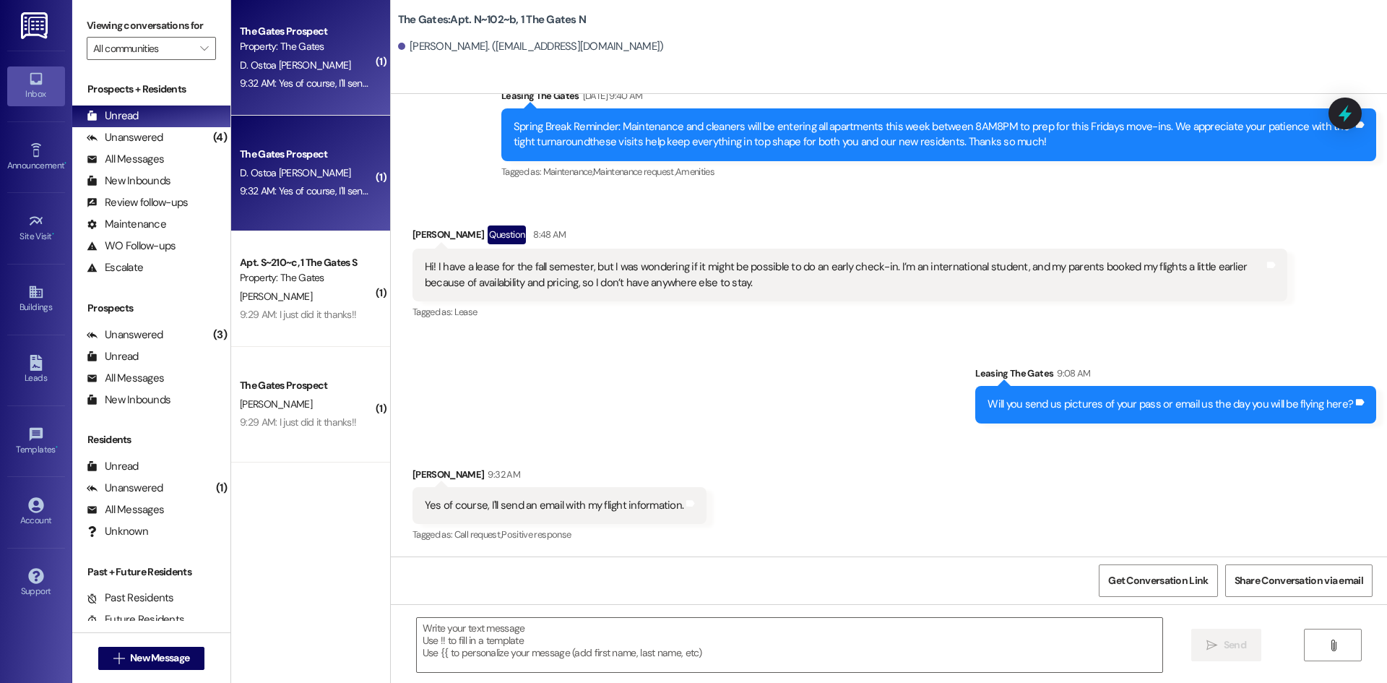
scroll to position [11164, 0]
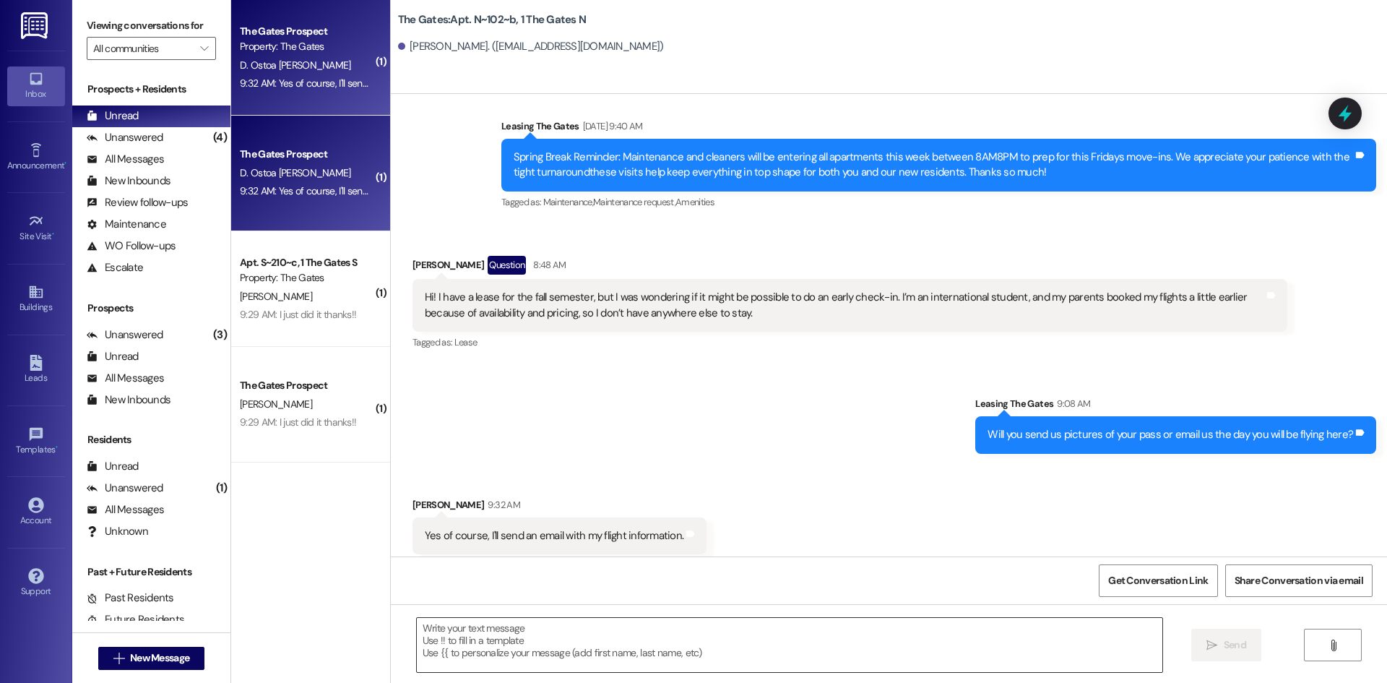
click at [575, 643] on textarea at bounding box center [790, 645] width 746 height 54
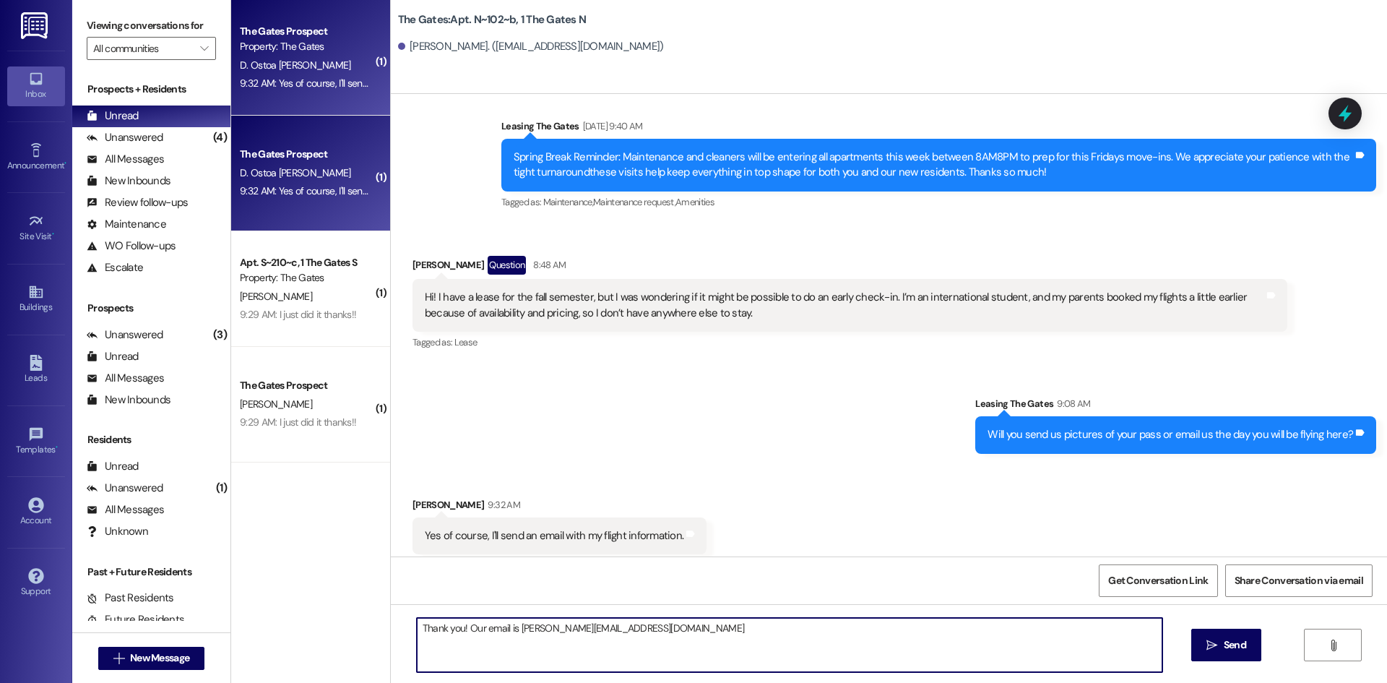
type textarea "Thank you! Our email is [EMAIL_ADDRESS][DOMAIN_NAME]"
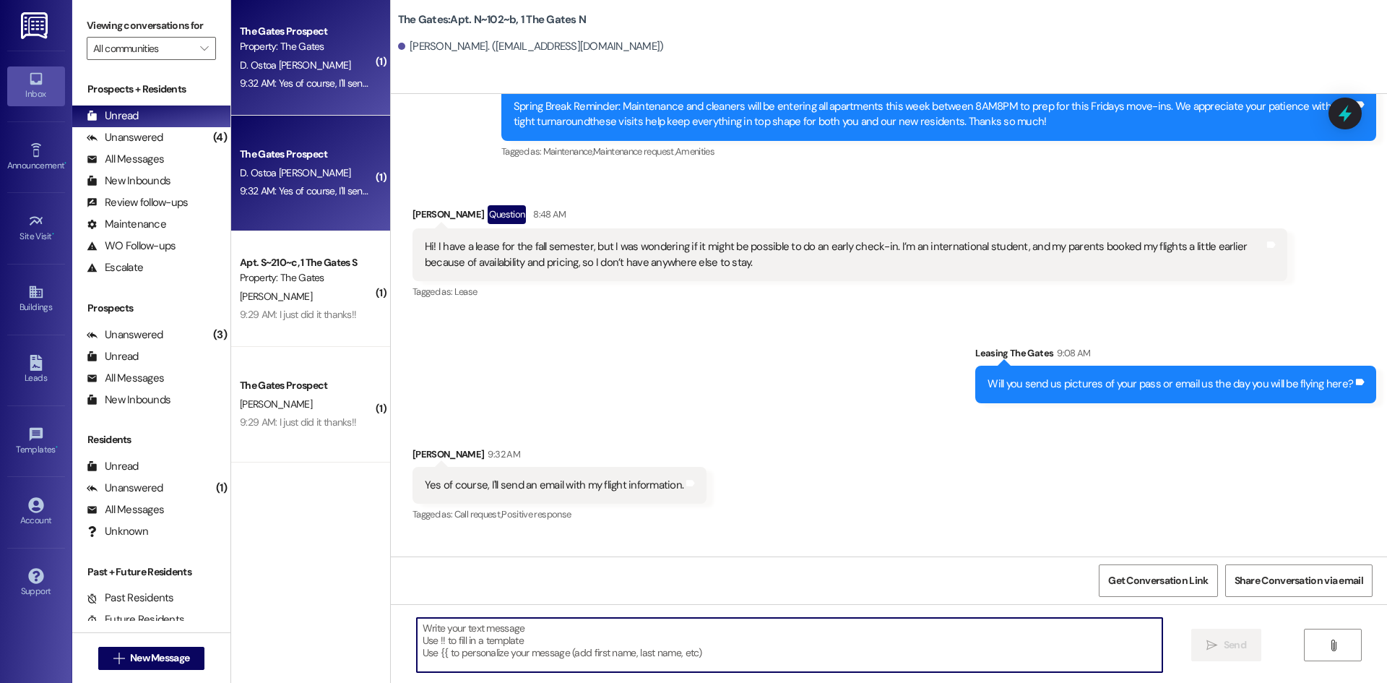
scroll to position [11265, 0]
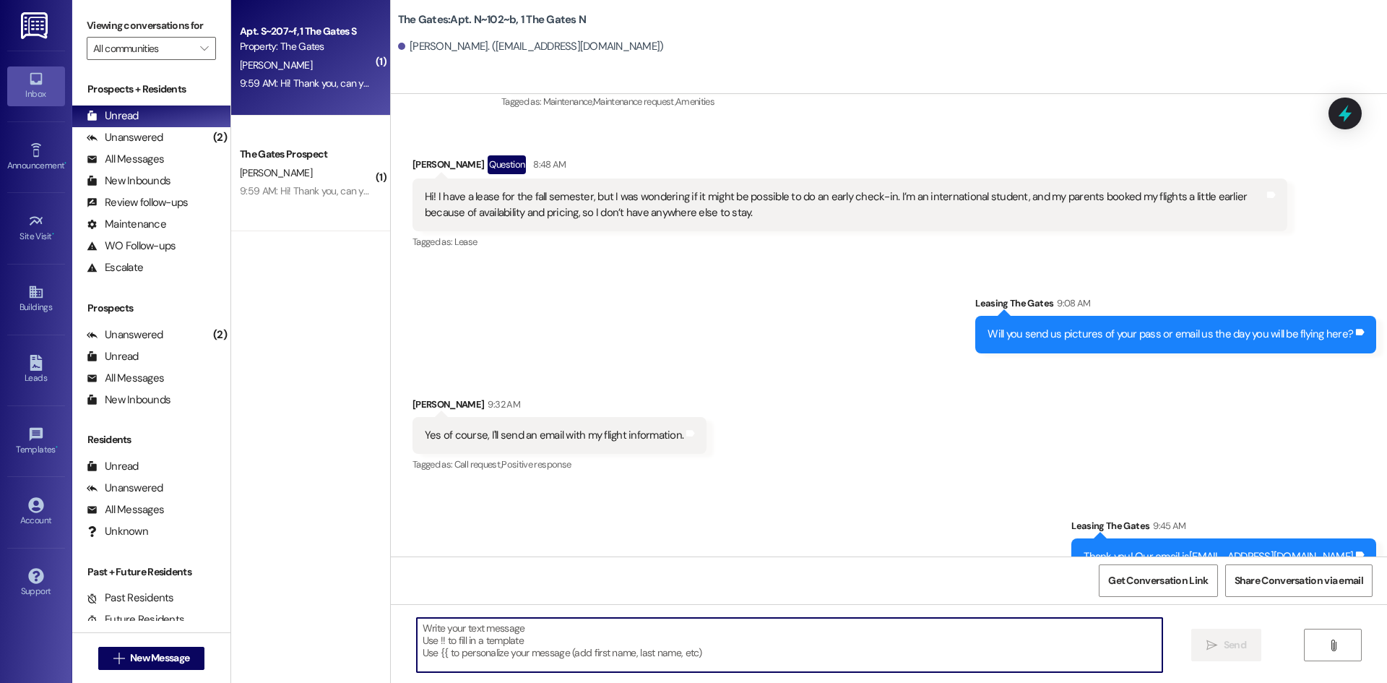
click at [301, 70] on div "[PERSON_NAME]" at bounding box center [306, 65] width 137 height 18
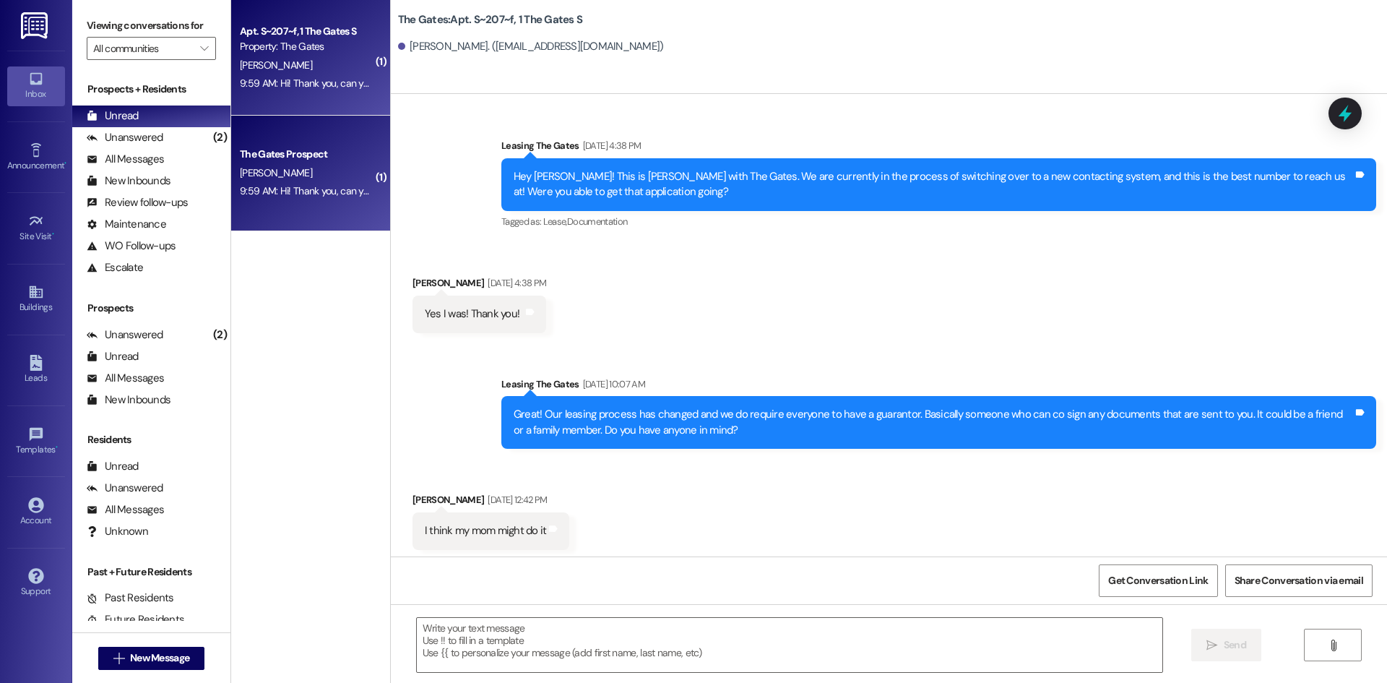
scroll to position [32404, 0]
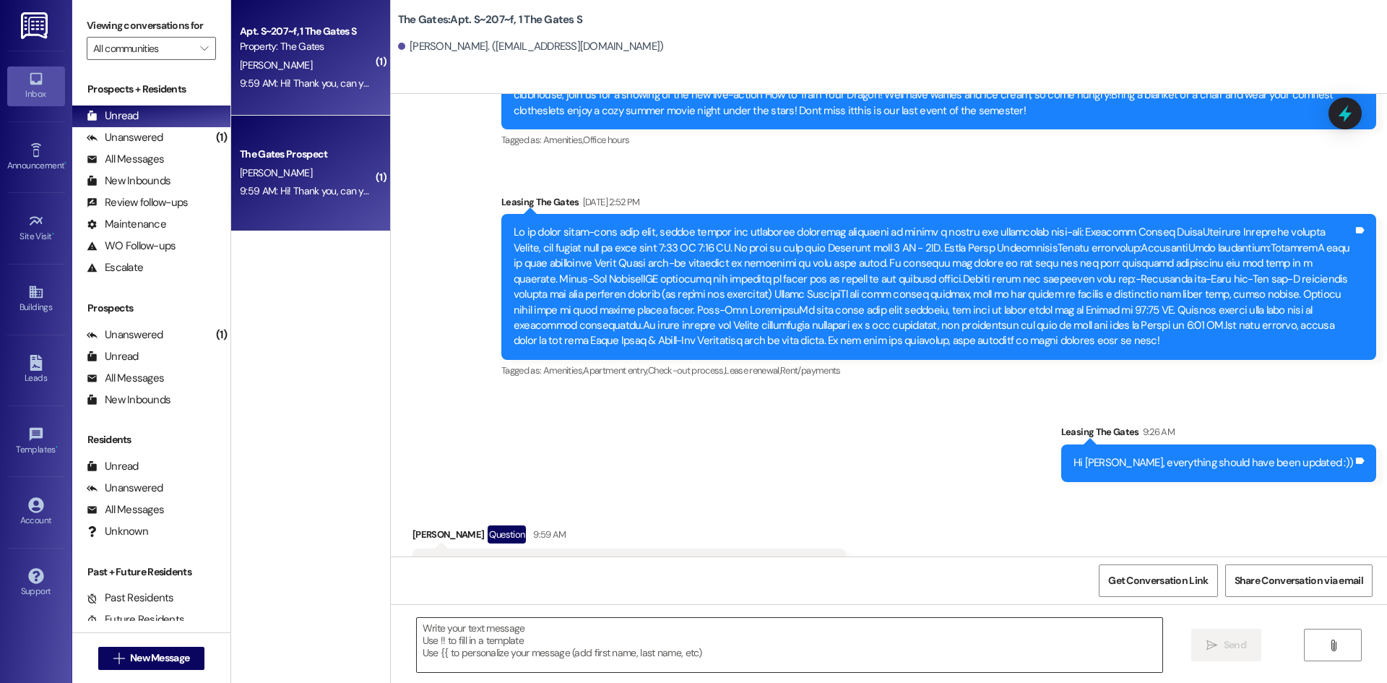
click at [447, 632] on textarea at bounding box center [790, 645] width 746 height 54
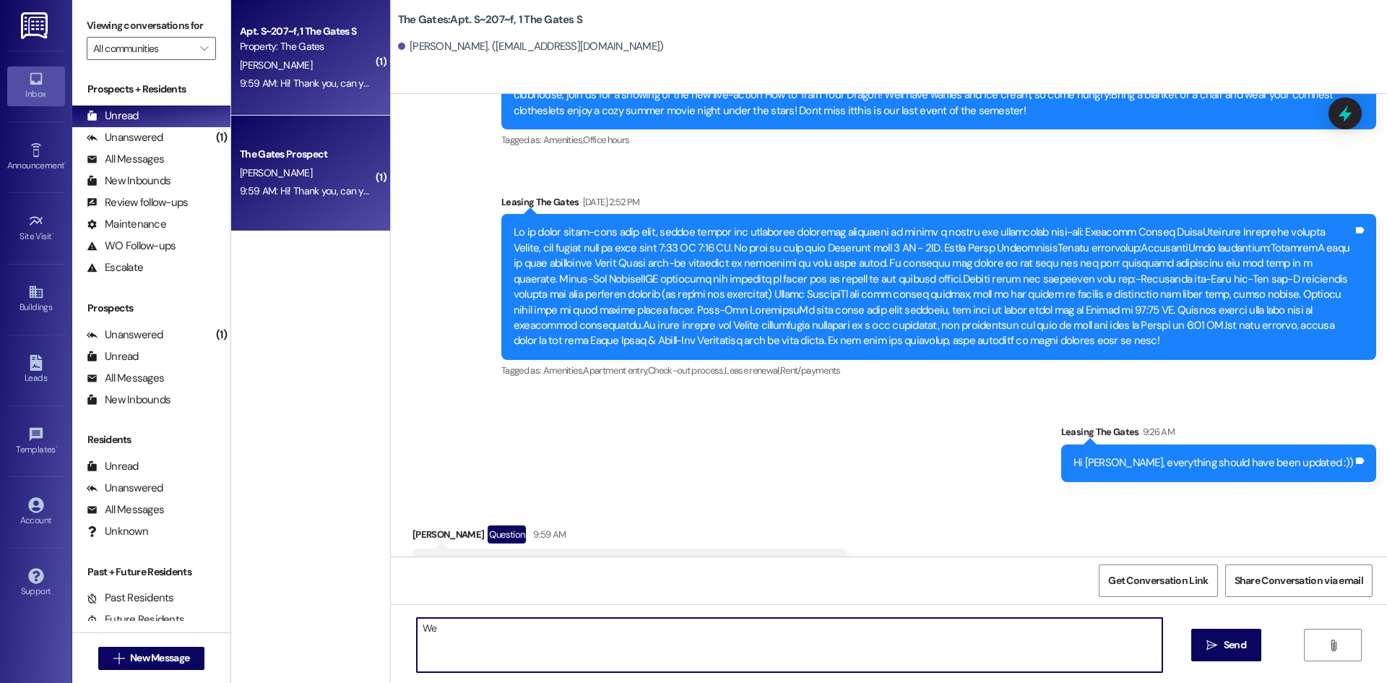
type textarea "W"
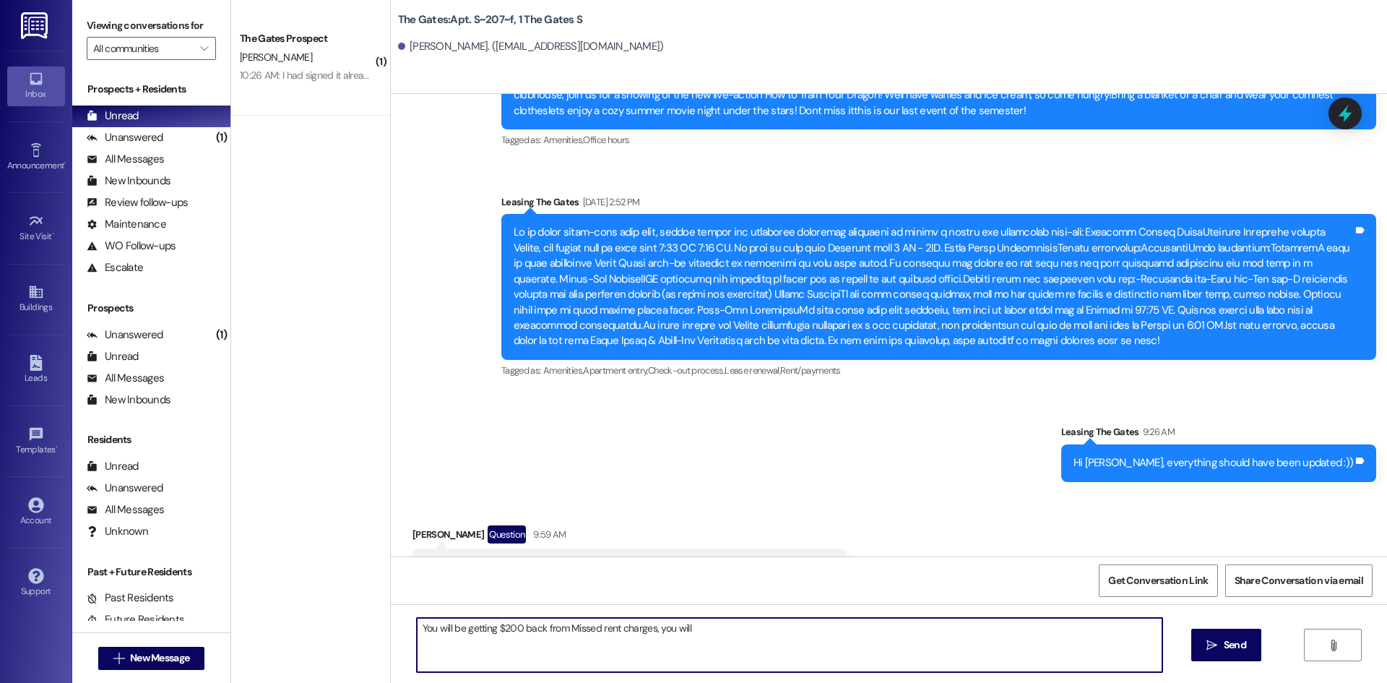
drag, startPoint x: 719, startPoint y: 629, endPoint x: 314, endPoint y: 599, distance: 406.5
click at [314, 599] on div "( 1 ) The Gates Prospect [PERSON_NAME] 10:26 AM: I had signed it already and pa…" at bounding box center [809, 341] width 1156 height 683
click at [726, 632] on textarea "You will be getting $200 back from Missed rent charges, you will" at bounding box center [790, 645] width 746 height 54
click at [705, 634] on textarea "You will be getting $200 back from Missed rent charges, you will" at bounding box center [790, 645] width 746 height 54
drag, startPoint x: 689, startPoint y: 627, endPoint x: 651, endPoint y: 633, distance: 38.0
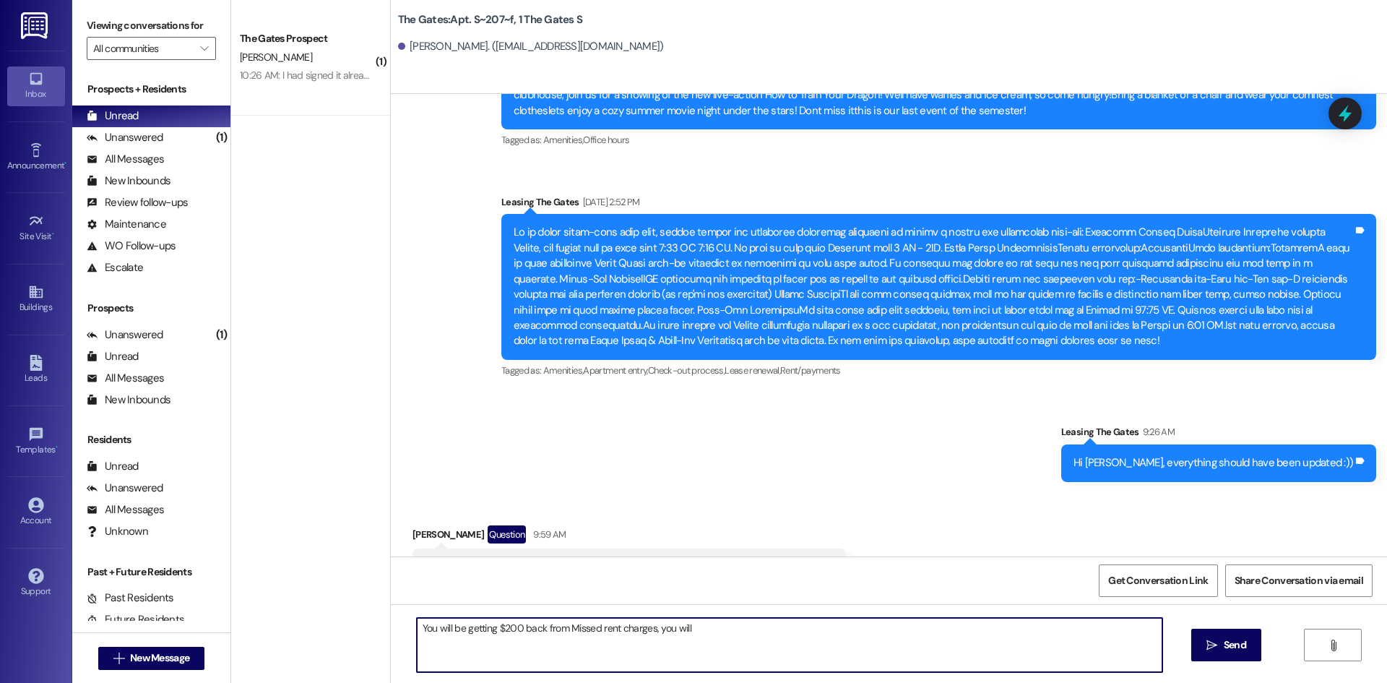
click at [651, 633] on textarea "You will be getting $200 back from Missed rent charges, you will" at bounding box center [790, 645] width 746 height 54
drag, startPoint x: 773, startPoint y: 635, endPoint x: 775, endPoint y: 643, distance: 8.5
click at [776, 643] on textarea "You will be getting $200 back from Missed rent charges, the damages were remove…" at bounding box center [790, 645] width 746 height 54
click at [775, 627] on textarea "You will be getting $200 back from Missed rent charges, the damages were remove…" at bounding box center [790, 645] width 746 height 54
type textarea "You will be getting $200 back from Missed rent charges, the damages were remove…"
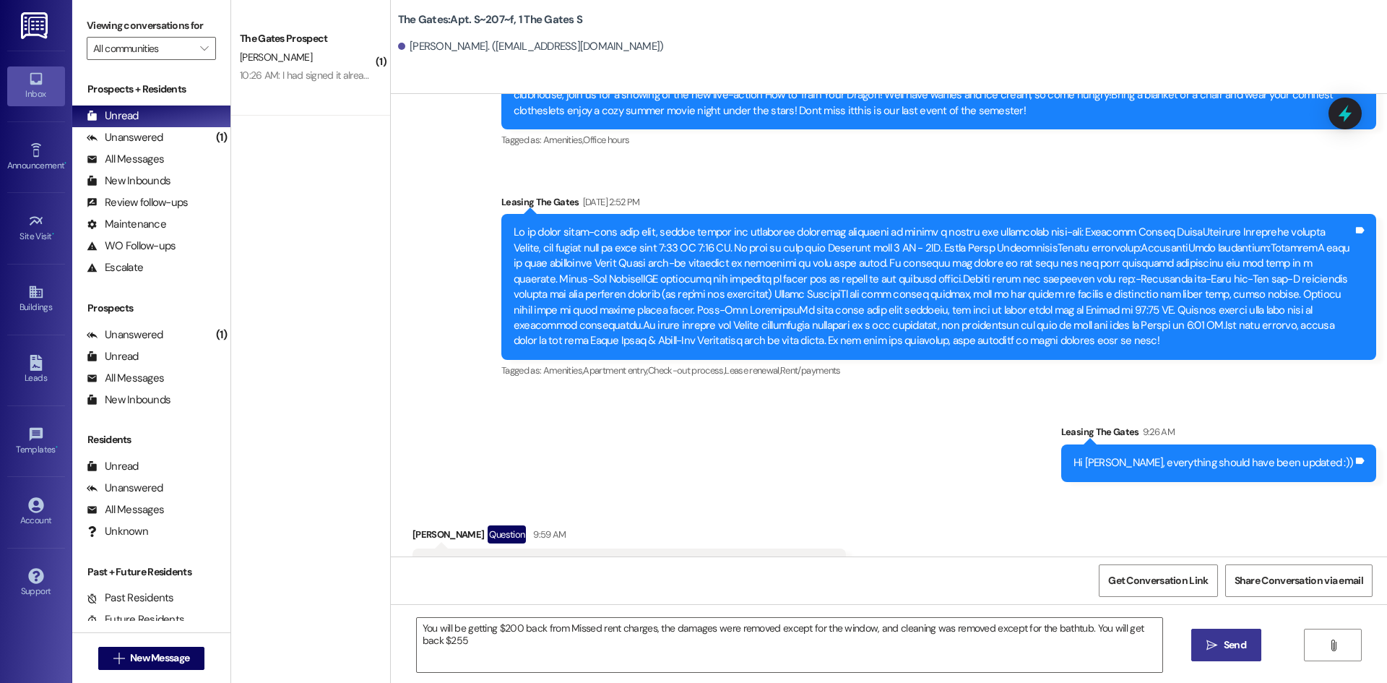
click at [1232, 638] on span "Send" at bounding box center [1235, 644] width 22 height 15
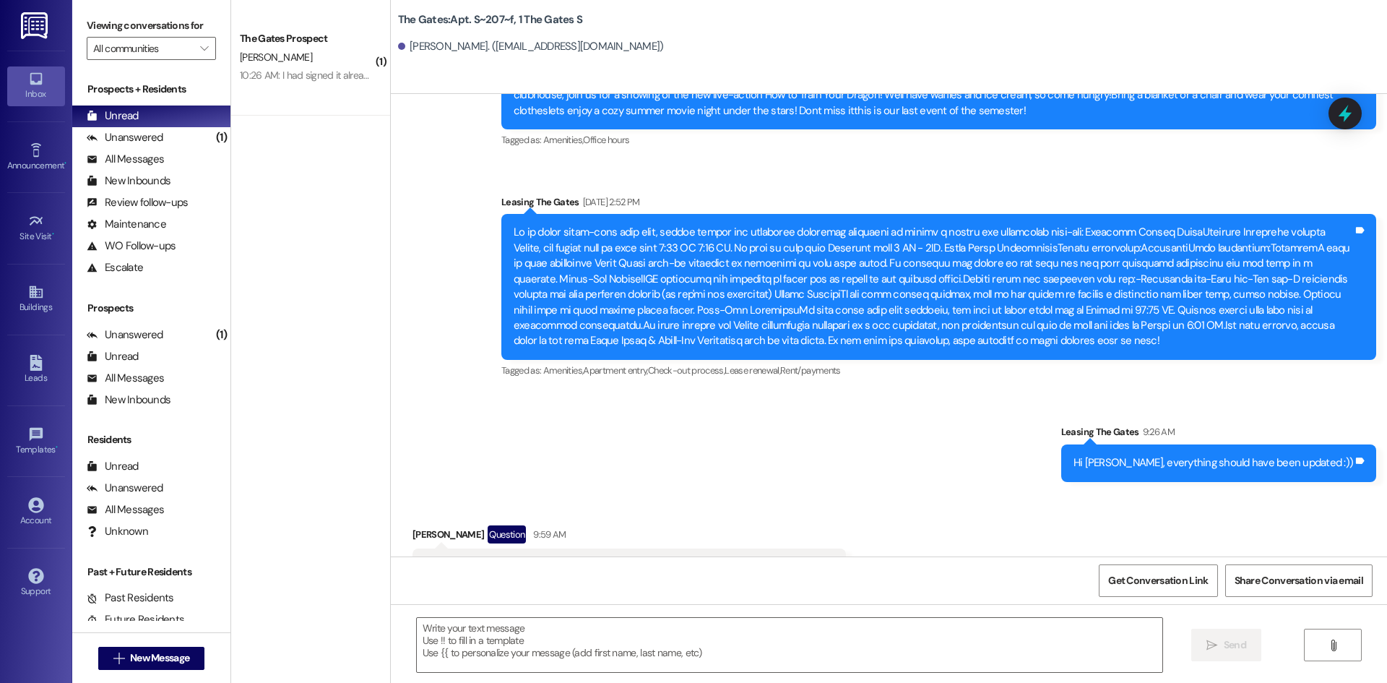
scroll to position [32404, 0]
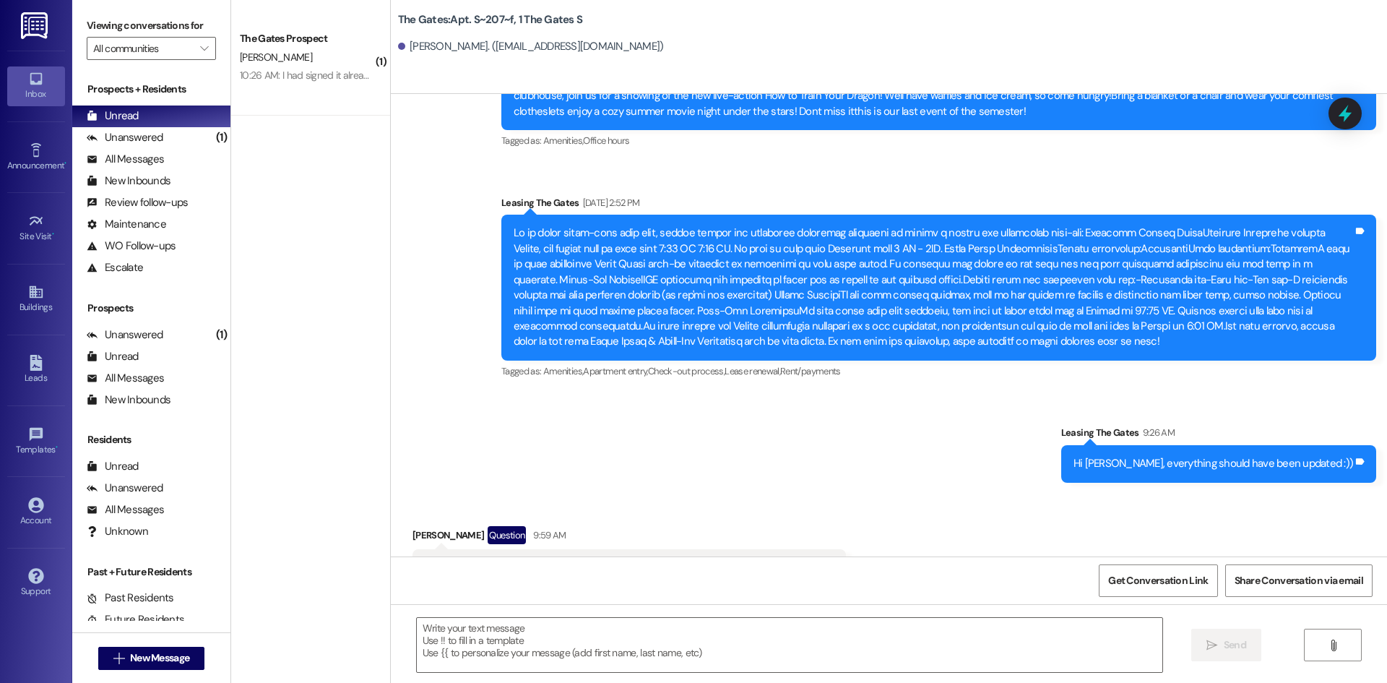
click at [304, 31] on div "The Gates Prospect" at bounding box center [307, 38] width 134 height 15
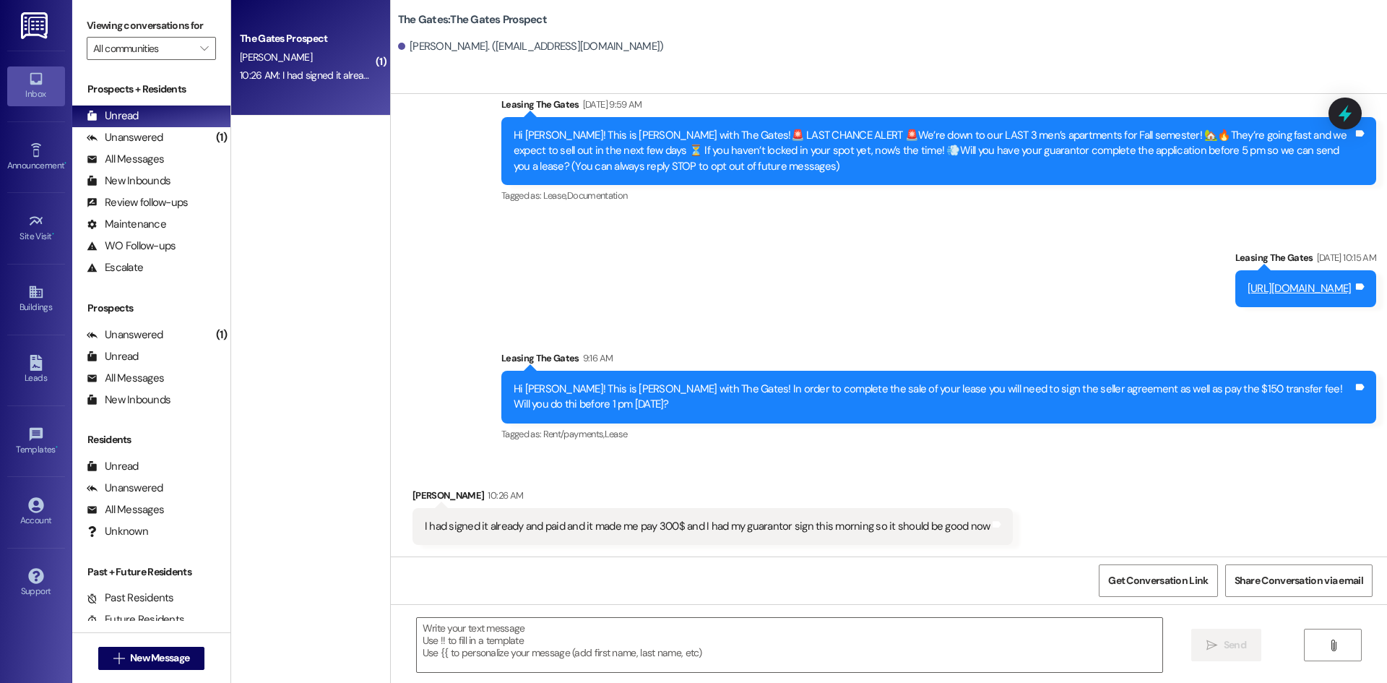
scroll to position [41, 0]
click at [436, 622] on textarea at bounding box center [790, 645] width 746 height 54
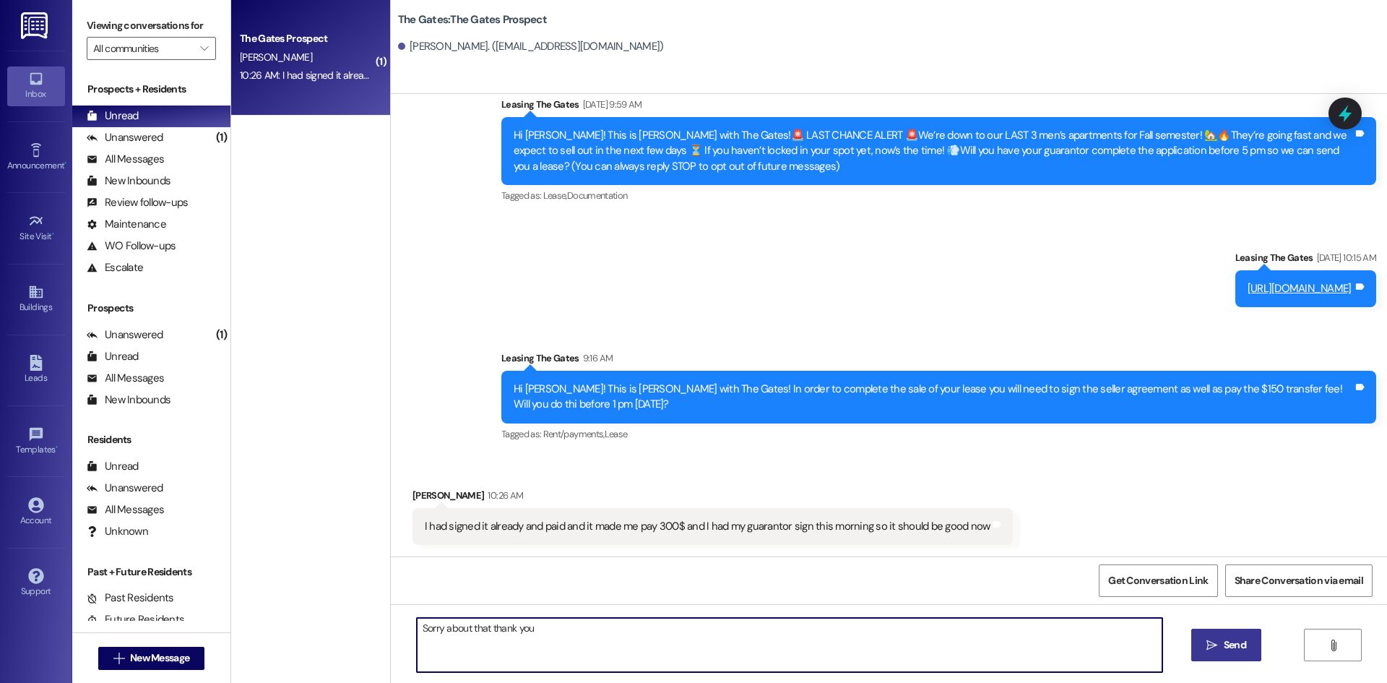
type textarea "Sorry about that thank you!"
